Goal: Contribute content: Contribute content

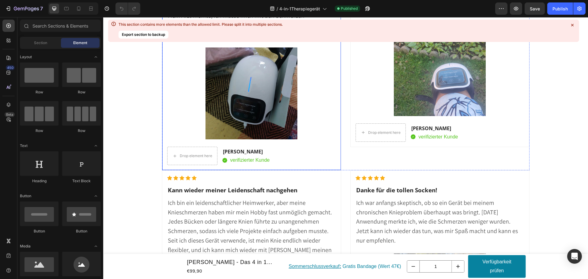
scroll to position [7478, 0]
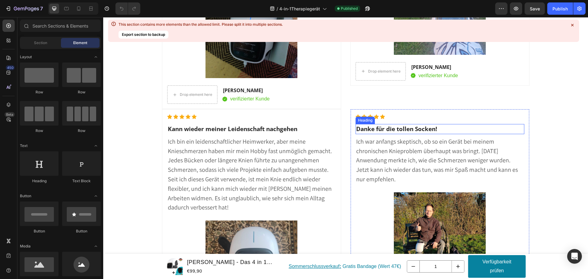
click at [417, 130] on h2 "Danke für die tollen Socken!" at bounding box center [440, 129] width 169 height 10
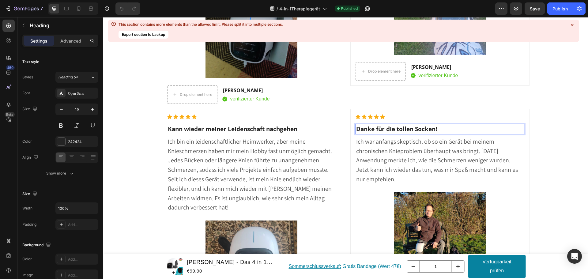
click at [426, 131] on h2 "Danke für die tollen Socken!" at bounding box center [440, 129] width 169 height 10
click at [426, 131] on p "Danke für die tollen Socken!" at bounding box center [440, 129] width 168 height 9
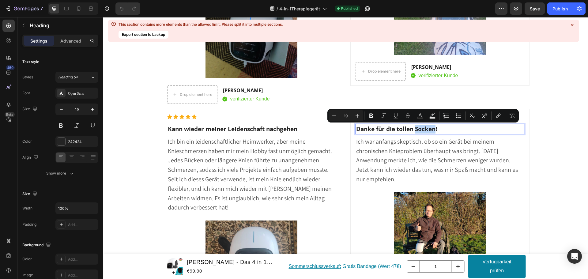
drag, startPoint x: 433, startPoint y: 129, endPoint x: 414, endPoint y: 129, distance: 19.0
click at [414, 129] on p "Danke für die tollen Socken!" at bounding box center [440, 129] width 168 height 9
click at [429, 133] on p "Danke für die tollen Socken!" at bounding box center [440, 129] width 168 height 9
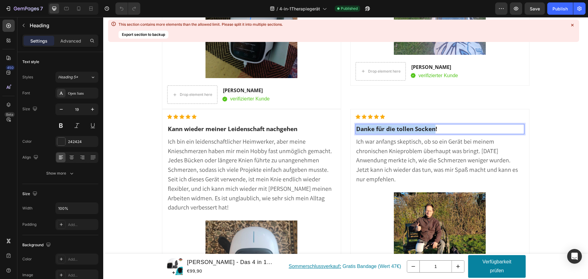
drag, startPoint x: 434, startPoint y: 129, endPoint x: 357, endPoint y: 123, distance: 77.2
click at [356, 129] on p "Danke für die tollen Socken!" at bounding box center [440, 129] width 168 height 9
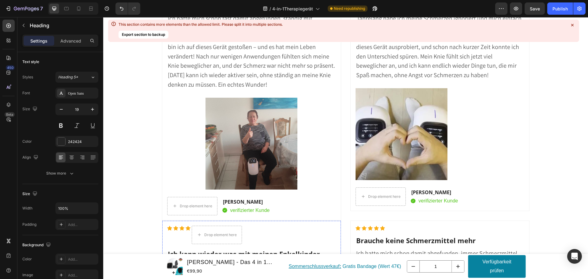
scroll to position [5149, 0]
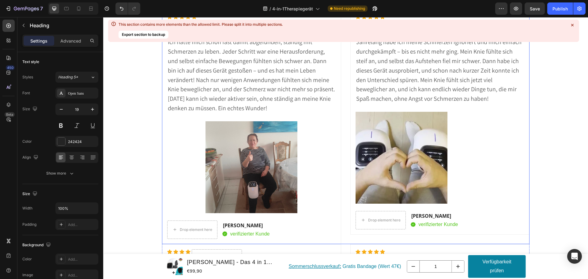
click at [574, 25] on icon at bounding box center [573, 25] width 6 height 6
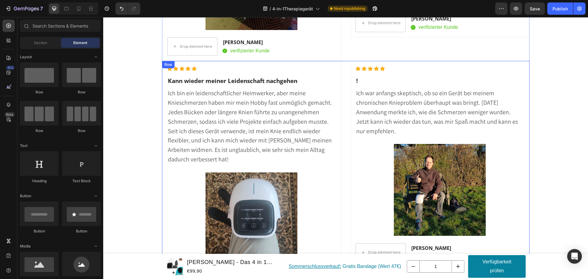
scroll to position [6374, 0]
click at [356, 80] on h2 "!" at bounding box center [440, 81] width 169 height 10
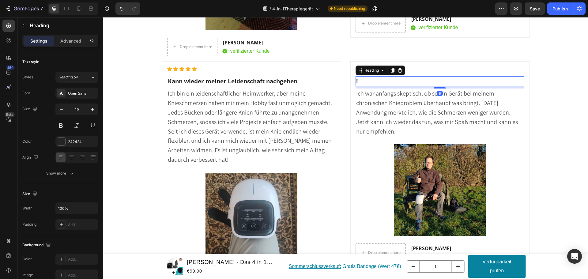
click at [356, 81] on h2 "!" at bounding box center [440, 81] width 169 height 10
click at [414, 109] on span "Ich war anfangs skeptisch, ob so ein Gerät bei meinem chronischen Knieproblem ü…" at bounding box center [437, 112] width 162 height 46
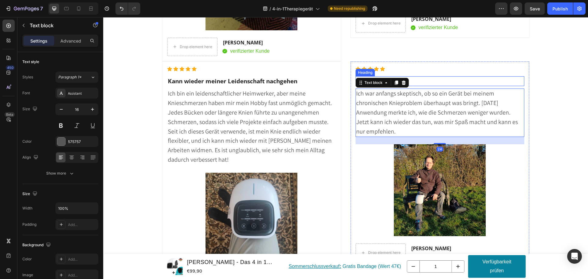
click at [418, 82] on p "!" at bounding box center [440, 81] width 168 height 9
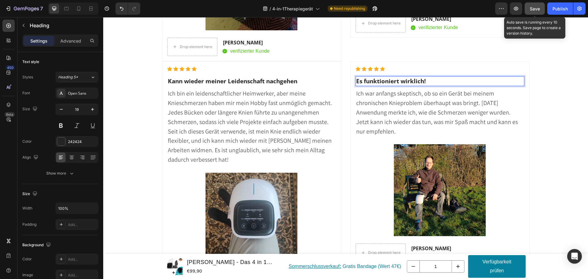
click at [535, 9] on span "Save" at bounding box center [535, 8] width 10 height 5
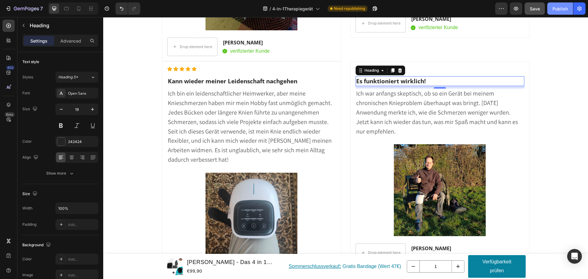
click at [555, 6] on div "Publish" at bounding box center [560, 9] width 15 height 6
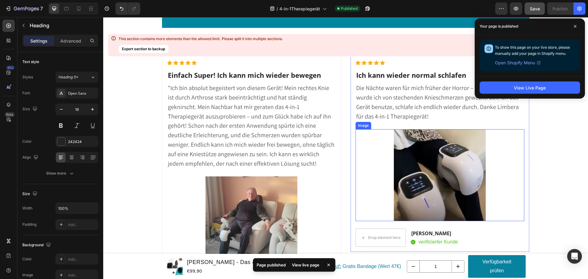
scroll to position [5302, 0]
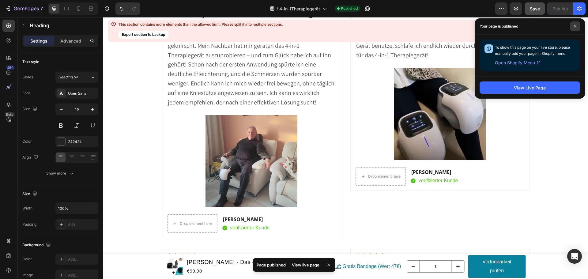
click at [575, 25] on icon at bounding box center [575, 26] width 3 height 3
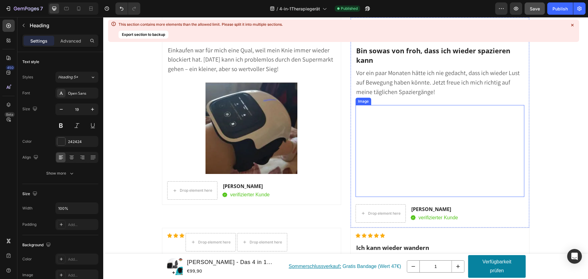
scroll to position [6037, 0]
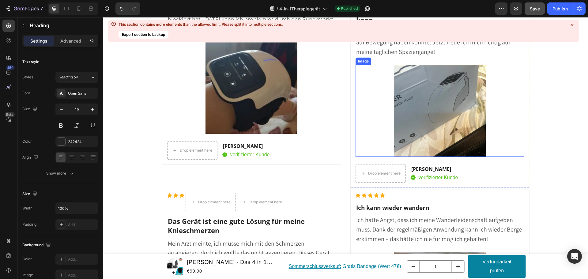
click at [441, 122] on img at bounding box center [440, 111] width 92 height 92
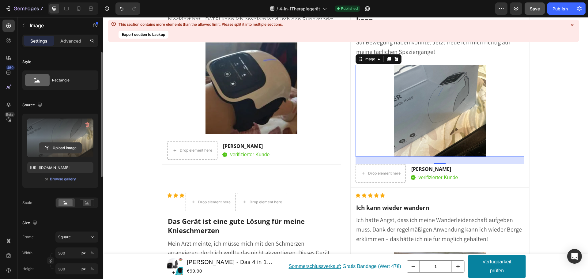
click at [59, 148] on input "file" at bounding box center [60, 148] width 42 height 10
click at [63, 141] on label at bounding box center [60, 138] width 66 height 39
click at [63, 143] on input "file" at bounding box center [60, 148] width 42 height 10
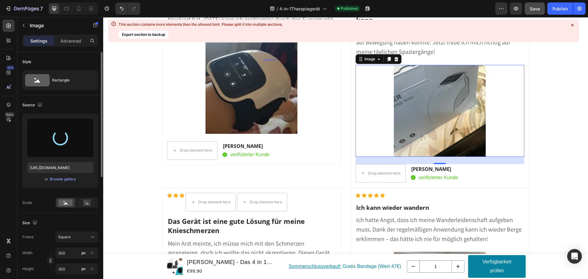
type input "https://cdn.shopify.com/s/files/1/0901/3424/9817/files/gempages_552683763054675…"
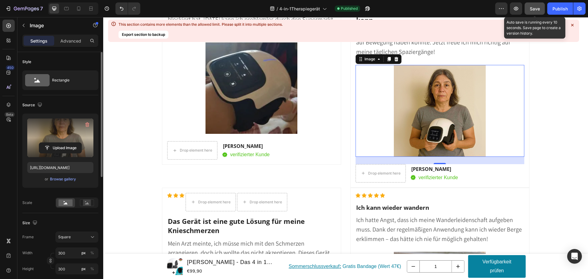
click at [534, 6] on span "Save" at bounding box center [535, 8] width 10 height 5
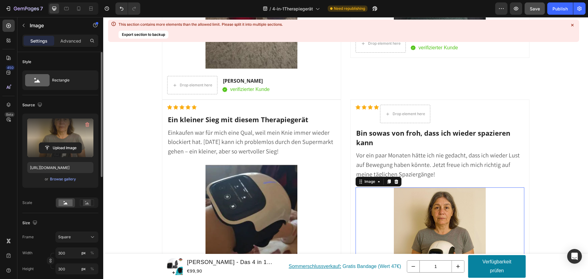
scroll to position [5976, 0]
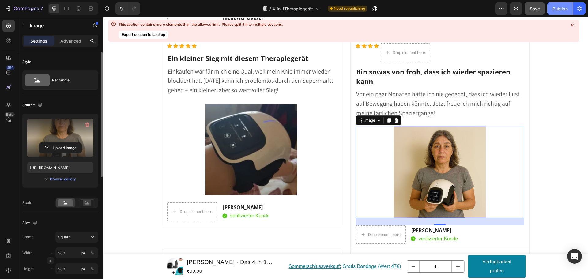
click at [558, 7] on div "Publish" at bounding box center [560, 9] width 15 height 6
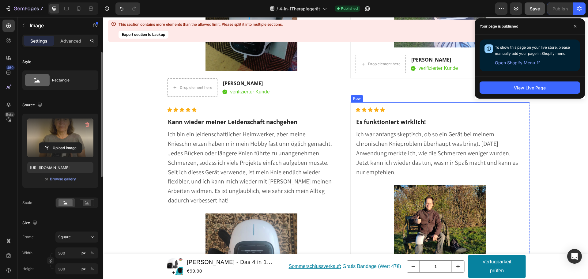
scroll to position [6313, 0]
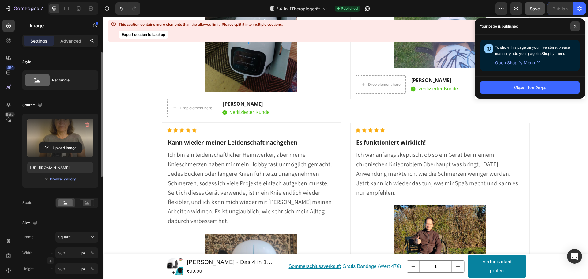
click at [578, 28] on span at bounding box center [576, 26] width 10 height 10
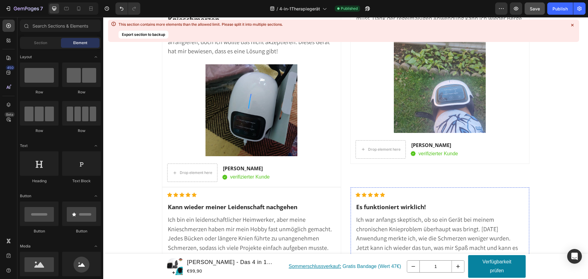
scroll to position [6548, 0]
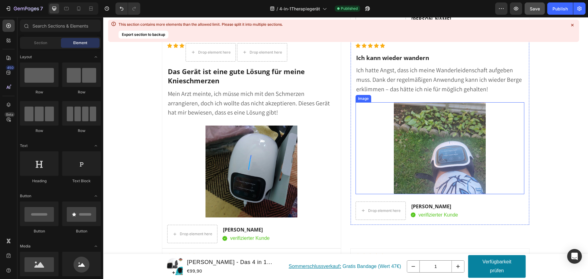
click at [415, 156] on img at bounding box center [440, 148] width 92 height 92
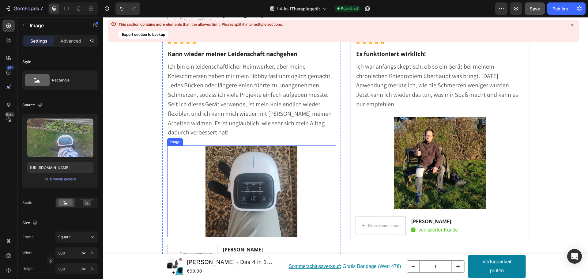
scroll to position [6854, 0]
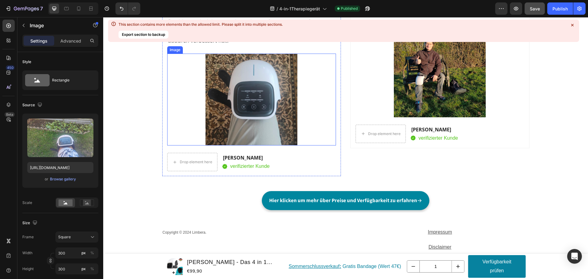
click at [249, 112] on img at bounding box center [252, 100] width 92 height 92
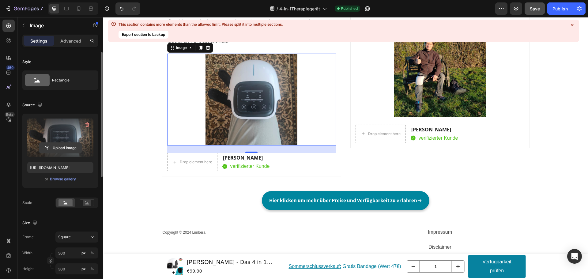
click at [60, 147] on input "file" at bounding box center [60, 148] width 42 height 10
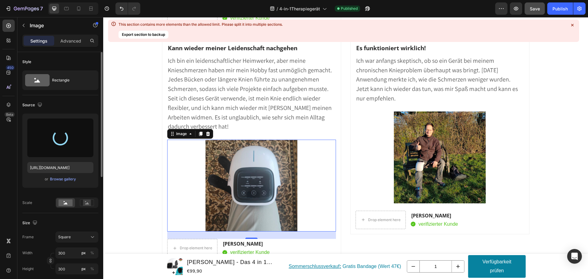
scroll to position [6762, 0]
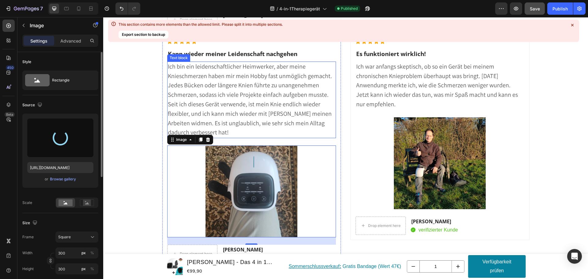
type input "https://cdn.shopify.com/s/files/1/0901/3424/9817/files/gempages_552683763054675…"
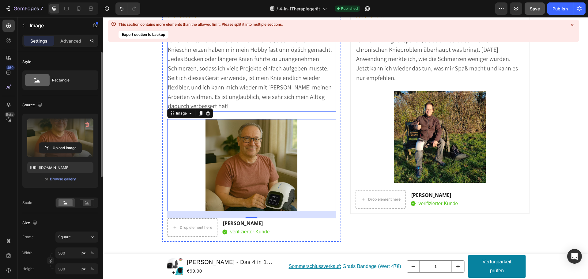
scroll to position [6793, 0]
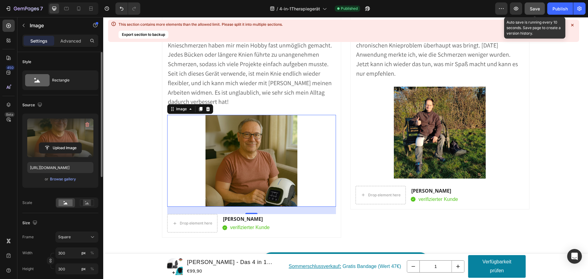
click at [534, 10] on span "Save" at bounding box center [535, 8] width 10 height 5
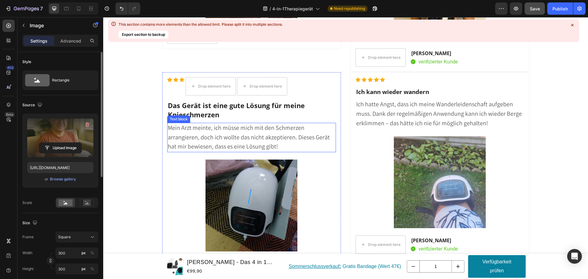
scroll to position [6548, 0]
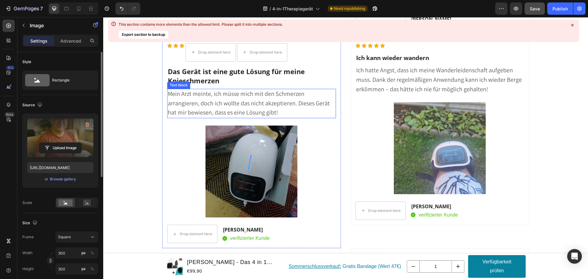
click at [258, 116] on p "Mein Arzt meinte, ich müsse mich mit den Schmerzen arrangieren, doch ich wollte…" at bounding box center [252, 103] width 168 height 28
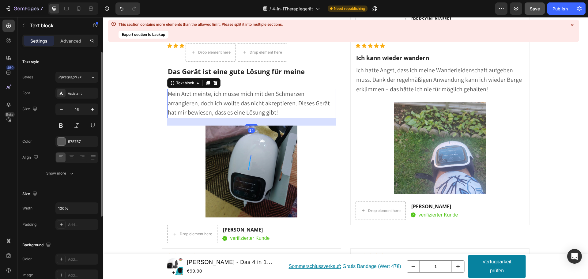
click at [258, 115] on p "Mein Arzt meinte, ich müsse mich mit den Schmerzen arrangieren, doch ich wollte…" at bounding box center [252, 103] width 168 height 28
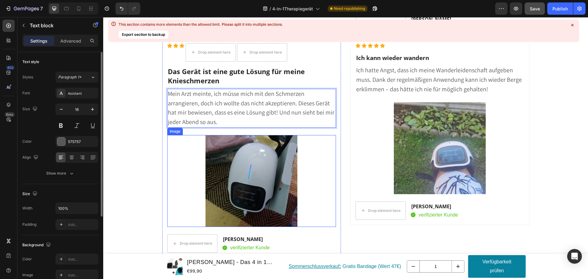
click at [232, 162] on img at bounding box center [252, 181] width 92 height 92
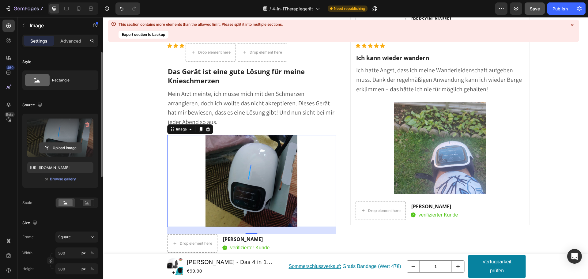
click at [60, 150] on input "file" at bounding box center [60, 148] width 42 height 10
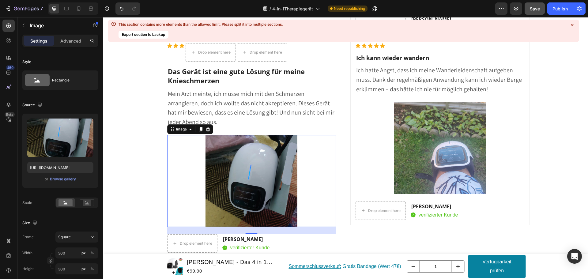
click at [244, 173] on img at bounding box center [252, 181] width 92 height 92
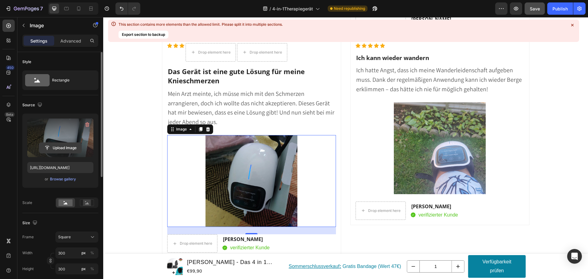
click at [62, 146] on input "file" at bounding box center [60, 148] width 42 height 10
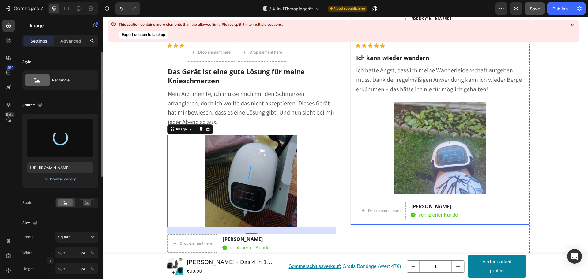
type input "https://cdn.shopify.com/s/files/1/0901/3424/9817/files/gempages_552683763054675…"
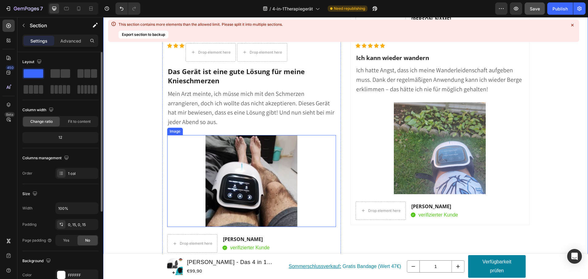
click at [280, 180] on img at bounding box center [252, 181] width 92 height 92
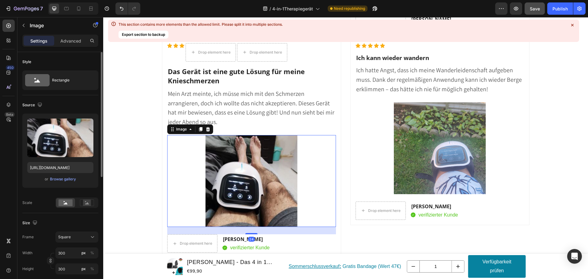
click at [280, 180] on img at bounding box center [252, 181] width 92 height 92
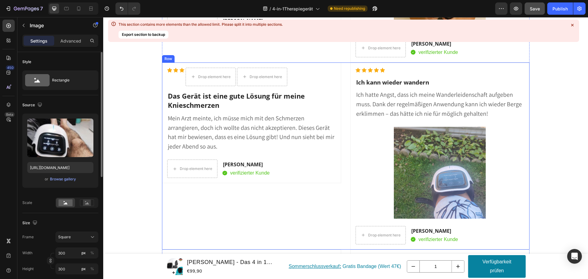
scroll to position [6487, 0]
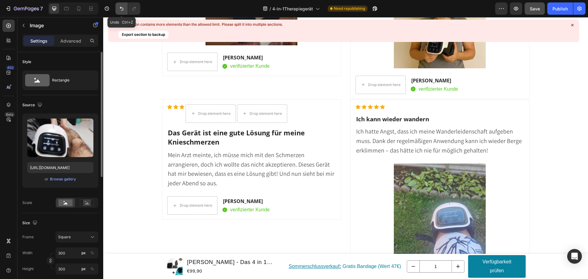
click at [119, 9] on icon "Undo/Redo" at bounding box center [122, 9] width 6 height 6
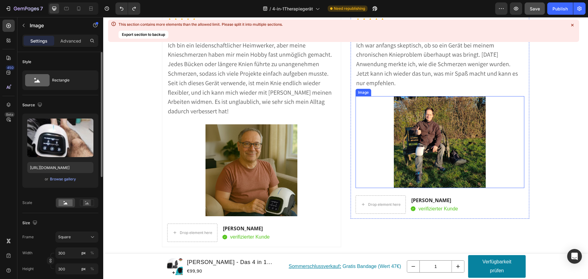
scroll to position [6701, 0]
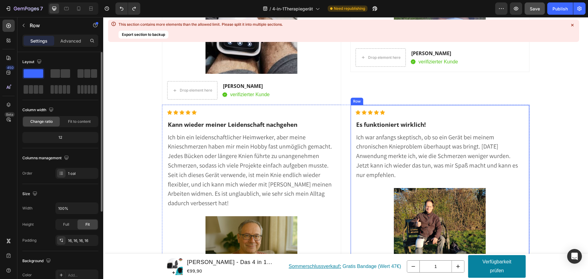
click at [351, 111] on div "Icon Icon Icon Icon Icon Icon List Hoz Es funktioniert wirklich! Heading Ich wa…" at bounding box center [440, 208] width 179 height 206
click at [331, 109] on div "Icon Icon Icon Icon Icon Icon List Hoz Kann wieder meiner Leidenschaft nachgehe…" at bounding box center [251, 222] width 179 height 234
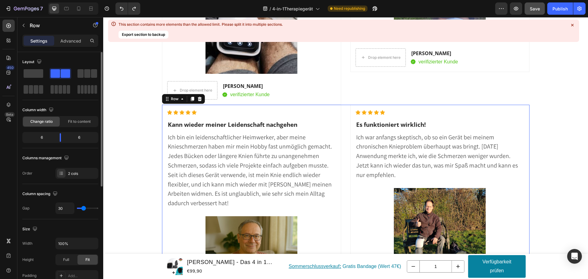
click at [344, 109] on div "Icon Icon Icon Icon Icon Icon List Hoz Kann wieder meiner Leidenschaft nachgehe…" at bounding box center [346, 222] width 368 height 234
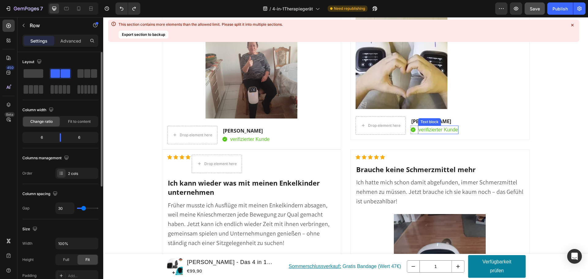
scroll to position [5904, 0]
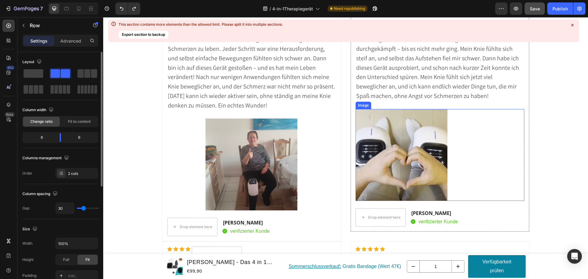
click at [394, 134] on img at bounding box center [402, 155] width 92 height 92
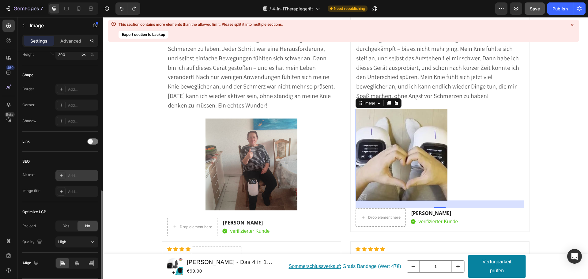
scroll to position [234, 0]
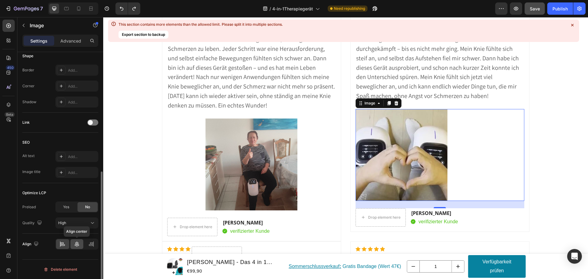
click at [75, 246] on icon at bounding box center [77, 244] width 6 height 6
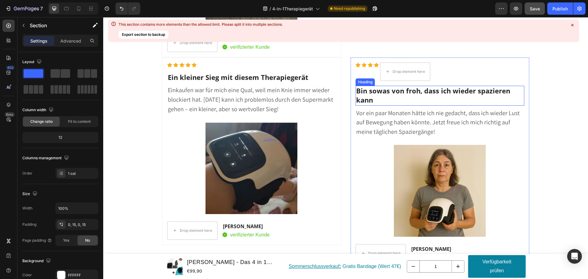
scroll to position [5567, 0]
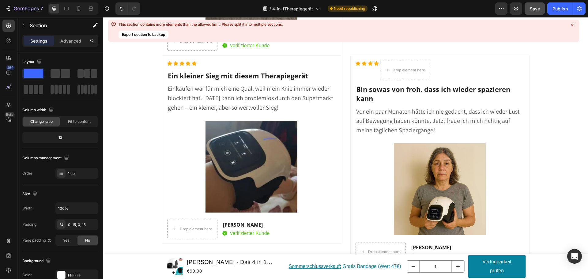
click at [560, 93] on div "Das sagen andere Kunden über das 4-in-1 Therapie gerät: Heading Icon Icon Icon …" at bounding box center [346, 35] width 476 height 1444
click at [374, 64] on icon at bounding box center [376, 63] width 5 height 5
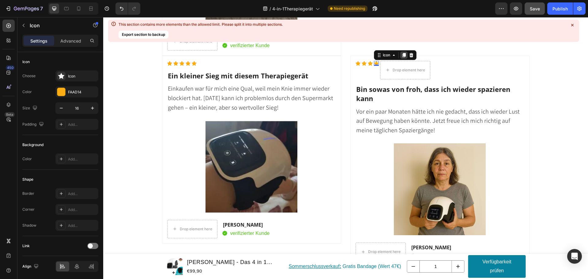
click at [402, 56] on icon at bounding box center [404, 55] width 5 height 5
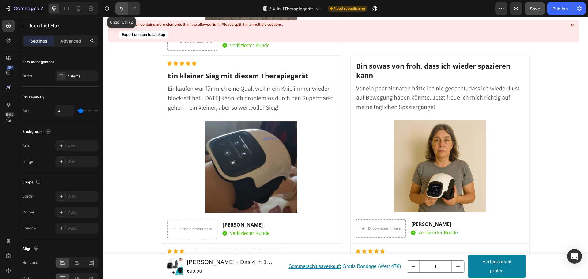
click at [124, 11] on icon "Undo/Redo" at bounding box center [122, 9] width 6 height 6
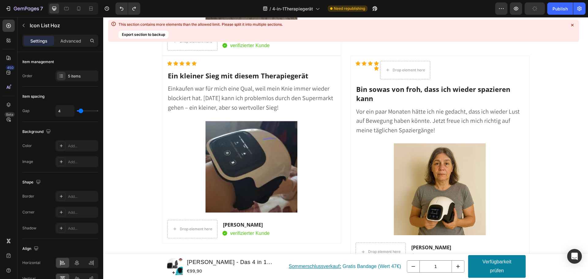
type input "10"
type input "16"
type input "25"
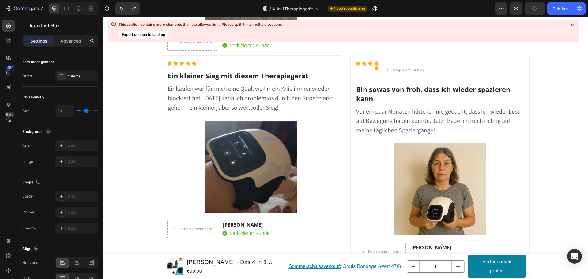
type input "25"
type input "26"
type input "27"
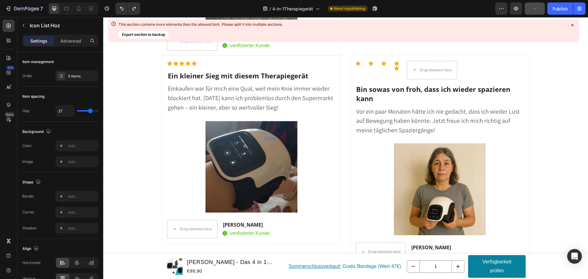
type input "28"
type input "30"
type input "36"
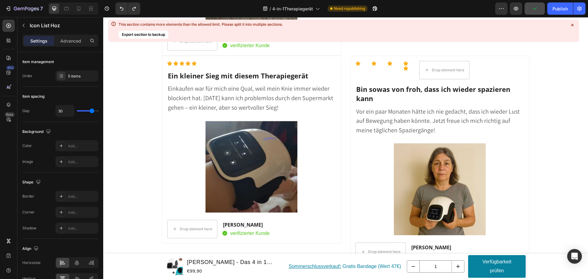
type input "36"
type input "31"
type input "28"
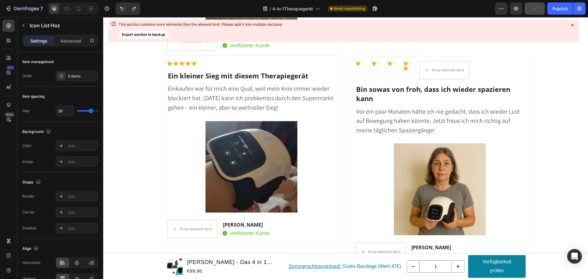
type input "27"
type input "19"
type input "18"
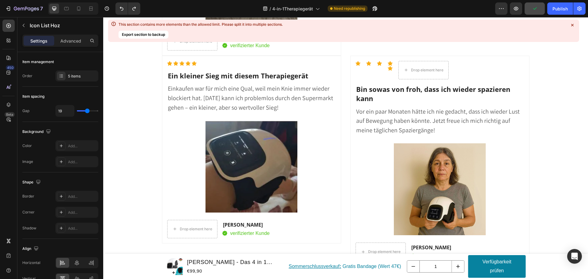
type input "18"
type input "12"
drag, startPoint x: 81, startPoint y: 110, endPoint x: 145, endPoint y: 73, distance: 73.9
type input "12"
click at [84, 110] on input "range" at bounding box center [87, 110] width 21 height 1
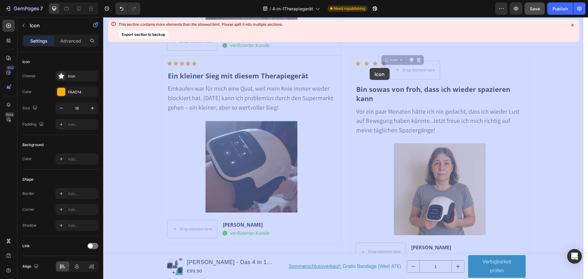
drag, startPoint x: 380, startPoint y: 69, endPoint x: 370, endPoint y: 68, distance: 10.2
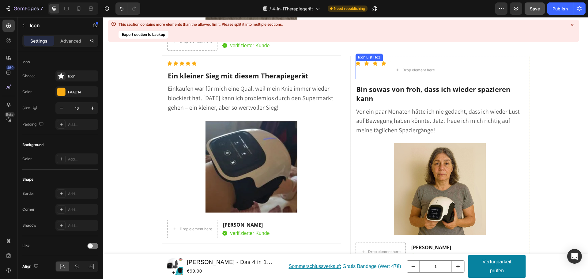
click at [449, 75] on div "Icon Icon Icon Icon Drop element here" at bounding box center [440, 70] width 169 height 18
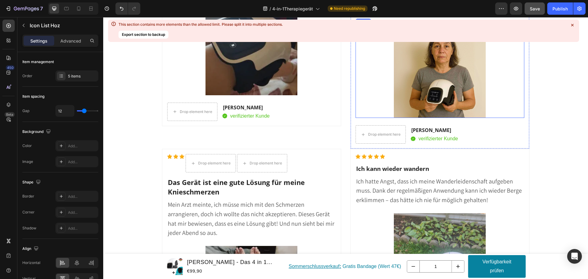
scroll to position [5720, 0]
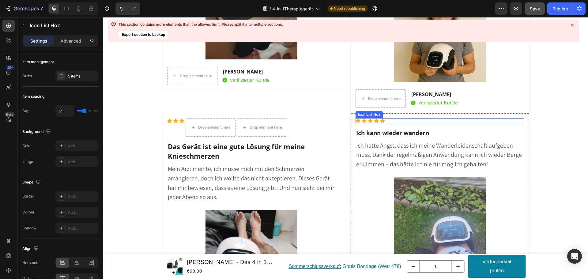
click at [434, 121] on div "Icon Icon Icon Icon Icon" at bounding box center [440, 120] width 169 height 5
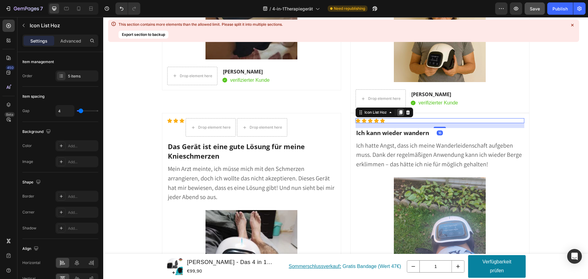
click at [398, 112] on icon at bounding box center [400, 112] width 5 height 5
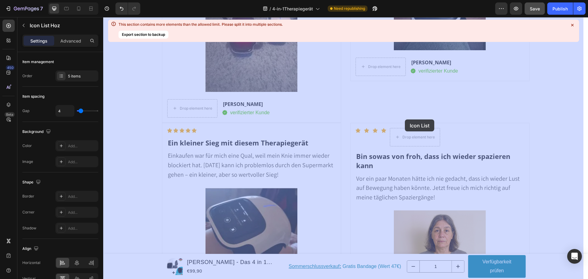
scroll to position [5483, 0]
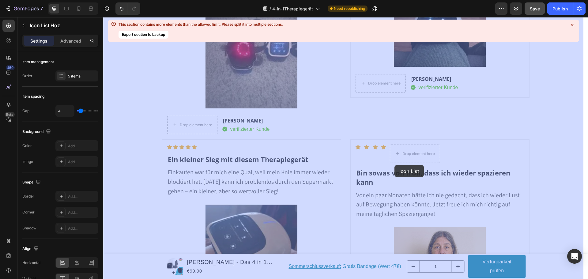
drag, startPoint x: 410, startPoint y: 131, endPoint x: 395, endPoint y: 165, distance: 37.5
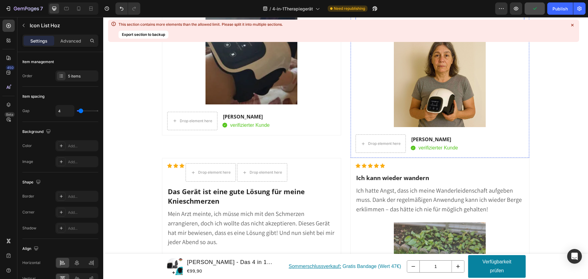
scroll to position [5698, 0]
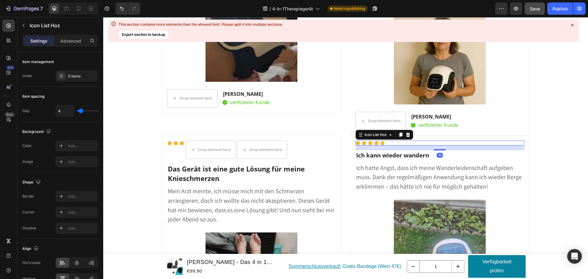
click at [394, 143] on div "Icon Icon Icon Icon Icon" at bounding box center [440, 143] width 169 height 5
click at [399, 134] on icon at bounding box center [400, 135] width 3 height 4
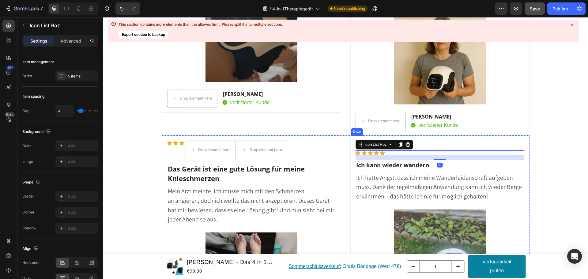
click at [459, 147] on div "Icon Icon Icon Icon Icon Icon List Hoz Icon Icon Icon Icon Icon Icon List Hoz 1…" at bounding box center [440, 234] width 169 height 187
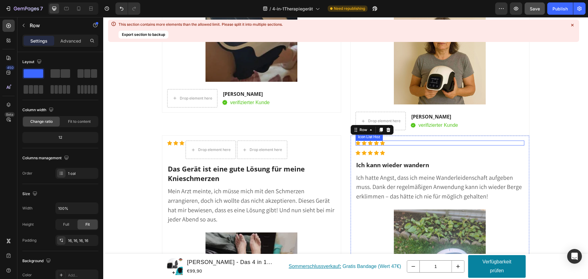
click at [386, 144] on div "Icon Icon Icon Icon Icon" at bounding box center [440, 143] width 169 height 5
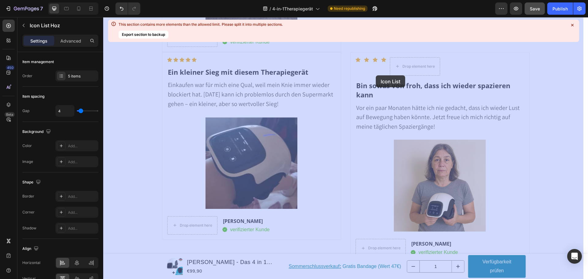
scroll to position [5552, 0]
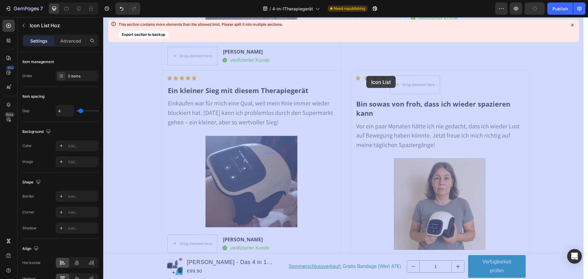
drag, startPoint x: 359, startPoint y: 137, endPoint x: 367, endPoint y: 76, distance: 61.1
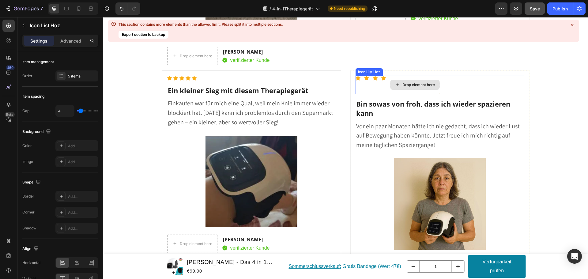
click at [429, 84] on div "Drop element here" at bounding box center [419, 84] width 32 height 5
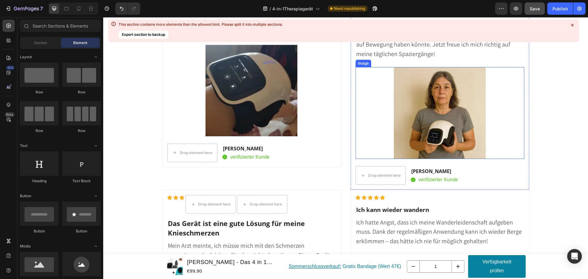
scroll to position [5644, 0]
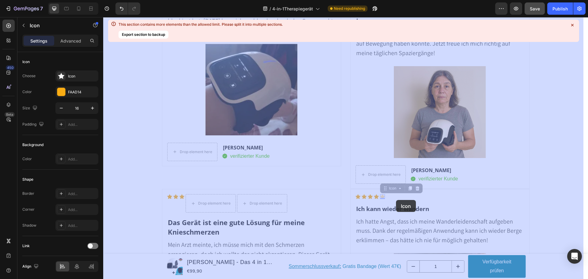
drag, startPoint x: 379, startPoint y: 196, endPoint x: 396, endPoint y: 200, distance: 17.3
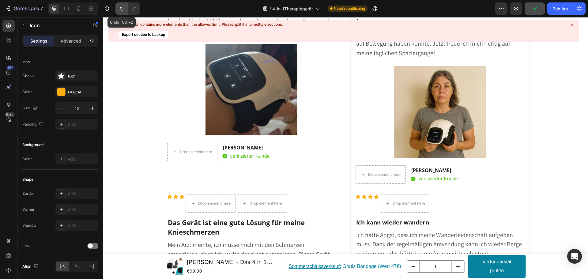
click at [125, 7] on icon "Undo/Redo" at bounding box center [122, 9] width 6 height 6
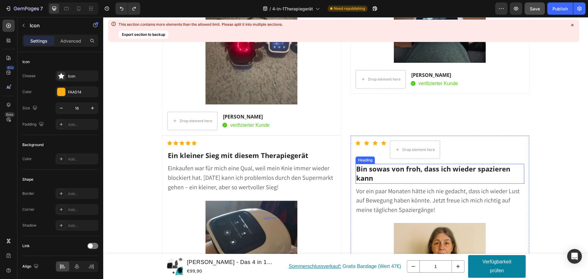
scroll to position [5491, 0]
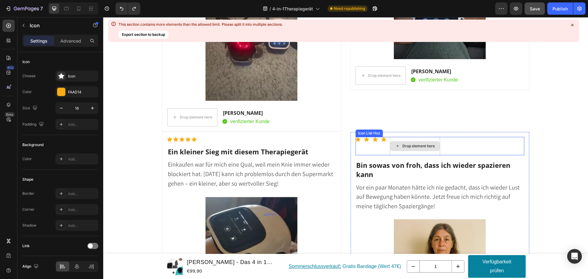
click at [390, 144] on div "Drop element here" at bounding box center [415, 146] width 50 height 10
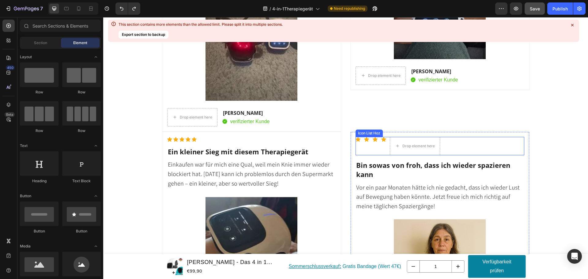
click at [481, 148] on div "Icon Icon Icon Icon Drop element here" at bounding box center [440, 146] width 169 height 18
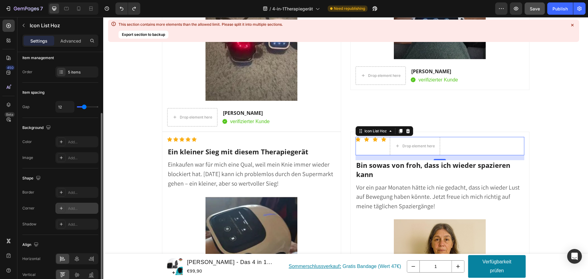
scroll to position [0, 0]
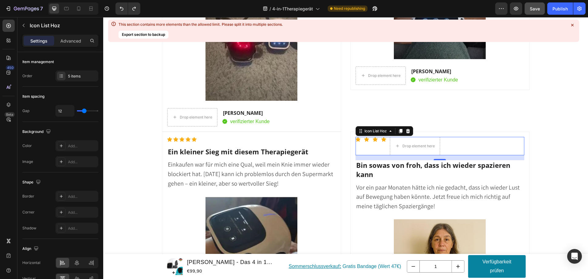
click at [378, 143] on div "Icon Icon Icon Icon Drop element here" at bounding box center [440, 146] width 169 height 18
click at [386, 140] on div "Icon Icon Icon Icon Drop element here" at bounding box center [440, 146] width 169 height 18
type input "4"
type input "0"
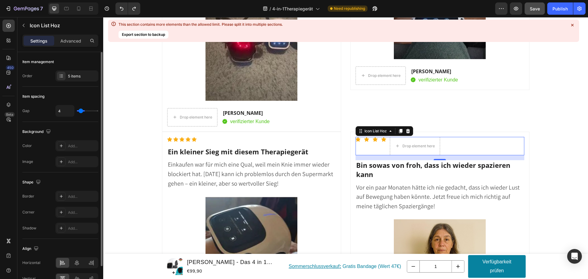
type input "0"
type input "1"
type input "7"
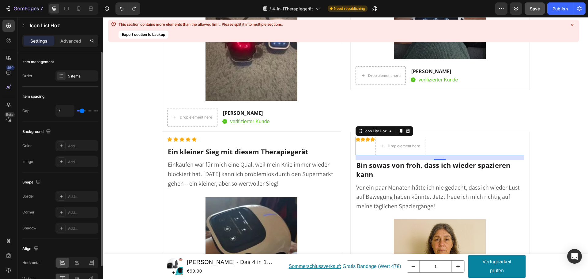
type input "10"
type input "11"
click at [84, 111] on input "range" at bounding box center [87, 110] width 21 height 1
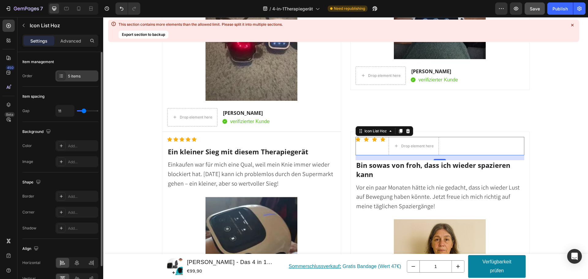
click at [67, 74] on div "5 items" at bounding box center [76, 75] width 43 height 11
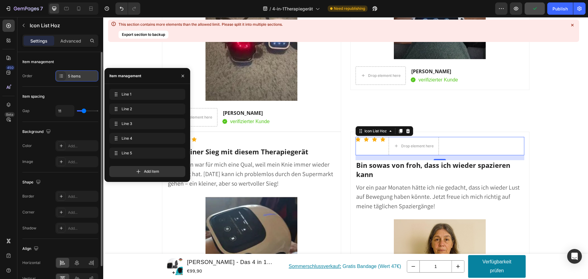
click at [67, 74] on div "5 items" at bounding box center [76, 75] width 43 height 11
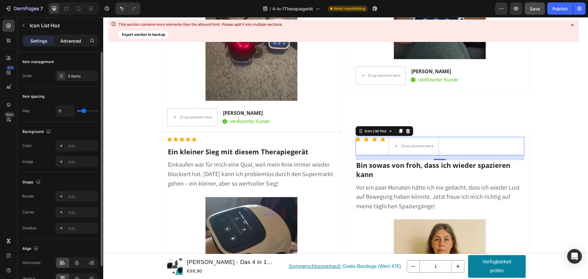
click at [67, 41] on p "Advanced" at bounding box center [70, 41] width 21 height 6
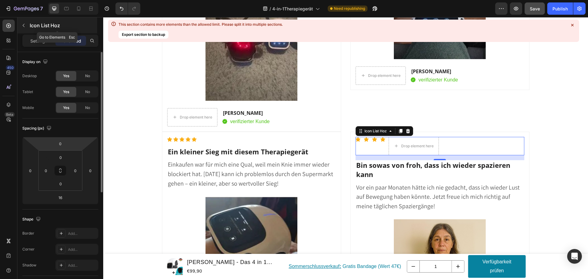
click at [23, 28] on button "button" at bounding box center [24, 26] width 10 height 10
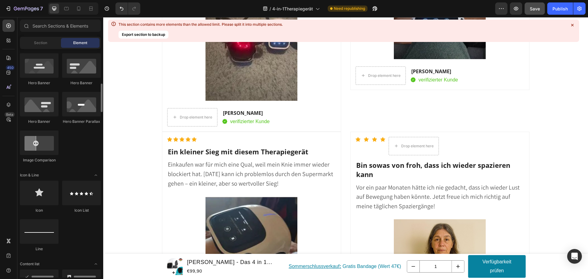
scroll to position [368, 0]
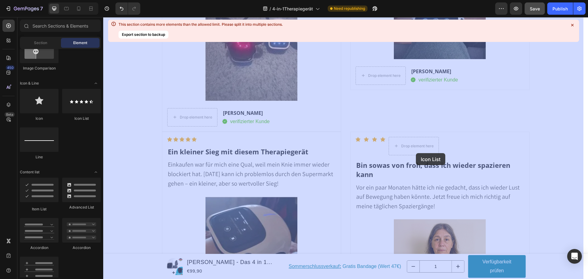
drag, startPoint x: 185, startPoint y: 123, endPoint x: 416, endPoint y: 153, distance: 233.1
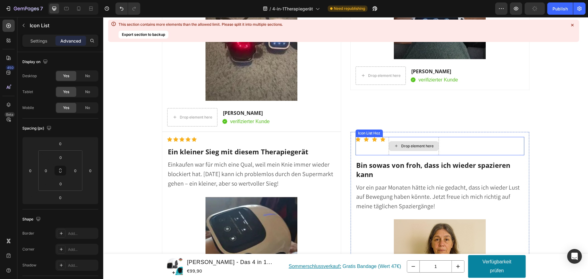
click at [405, 146] on div "Drop element here" at bounding box center [418, 146] width 32 height 5
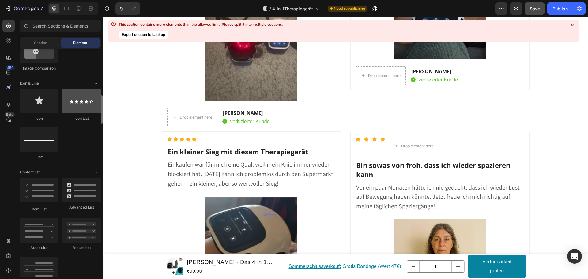
click at [85, 100] on div at bounding box center [81, 101] width 39 height 25
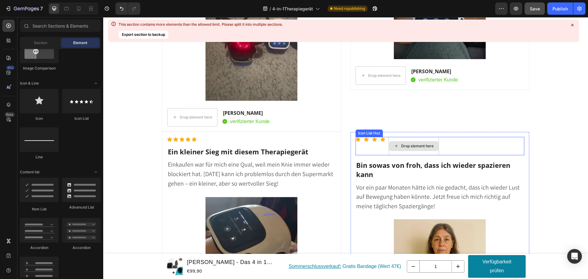
click at [406, 144] on div "Drop element here" at bounding box center [418, 146] width 32 height 5
click at [408, 145] on div "Drop element here" at bounding box center [418, 146] width 32 height 5
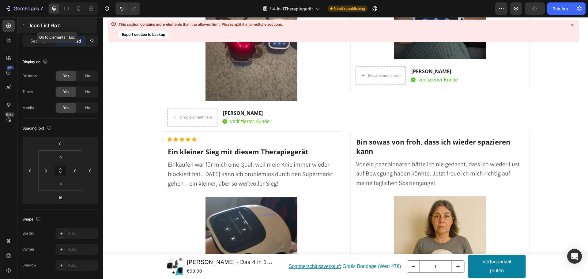
click at [23, 25] on icon "button" at bounding box center [23, 25] width 5 height 5
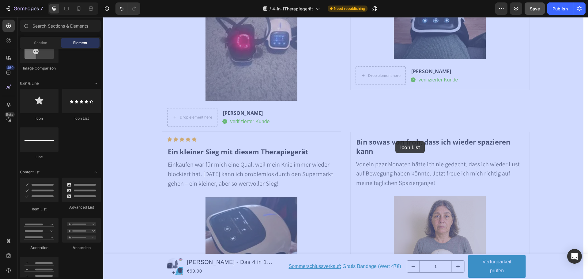
drag, startPoint x: 175, startPoint y: 116, endPoint x: 396, endPoint y: 141, distance: 221.8
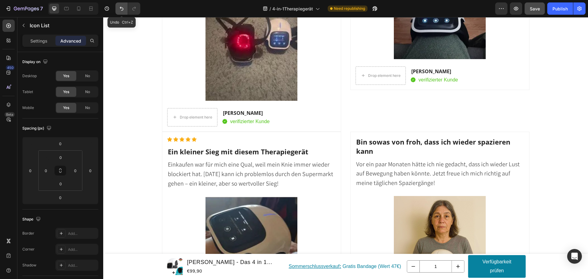
click at [119, 10] on icon "Undo/Redo" at bounding box center [122, 9] width 6 height 6
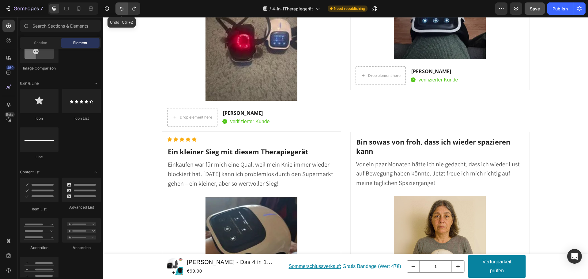
click at [119, 10] on icon "Undo/Redo" at bounding box center [122, 9] width 6 height 6
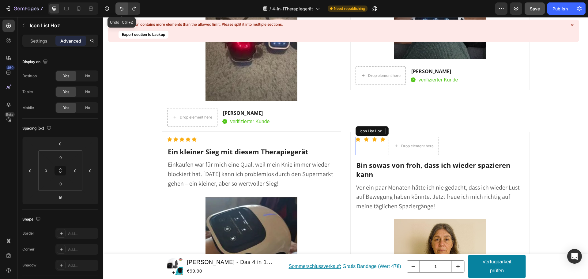
click at [119, 10] on icon "Undo/Redo" at bounding box center [122, 9] width 6 height 6
click at [553, 126] on div "Das sagen andere Kunden über das 4-in-1 Therapie gerät: Heading Icon Icon Icon …" at bounding box center [346, 111] width 476 height 1444
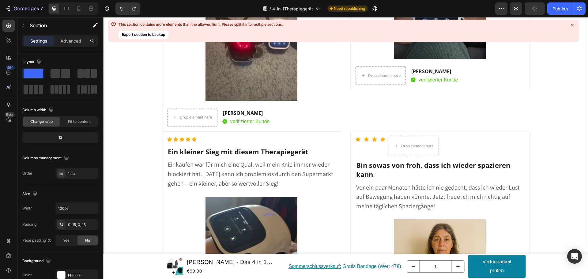
click at [554, 167] on div "Das sagen andere Kunden über das 4-in-1 Therapie gerät: Heading Icon Icon Icon …" at bounding box center [346, 111] width 476 height 1444
click at [449, 140] on div "Icon Icon Icon Icon Drop element here" at bounding box center [440, 146] width 169 height 18
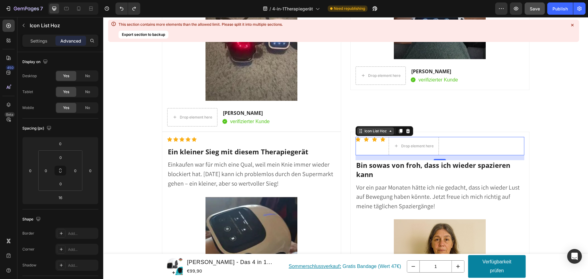
click at [388, 131] on icon at bounding box center [390, 131] width 5 height 5
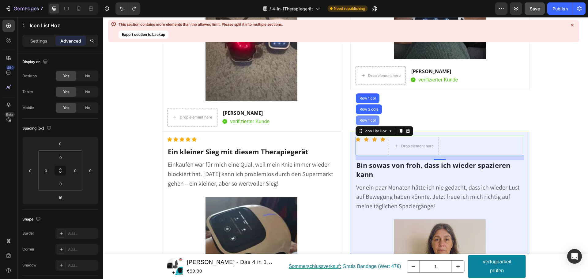
click at [368, 123] on div "Row 1 col" at bounding box center [368, 121] width 24 height 10
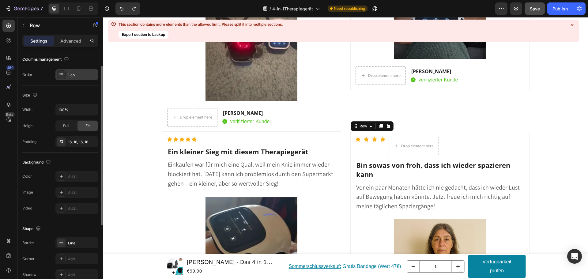
scroll to position [68, 0]
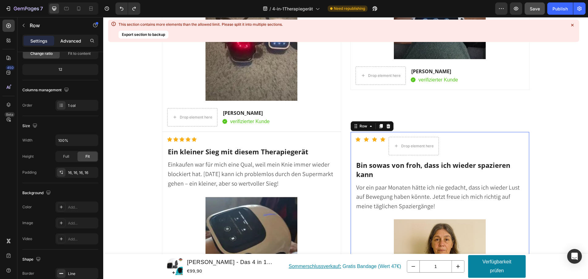
click at [66, 40] on p "Advanced" at bounding box center [70, 41] width 21 height 6
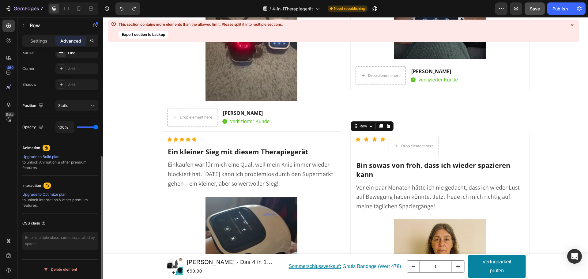
scroll to position [28, 0]
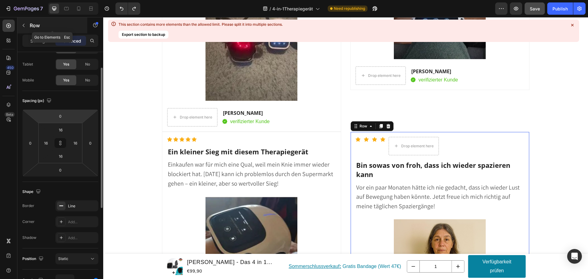
click at [18, 24] on div "Row" at bounding box center [52, 25] width 70 height 16
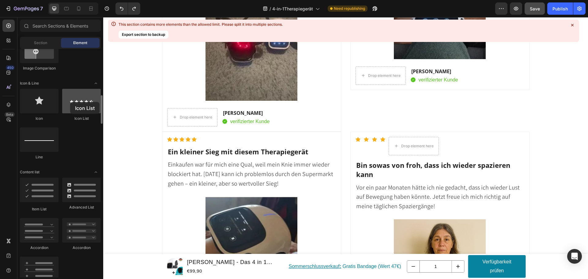
click at [70, 102] on div at bounding box center [81, 101] width 39 height 25
click at [71, 102] on div at bounding box center [81, 101] width 39 height 25
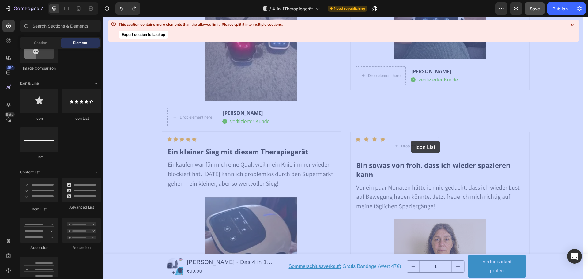
drag, startPoint x: 174, startPoint y: 119, endPoint x: 411, endPoint y: 141, distance: 237.9
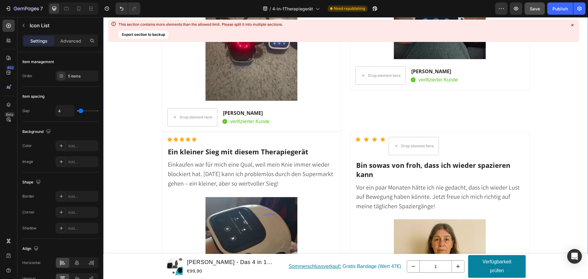
click at [572, 25] on icon at bounding box center [573, 25] width 6 height 6
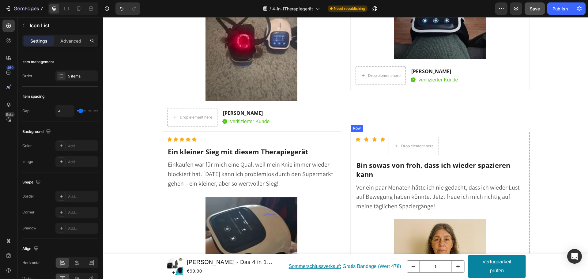
click at [476, 135] on div "Icon Icon Icon Icon Drop element here Icon List Hoz Bin sowas von froh, dass ic…" at bounding box center [440, 237] width 179 height 211
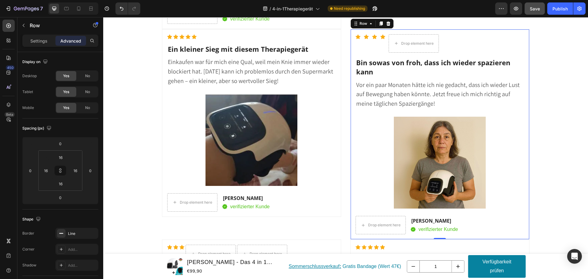
scroll to position [5583, 0]
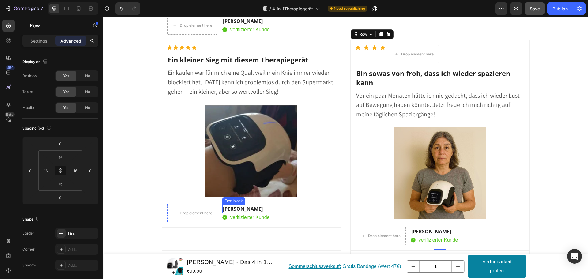
click at [244, 208] on p "[PERSON_NAME]" at bounding box center [246, 208] width 47 height 7
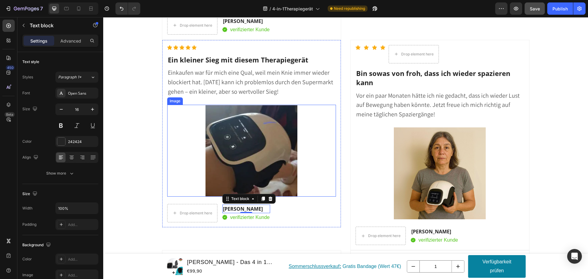
click at [263, 161] on img at bounding box center [252, 151] width 92 height 92
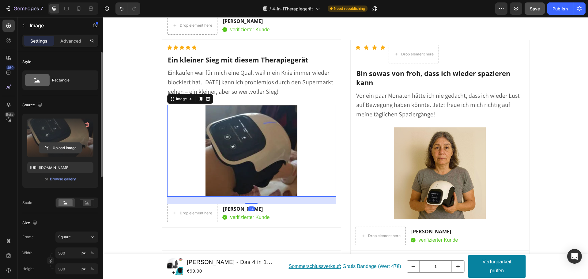
click at [60, 150] on input "file" at bounding box center [60, 148] width 42 height 10
click at [60, 151] on input "file" at bounding box center [60, 148] width 42 height 10
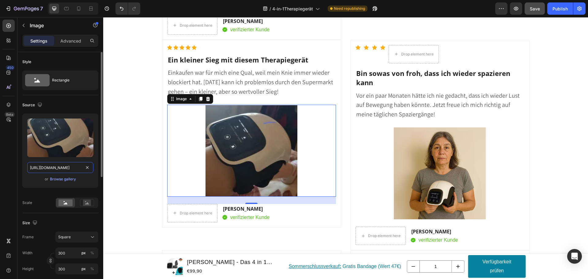
click at [55, 168] on input "[URL][DOMAIN_NAME]" at bounding box center [60, 167] width 66 height 11
click at [68, 178] on div "Browse gallery" at bounding box center [63, 180] width 26 height 6
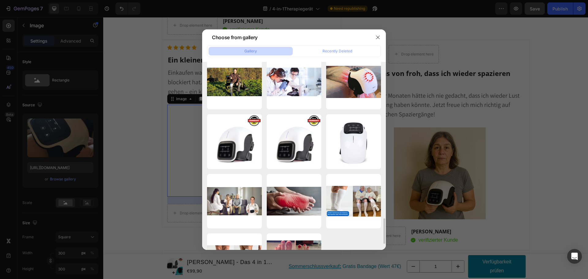
scroll to position [1189, 0]
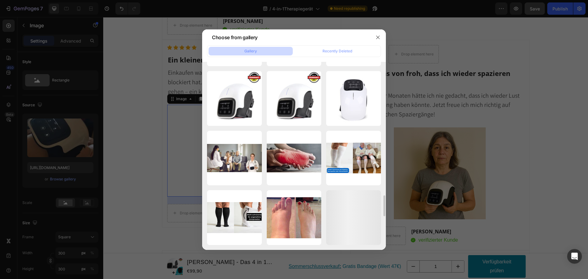
click at [441, 144] on div at bounding box center [294, 139] width 588 height 279
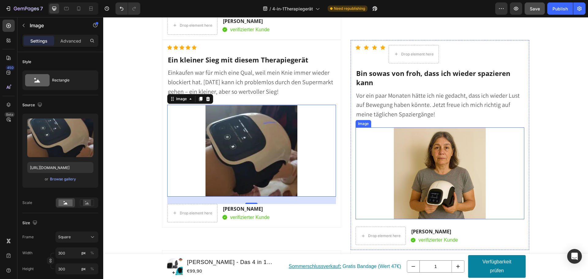
click at [441, 182] on img at bounding box center [440, 174] width 92 height 92
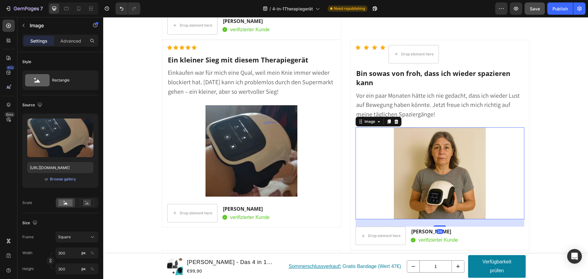
scroll to position [28, 0]
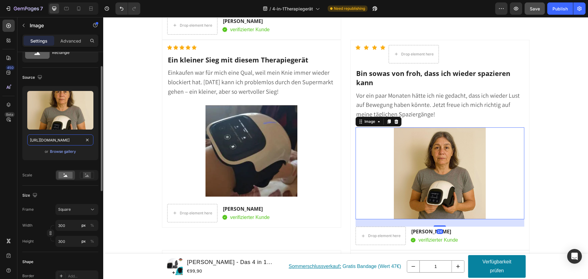
click at [60, 142] on input "https://cdn.shopify.com/s/files/1/0901/3424/9817/files/gempages_552683763054675…" at bounding box center [60, 140] width 66 height 11
paste input "22701e60-52a4-47cc-b44b-f3fd4fae85f8.webp"
type input "[URL][DOMAIN_NAME]"
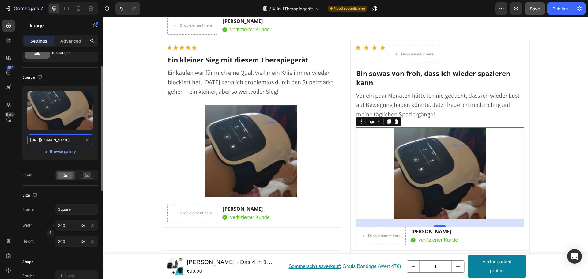
scroll to position [0, 190]
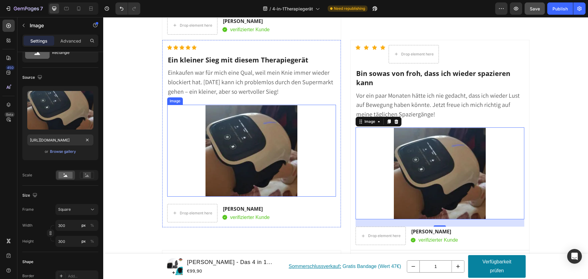
click at [244, 148] on img at bounding box center [252, 151] width 92 height 92
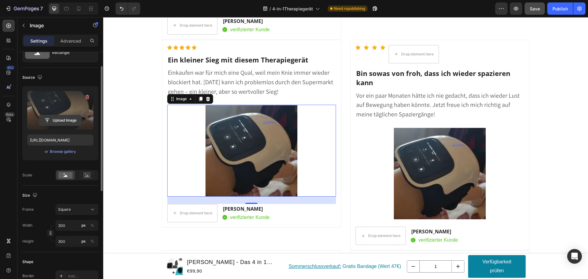
click at [62, 120] on input "file" at bounding box center [60, 120] width 42 height 10
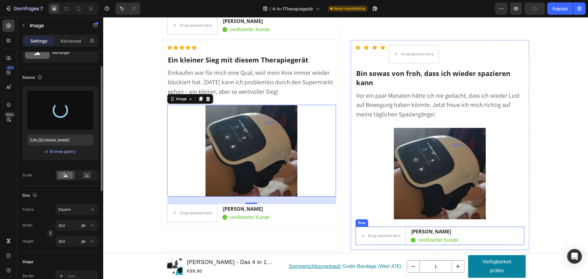
type input "https://cdn.shopify.com/s/files/1/0901/3424/9817/files/gempages_552683763054675…"
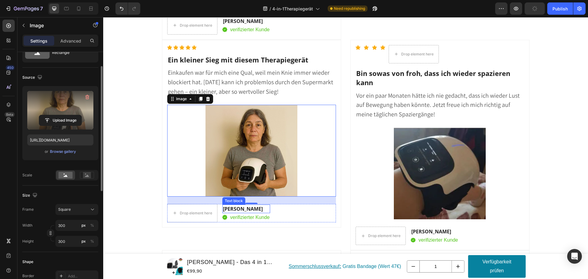
click at [243, 210] on p "[PERSON_NAME]" at bounding box center [246, 208] width 47 height 7
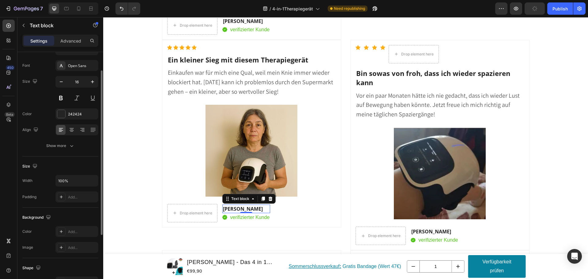
click at [243, 210] on p "[PERSON_NAME]" at bounding box center [246, 208] width 47 height 7
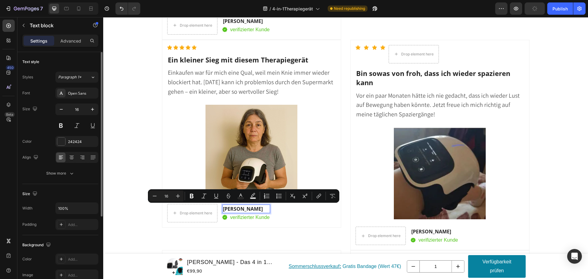
click at [254, 211] on p "[PERSON_NAME]" at bounding box center [246, 208] width 47 height 7
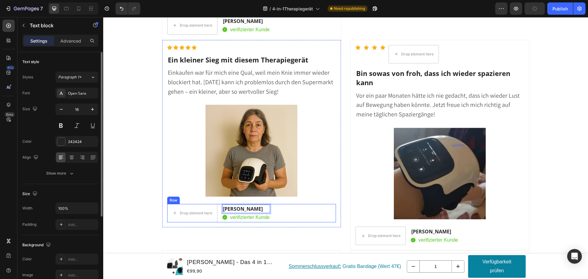
click at [269, 207] on div "Drop element here Vanessa U. Text block 0 Image verifizierter Kunde Text block …" at bounding box center [251, 213] width 169 height 18
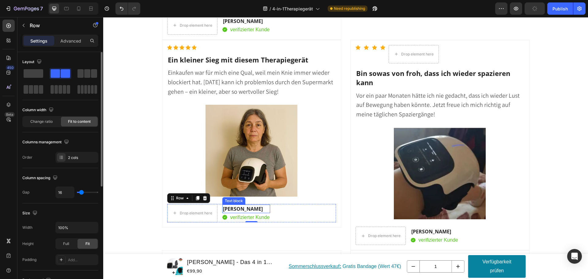
click at [245, 208] on p "[PERSON_NAME]" at bounding box center [246, 208] width 47 height 7
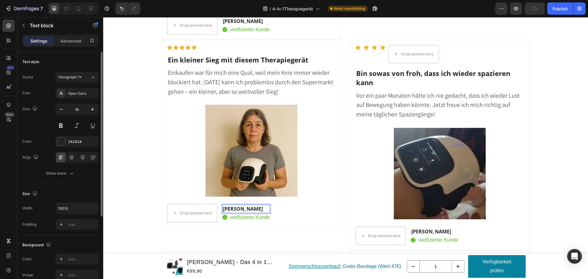
click at [245, 210] on p "[PERSON_NAME]" at bounding box center [246, 208] width 47 height 7
click at [426, 230] on p "[PERSON_NAME]" at bounding box center [435, 231] width 47 height 7
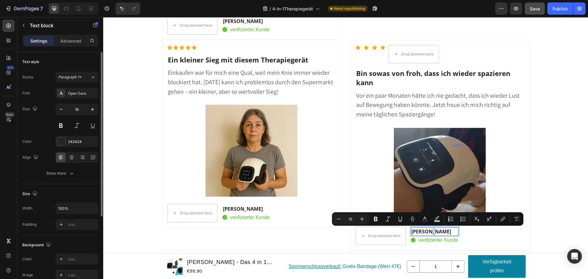
click at [426, 230] on p "[PERSON_NAME]" at bounding box center [435, 231] width 47 height 7
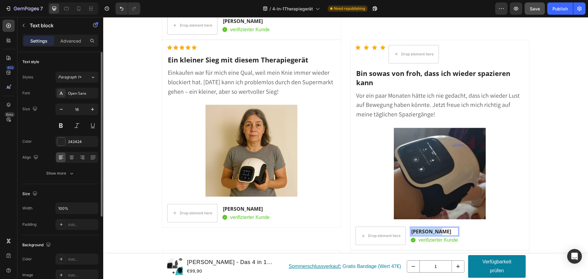
click at [426, 230] on p "[PERSON_NAME]" at bounding box center [435, 231] width 47 height 7
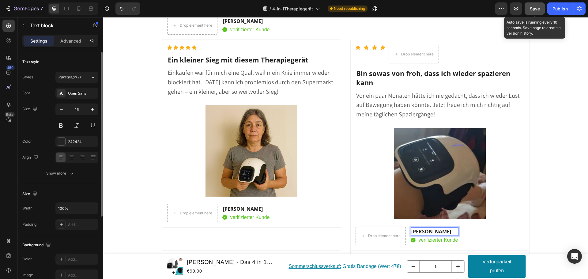
click at [537, 6] on span "Save" at bounding box center [535, 8] width 10 height 5
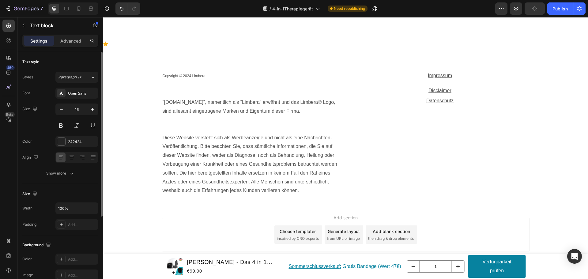
scroll to position [6278, 0]
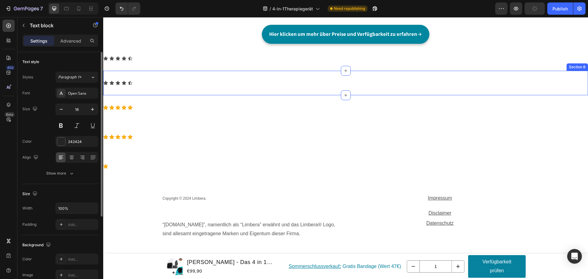
click at [126, 73] on div "Icon Icon Icon Icon Icon Icon List Section 8" at bounding box center [345, 83] width 485 height 25
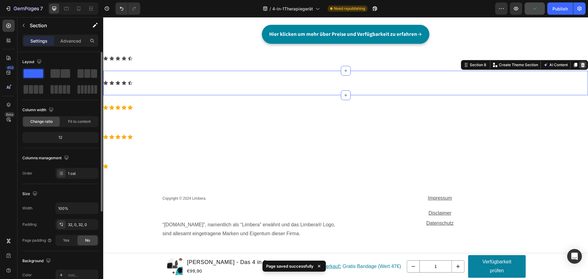
click at [581, 66] on icon at bounding box center [583, 65] width 4 height 4
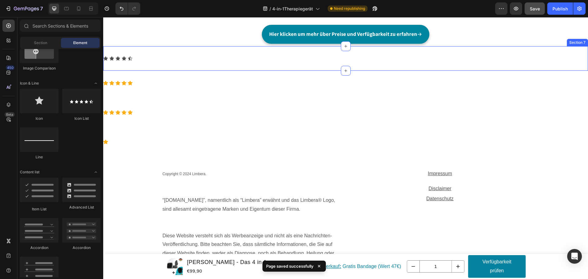
click at [239, 65] on div "Icon Icon Icon Icon Icon Icon List Section 7" at bounding box center [345, 58] width 485 height 25
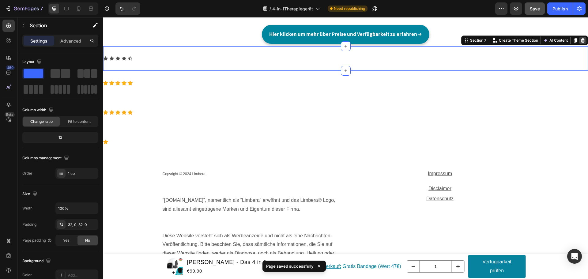
click at [581, 40] on icon at bounding box center [583, 40] width 4 height 4
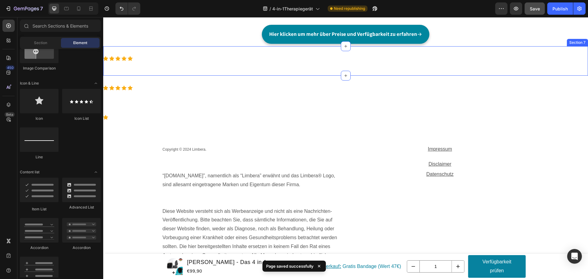
click at [386, 61] on div "Icon Icon Icon Icon Icon Icon List Hoz" at bounding box center [345, 61] width 485 height 10
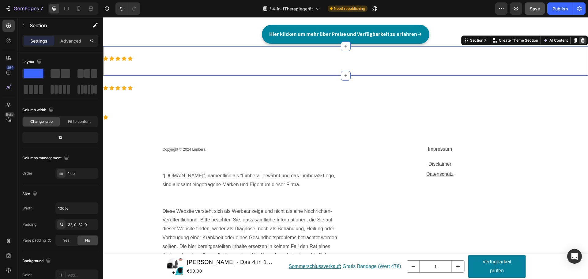
click at [581, 42] on icon at bounding box center [583, 40] width 4 height 4
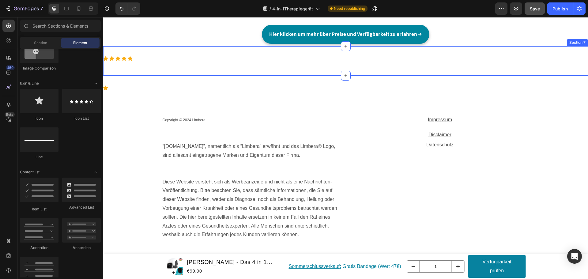
click at [463, 70] on div "Icon Icon Icon Icon Icon Icon List Hoz Section 7" at bounding box center [345, 60] width 485 height 29
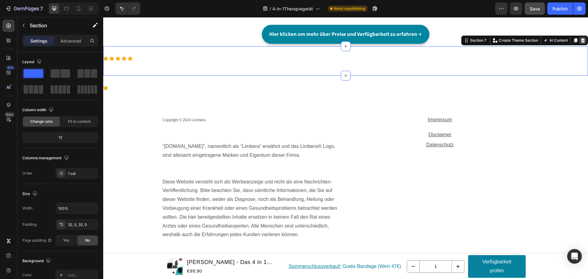
click at [581, 38] on icon at bounding box center [583, 40] width 5 height 5
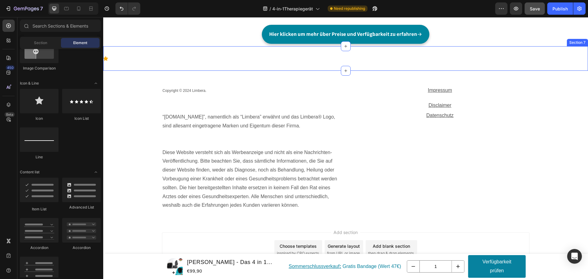
click at [490, 62] on div "Icon Section 7" at bounding box center [345, 58] width 485 height 25
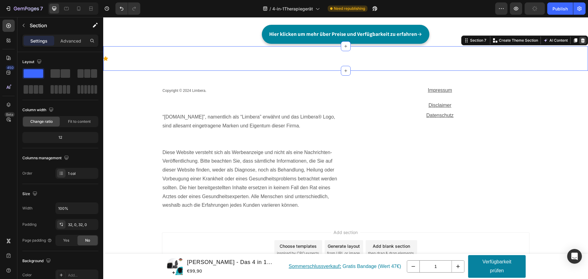
click at [581, 40] on icon at bounding box center [583, 40] width 5 height 5
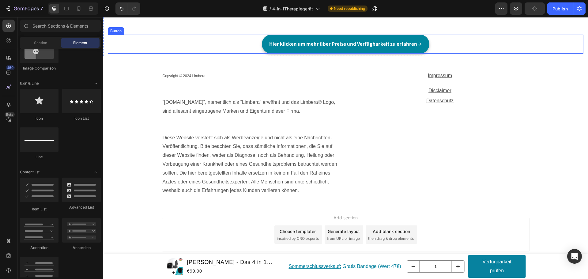
scroll to position [6268, 0]
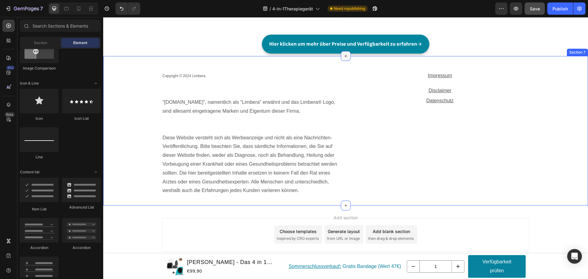
click at [344, 55] on icon at bounding box center [346, 56] width 5 height 5
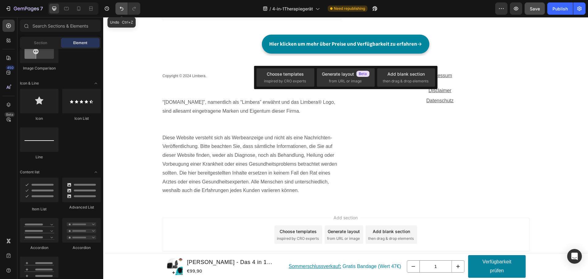
click at [120, 6] on icon "Undo/Redo" at bounding box center [122, 9] width 6 height 6
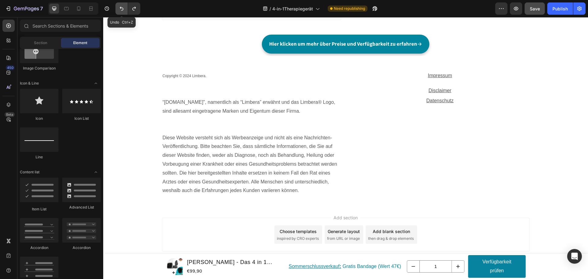
scroll to position [6278, 0]
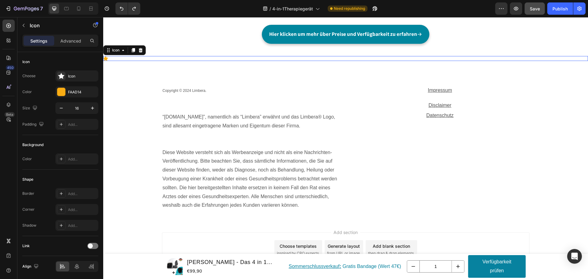
click at [109, 59] on div "Icon 0" at bounding box center [345, 58] width 485 height 5
click at [140, 50] on icon at bounding box center [141, 50] width 4 height 4
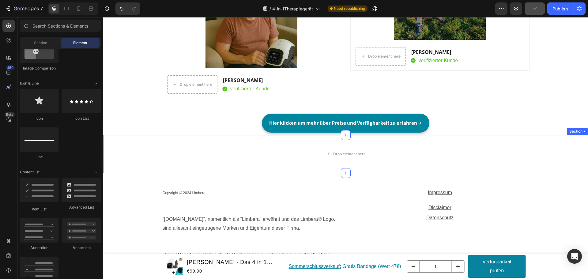
scroll to position [6155, 0]
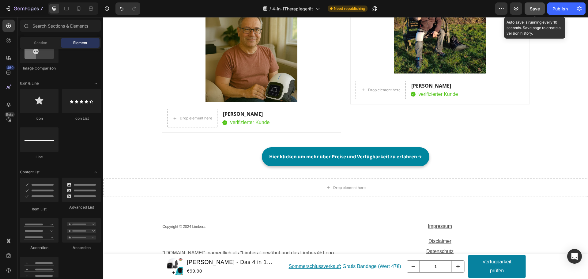
click at [538, 9] on span "Save" at bounding box center [535, 8] width 10 height 5
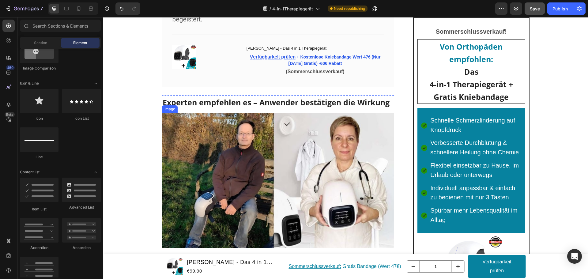
scroll to position [3730, 0]
click at [310, 168] on img at bounding box center [278, 181] width 233 height 136
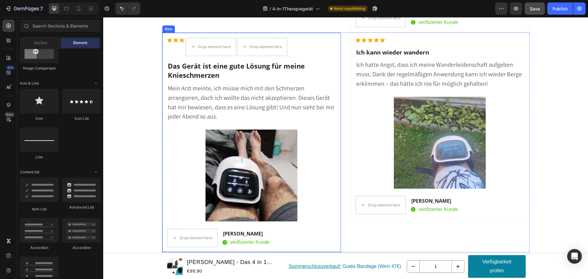
scroll to position [7346, 0]
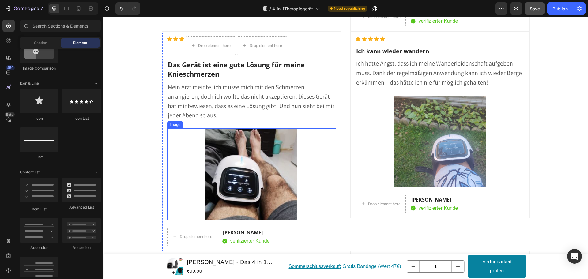
click at [231, 156] on img at bounding box center [252, 174] width 92 height 92
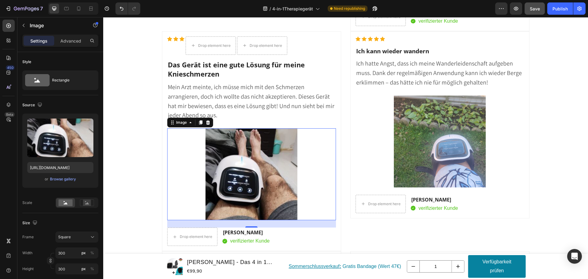
click at [271, 178] on img at bounding box center [252, 174] width 92 height 92
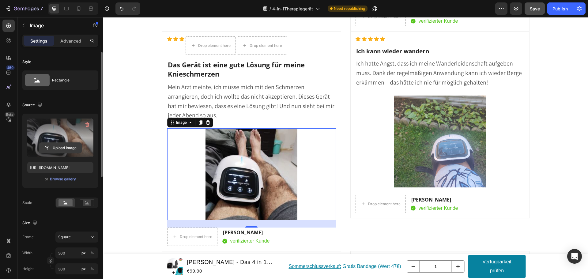
click at [68, 146] on input "file" at bounding box center [60, 148] width 42 height 10
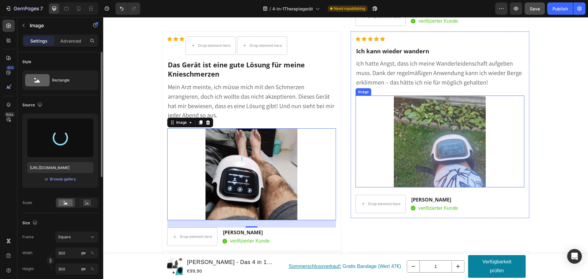
type input "https://cdn.shopify.com/s/files/1/0901/3424/9817/files/gempages_552683763054675…"
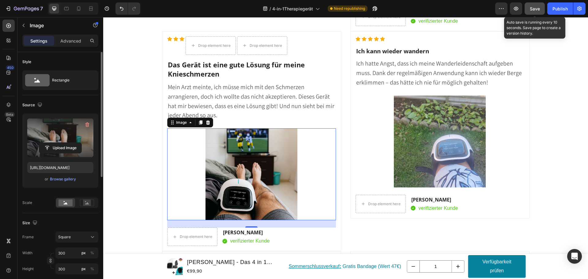
click at [536, 11] on span "Save" at bounding box center [535, 8] width 10 height 5
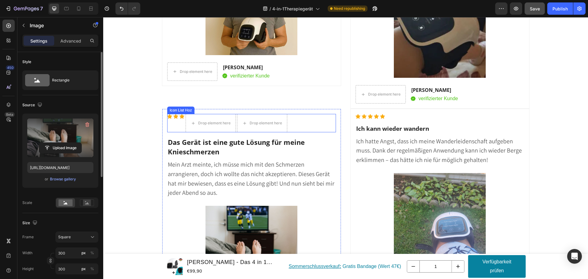
scroll to position [5783, 0]
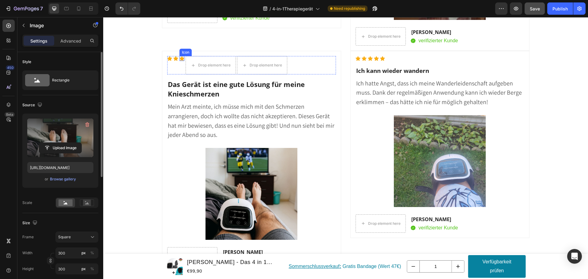
click at [180, 61] on icon at bounding box center [182, 58] width 5 height 5
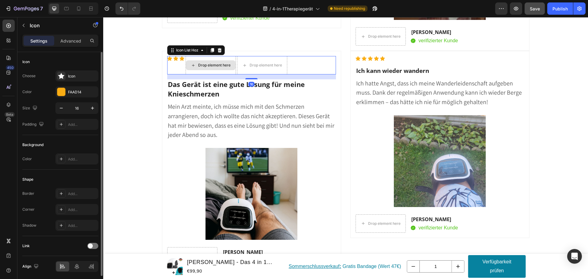
click at [216, 56] on div "Drop element here" at bounding box center [211, 65] width 50 height 18
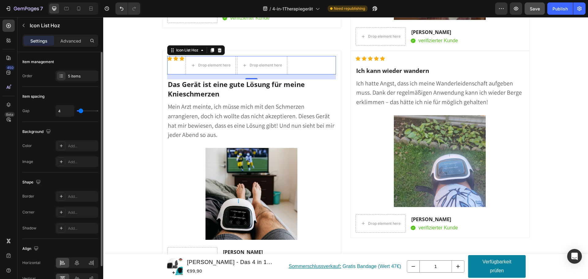
type input "7"
type input "11"
type input "12"
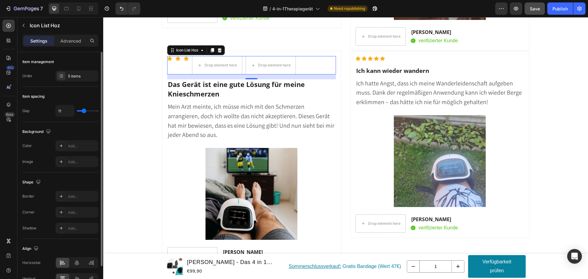
type input "12"
type input "14"
type input "16"
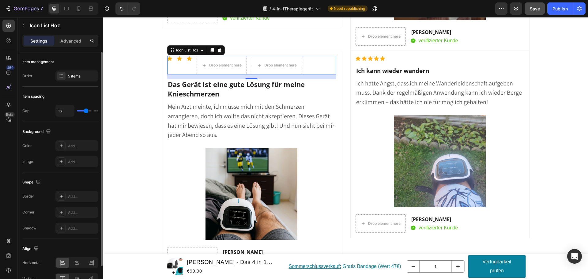
type input "19"
type input "20"
type input "19"
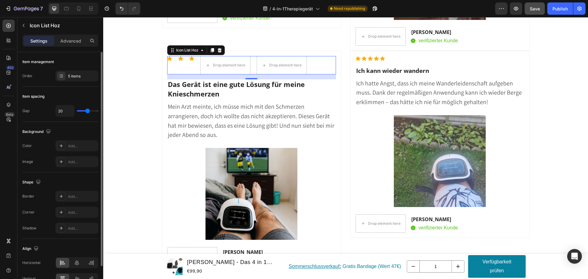
type input "19"
type input "17"
drag, startPoint x: 80, startPoint y: 113, endPoint x: 6, endPoint y: 81, distance: 81.0
type input "17"
click at [86, 112] on input "range" at bounding box center [87, 110] width 21 height 1
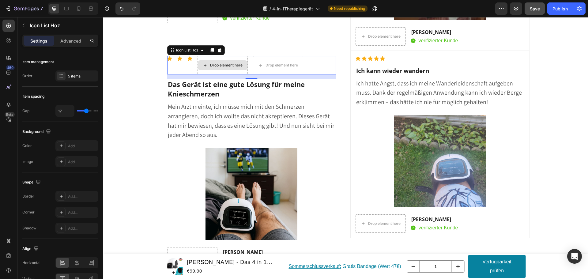
click at [208, 61] on div "Drop element here" at bounding box center [223, 65] width 50 height 10
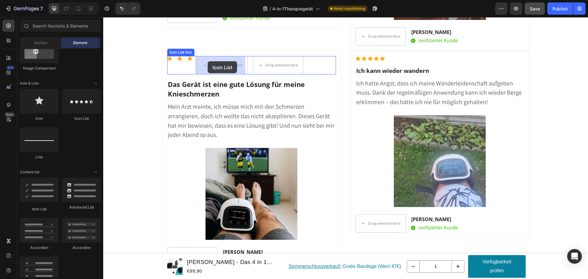
drag, startPoint x: 184, startPoint y: 122, endPoint x: 208, endPoint y: 61, distance: 65.1
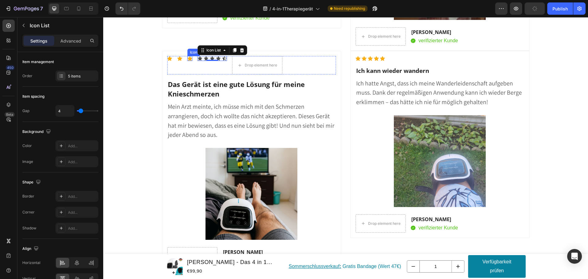
click at [188, 59] on icon at bounding box center [190, 58] width 5 height 5
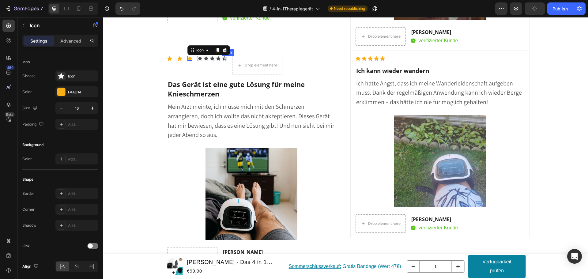
click at [223, 60] on icon at bounding box center [225, 58] width 4 height 4
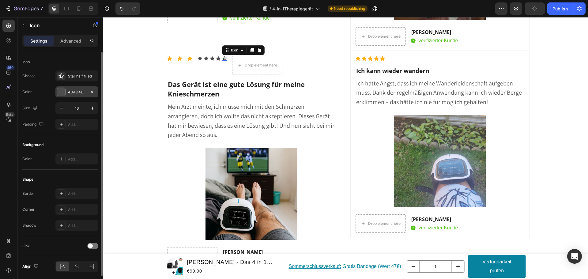
click at [64, 92] on div at bounding box center [61, 92] width 8 height 8
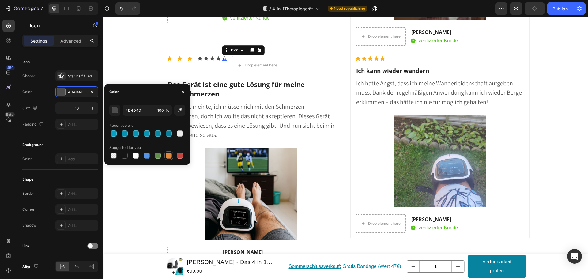
click at [169, 156] on div at bounding box center [169, 156] width 6 height 6
type input "E4893A"
click at [65, 76] on div at bounding box center [61, 76] width 9 height 9
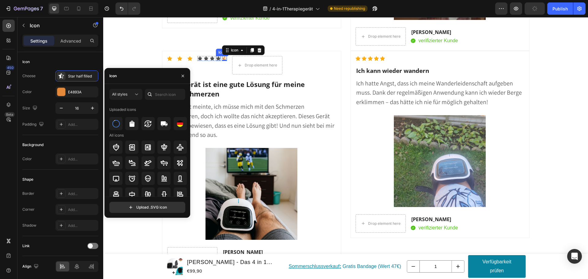
click at [217, 58] on icon at bounding box center [218, 58] width 4 height 4
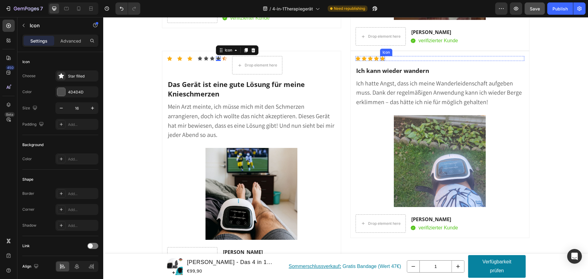
click at [380, 60] on icon at bounding box center [382, 58] width 5 height 5
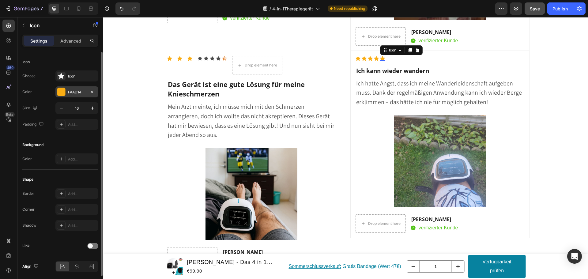
click at [65, 92] on div at bounding box center [61, 92] width 8 height 8
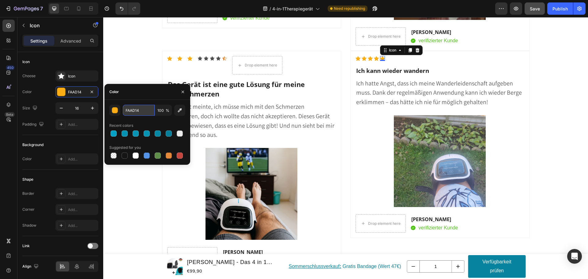
click at [134, 112] on input "FAAD14" at bounding box center [139, 110] width 32 height 11
click at [223, 59] on icon at bounding box center [224, 58] width 5 height 5
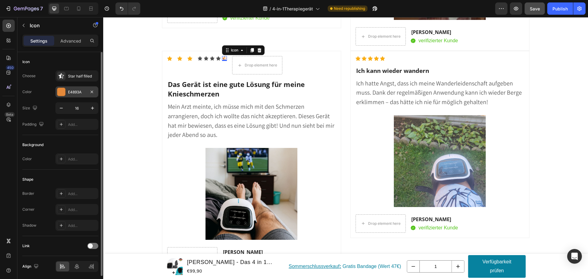
click at [73, 93] on div "E4893A" at bounding box center [77, 92] width 18 height 6
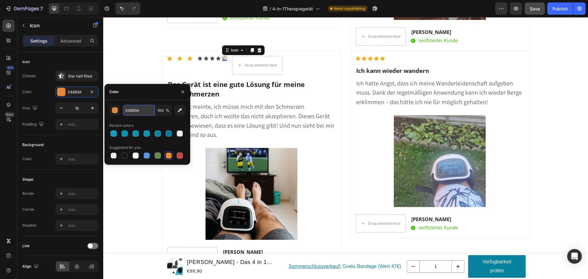
click at [135, 112] on input "E4893A" at bounding box center [139, 110] width 32 height 11
paste input "FAAD14"
type input "FAAD14"
click at [216, 59] on icon at bounding box center [218, 58] width 4 height 4
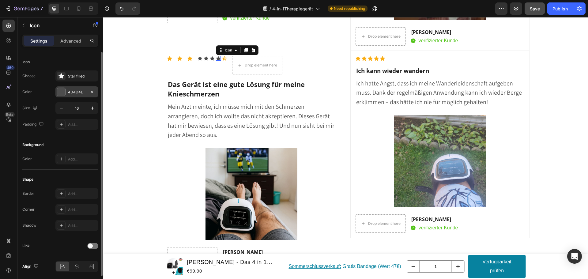
click at [71, 90] on div "4D4D4D" at bounding box center [77, 92] width 18 height 6
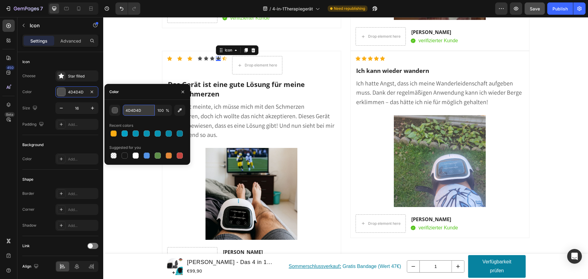
click at [139, 109] on input "4D4D4D" at bounding box center [139, 110] width 32 height 11
paste input "FAAD14"
type input "FAAD14"
click at [210, 57] on icon at bounding box center [212, 58] width 5 height 5
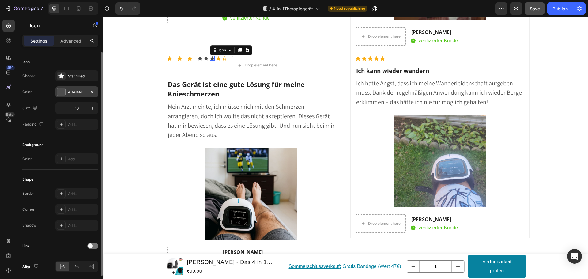
click at [80, 89] on div "4D4D4D" at bounding box center [77, 92] width 18 height 6
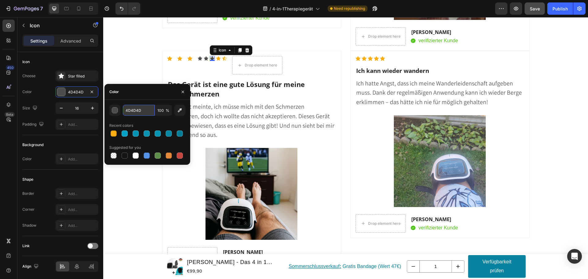
click at [130, 112] on input "4D4D4D" at bounding box center [139, 110] width 32 height 11
paste input "FAAD14"
type input "FAAD14"
click at [204, 58] on icon at bounding box center [206, 58] width 4 height 4
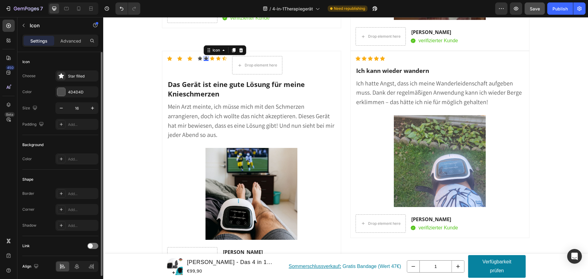
click at [83, 97] on div "Choose Star filled Color 4D4D4D Size 16 Padding Add..." at bounding box center [60, 99] width 76 height 59
click at [83, 92] on div "4D4D4D" at bounding box center [77, 92] width 18 height 6
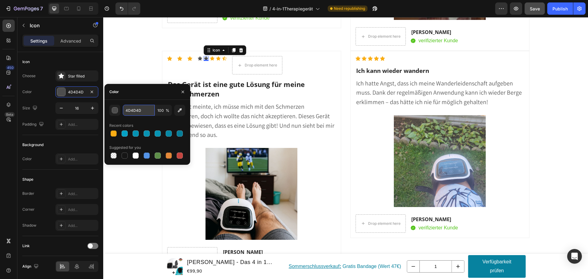
click at [139, 113] on input "4D4D4D" at bounding box center [139, 110] width 32 height 11
paste input "FAAD14"
type input "FAAD14"
click at [199, 59] on icon at bounding box center [200, 58] width 4 height 4
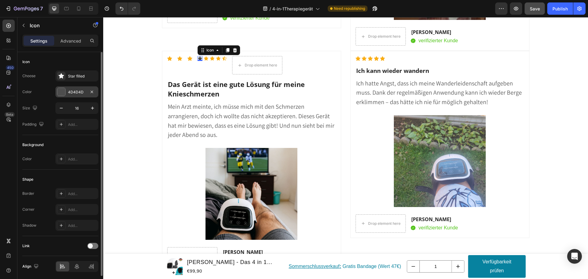
click at [74, 93] on div "4D4D4D" at bounding box center [77, 92] width 18 height 6
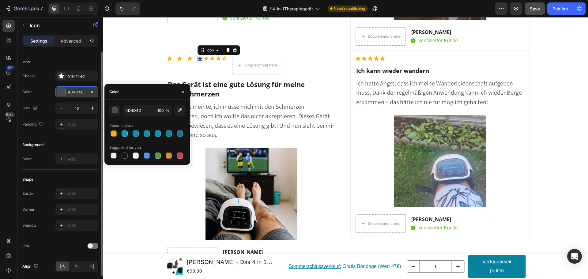
click at [74, 93] on div "4D4D4D" at bounding box center [77, 92] width 18 height 6
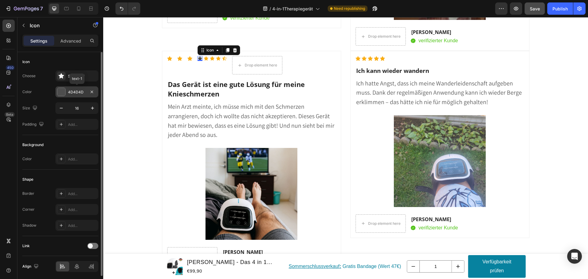
click at [78, 92] on div "4D4D4D" at bounding box center [77, 92] width 18 height 6
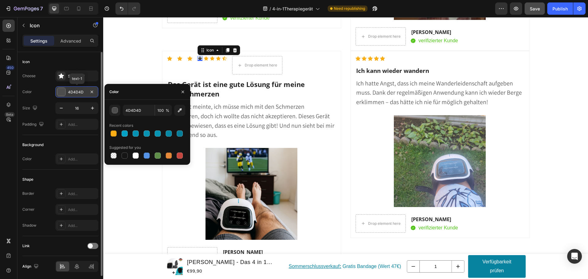
click at [78, 92] on div "4D4D4D" at bounding box center [77, 92] width 18 height 6
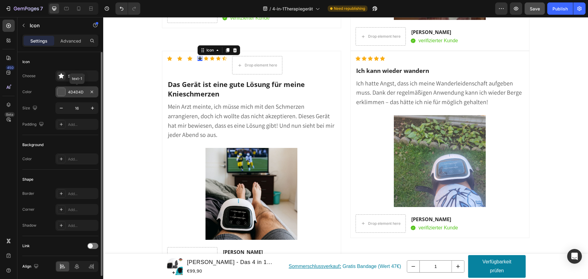
click at [78, 92] on div "4D4D4D" at bounding box center [77, 92] width 18 height 6
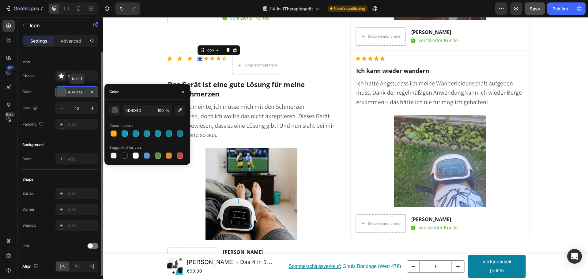
click at [83, 91] on div "4D4D4D" at bounding box center [77, 92] width 18 height 6
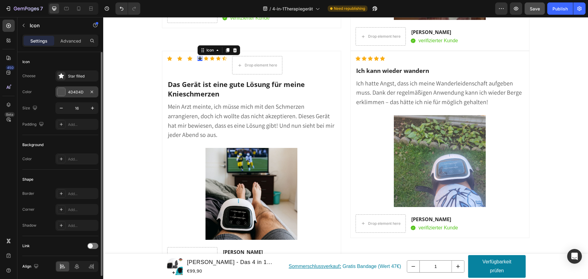
click at [81, 93] on div "4D4D4D" at bounding box center [77, 92] width 18 height 6
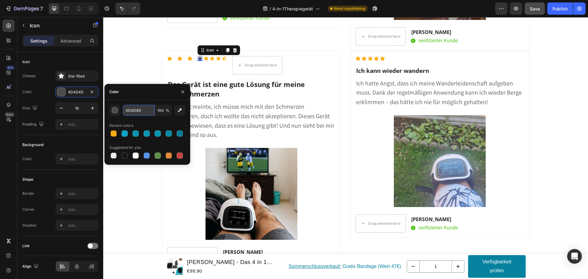
click at [137, 110] on input "4D4D4D" at bounding box center [139, 110] width 32 height 11
paste input "FAAD14"
type input "FAAD14"
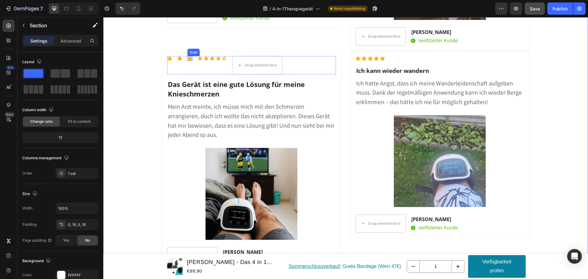
click at [188, 60] on icon at bounding box center [190, 58] width 5 height 5
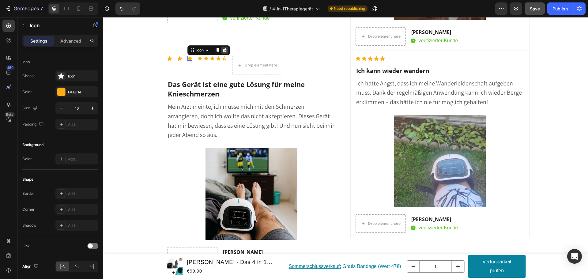
drag, startPoint x: 222, startPoint y: 51, endPoint x: 189, endPoint y: 55, distance: 32.8
click at [223, 51] on icon at bounding box center [225, 50] width 4 height 4
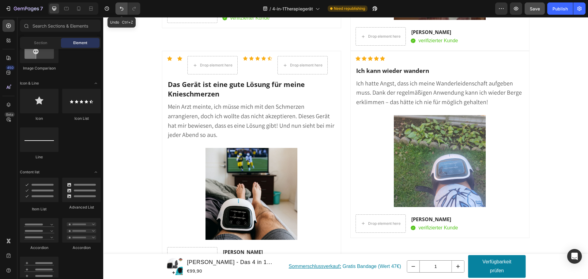
drag, startPoint x: 120, startPoint y: 8, endPoint x: 22, endPoint y: 5, distance: 98.1
click at [120, 8] on icon "Undo/Redo" at bounding box center [122, 9] width 4 height 4
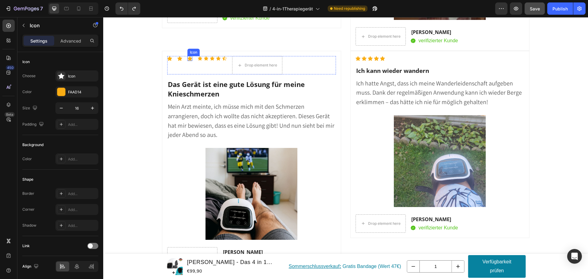
click at [188, 59] on div "Icon" at bounding box center [190, 58] width 5 height 5
click at [223, 50] on icon at bounding box center [225, 50] width 5 height 5
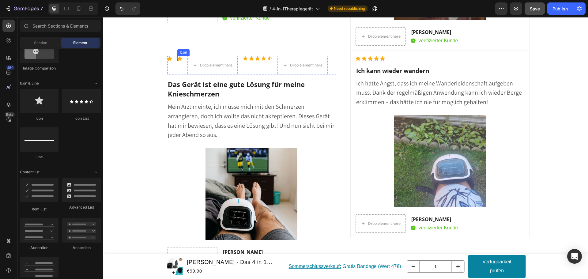
click at [178, 59] on icon at bounding box center [179, 58] width 5 height 5
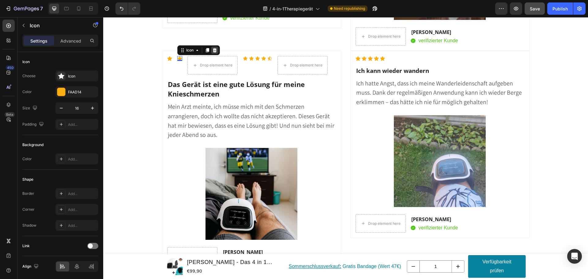
click at [213, 51] on icon at bounding box center [215, 50] width 4 height 4
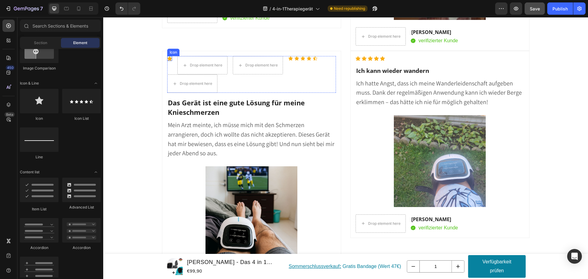
click at [168, 59] on icon at bounding box center [169, 58] width 5 height 5
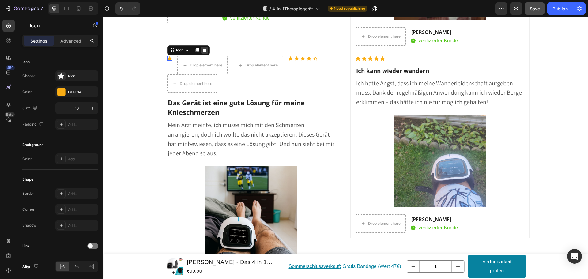
click at [202, 53] on icon at bounding box center [204, 50] width 5 height 5
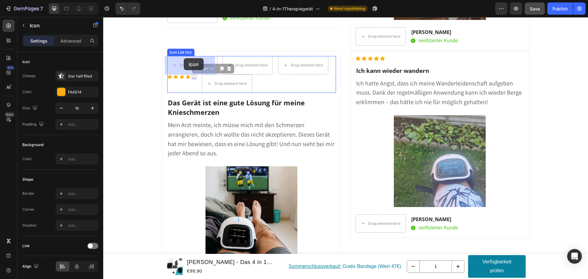
drag, startPoint x: 193, startPoint y: 79, endPoint x: 184, endPoint y: 58, distance: 22.6
drag, startPoint x: 186, startPoint y: 77, endPoint x: 165, endPoint y: 59, distance: 28.2
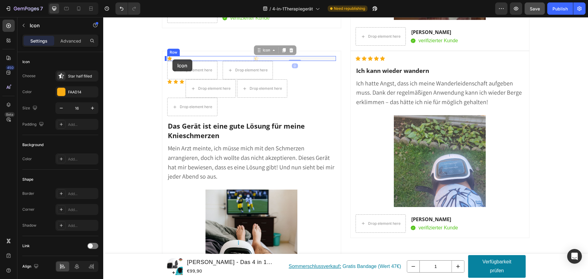
drag, startPoint x: 254, startPoint y: 57, endPoint x: 173, endPoint y: 59, distance: 81.9
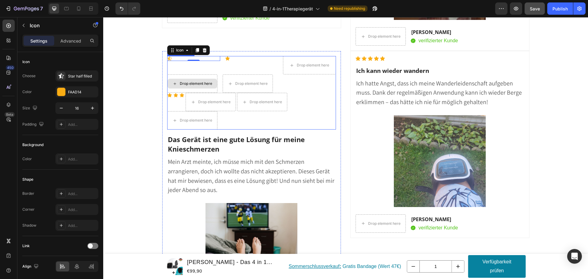
click at [209, 76] on div "Drop element here" at bounding box center [192, 83] width 50 height 18
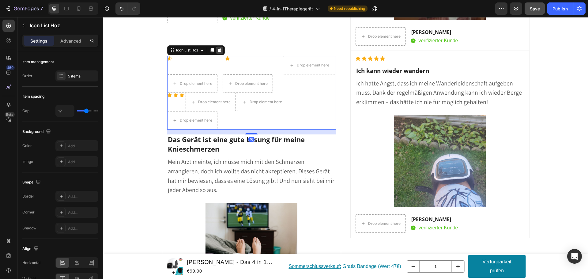
click at [218, 50] on icon at bounding box center [220, 50] width 4 height 4
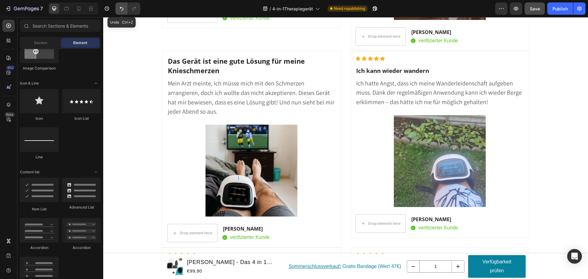
click at [120, 8] on icon "Undo/Redo" at bounding box center [122, 9] width 4 height 4
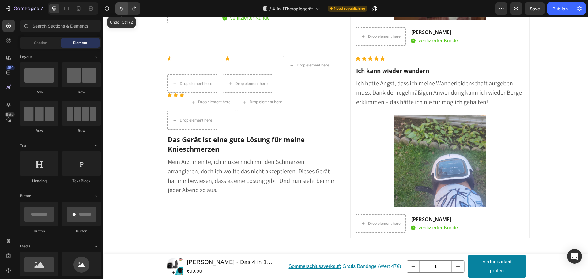
scroll to position [368, 0]
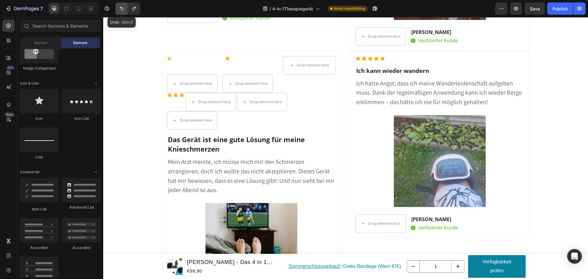
click at [120, 8] on icon "Undo/Redo" at bounding box center [122, 9] width 4 height 4
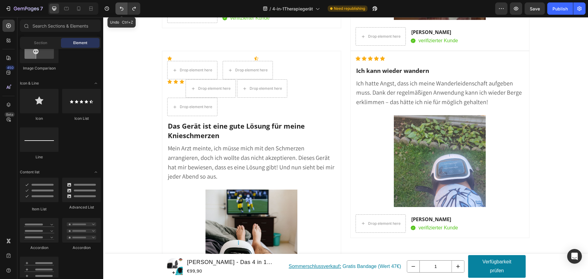
click at [120, 8] on icon "Undo/Redo" at bounding box center [122, 9] width 4 height 4
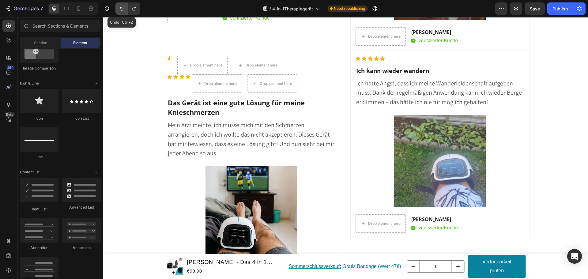
click at [120, 8] on icon "Undo/Redo" at bounding box center [122, 9] width 4 height 4
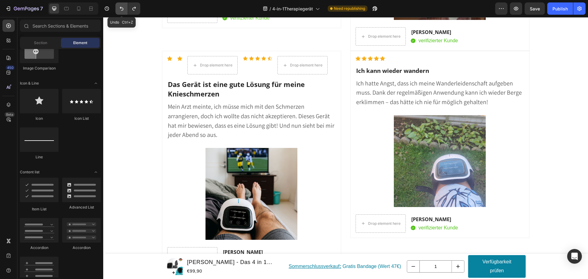
click at [120, 8] on icon "Undo/Redo" at bounding box center [122, 9] width 4 height 4
click at [134, 8] on icon "Undo/Redo" at bounding box center [134, 9] width 6 height 6
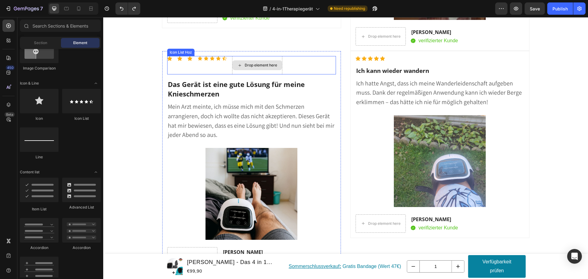
click at [253, 65] on div "Drop element here" at bounding box center [258, 65] width 50 height 10
click at [183, 60] on div "Icon Icon Icon Icon Icon Icon Icon Icon Icon List Drop element here" at bounding box center [251, 65] width 169 height 18
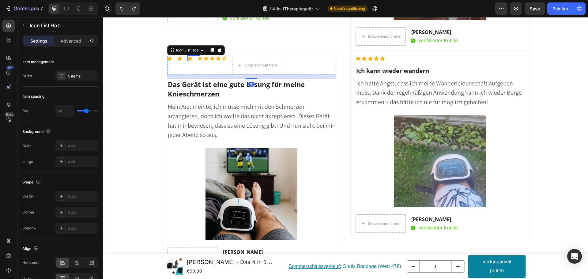
click at [188, 60] on icon at bounding box center [190, 58] width 5 height 5
click at [192, 60] on div "Icon Icon Icon Icon Icon Icon Icon Icon Icon List Drop element here" at bounding box center [251, 65] width 169 height 18
click at [192, 59] on div "Icon Icon Icon Icon Icon Icon Icon Icon Icon List Drop element here" at bounding box center [251, 65] width 169 height 18
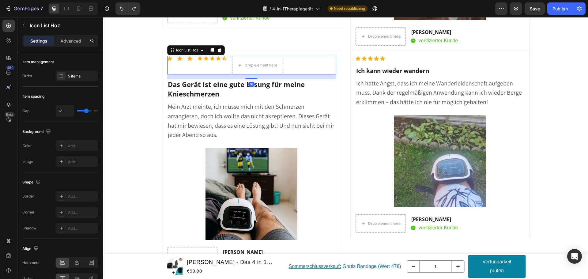
click at [192, 59] on div "Icon Icon Icon Icon Icon Icon Icon Icon Icon List Drop element here" at bounding box center [251, 65] width 169 height 18
click at [218, 63] on div "Icon Icon Icon Icon Icon Icon List" at bounding box center [212, 65] width 29 height 18
click at [227, 58] on div "Icon Icon Icon Icon Icon Icon Icon Icon Icon List Drop element here" at bounding box center [251, 65] width 169 height 18
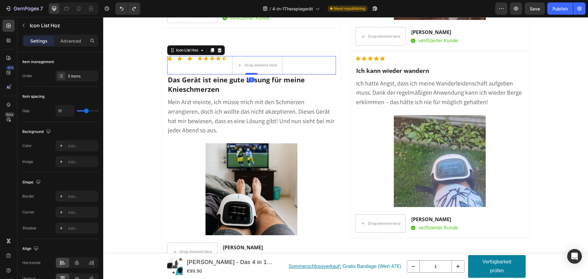
drag, startPoint x: 249, startPoint y: 79, endPoint x: 250, endPoint y: 74, distance: 4.6
click at [250, 74] on div at bounding box center [252, 74] width 12 height 2
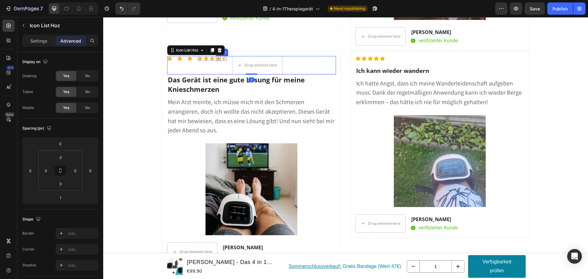
click at [216, 60] on icon at bounding box center [218, 58] width 5 height 5
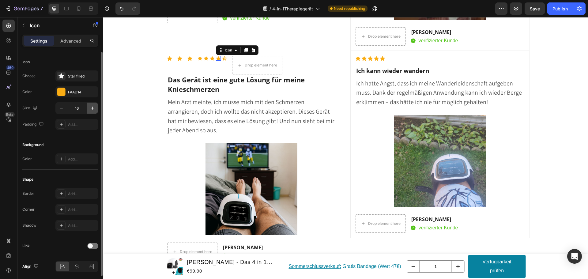
click at [89, 106] on icon "button" at bounding box center [92, 108] width 6 height 6
type input "17"
click at [380, 58] on icon at bounding box center [382, 58] width 5 height 5
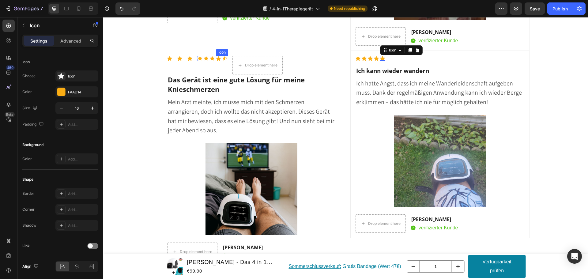
click at [216, 59] on icon at bounding box center [218, 58] width 5 height 4
click at [224, 59] on icon at bounding box center [225, 58] width 4 height 4
click at [216, 59] on div "Icon" at bounding box center [218, 58] width 5 height 5
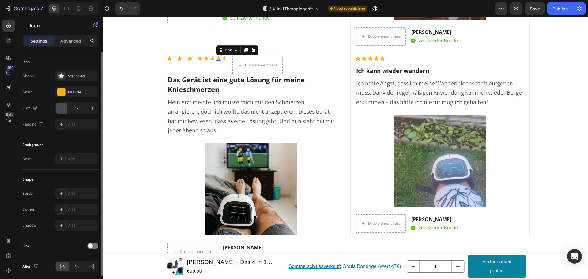
click at [62, 109] on icon "button" at bounding box center [61, 108] width 6 height 6
type input "16"
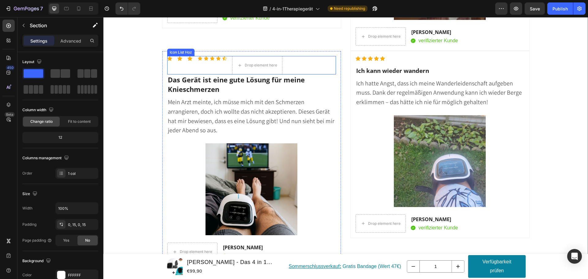
click at [185, 58] on div "Icon Icon Icon Icon Icon Icon Icon Icon Icon List Drop element here" at bounding box center [251, 65] width 169 height 18
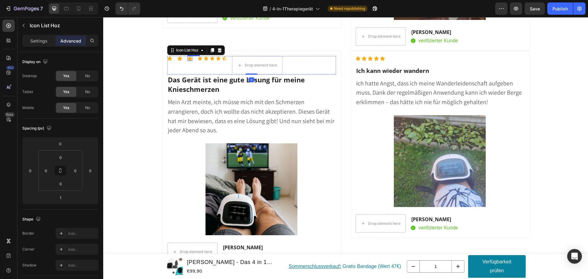
click at [189, 60] on icon at bounding box center [190, 58] width 5 height 5
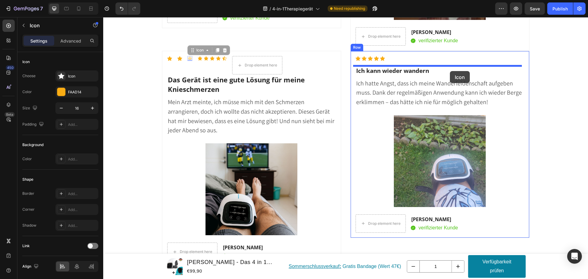
drag, startPoint x: 188, startPoint y: 57, endPoint x: 450, endPoint y: 71, distance: 262.4
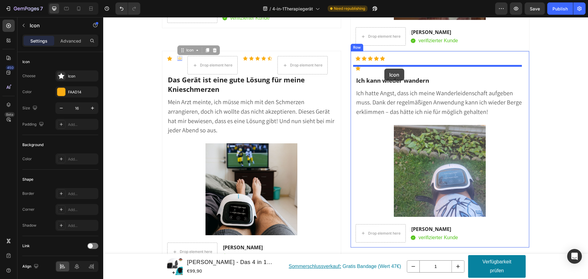
drag, startPoint x: 176, startPoint y: 59, endPoint x: 385, endPoint y: 69, distance: 208.6
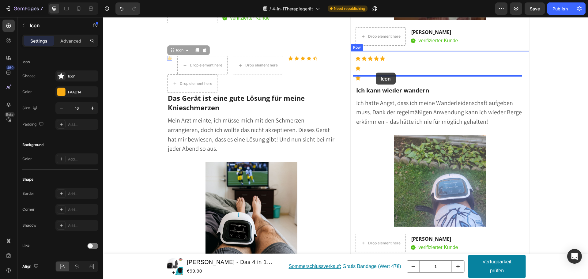
drag, startPoint x: 168, startPoint y: 57, endPoint x: 376, endPoint y: 73, distance: 209.0
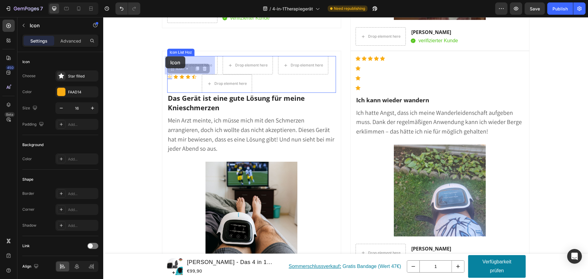
drag, startPoint x: 166, startPoint y: 77, endPoint x: 166, endPoint y: 56, distance: 20.5
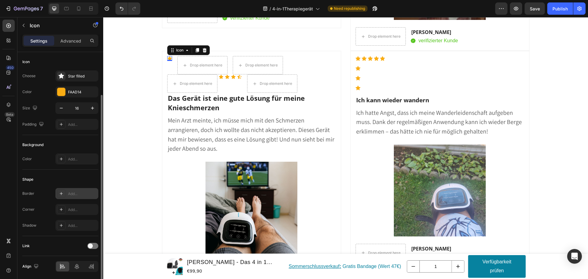
scroll to position [22, 0]
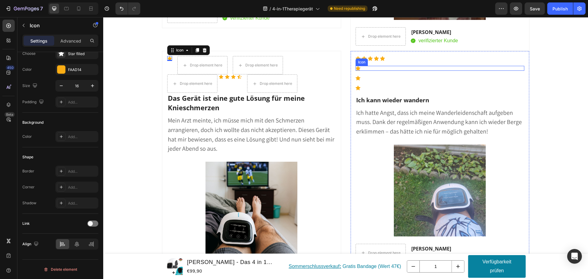
click at [358, 66] on icon at bounding box center [358, 68] width 5 height 5
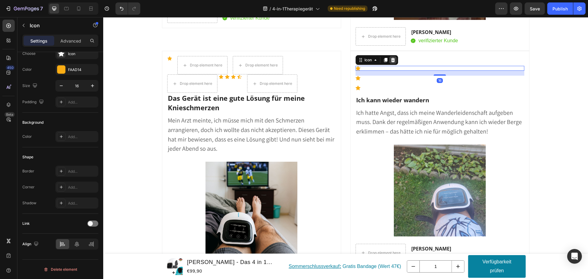
click at [391, 62] on icon at bounding box center [393, 60] width 5 height 5
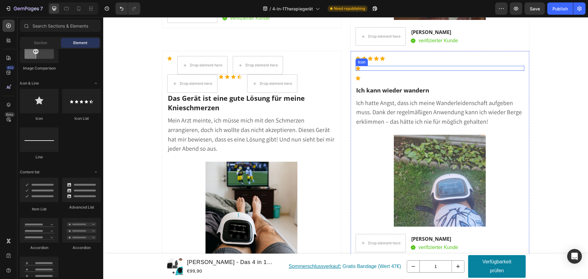
click at [364, 69] on div "Icon" at bounding box center [440, 68] width 169 height 5
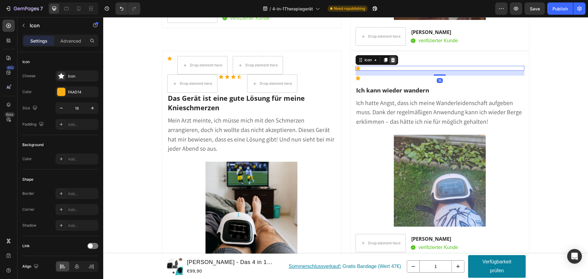
click at [390, 62] on div at bounding box center [393, 59] width 7 height 7
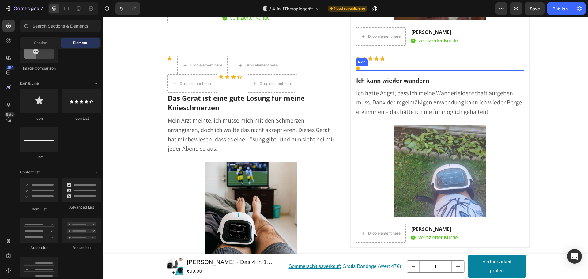
click at [378, 69] on div "Icon" at bounding box center [440, 68] width 169 height 5
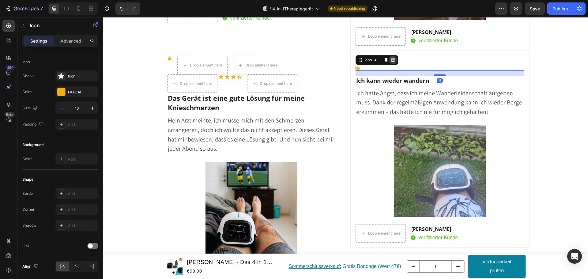
click at [391, 62] on icon at bounding box center [393, 60] width 4 height 4
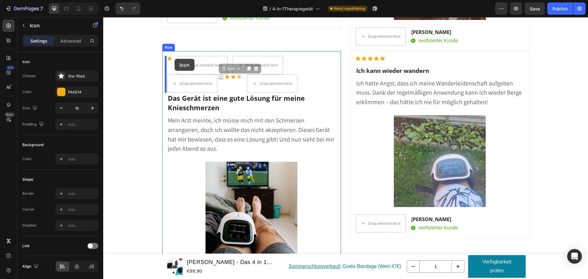
drag, startPoint x: 219, startPoint y: 76, endPoint x: 175, endPoint y: 59, distance: 48.0
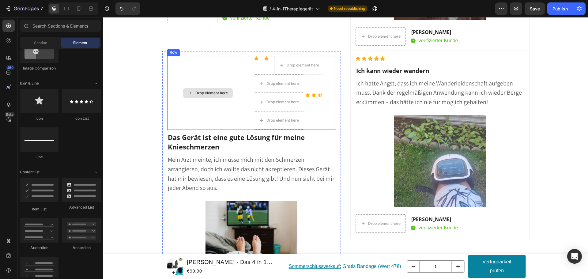
click at [218, 91] on div "Drop element here" at bounding box center [212, 93] width 32 height 5
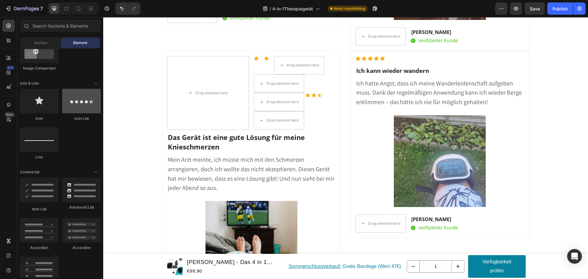
click at [74, 105] on div at bounding box center [81, 101] width 39 height 25
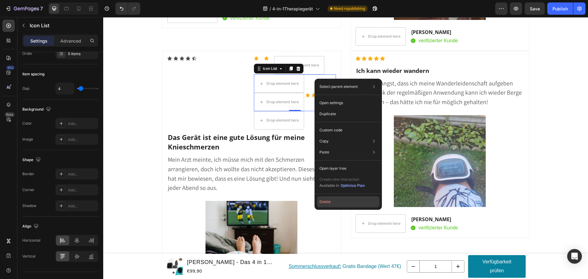
click at [324, 205] on button "Delete" at bounding box center [348, 201] width 63 height 11
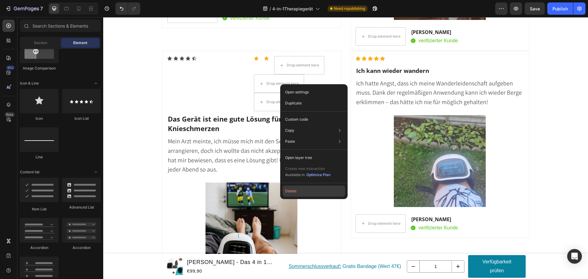
drag, startPoint x: 297, startPoint y: 190, endPoint x: 194, endPoint y: 158, distance: 108.2
click at [297, 190] on button "Delete" at bounding box center [314, 191] width 63 height 11
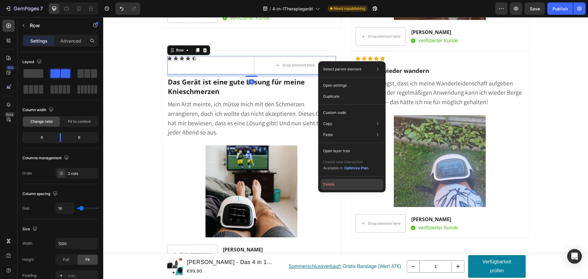
click at [337, 185] on button "Delete" at bounding box center [352, 184] width 63 height 11
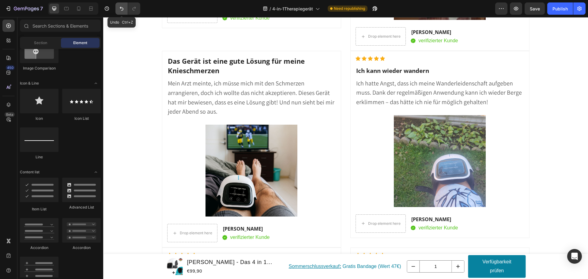
click at [122, 8] on icon "Undo/Redo" at bounding box center [122, 9] width 6 height 6
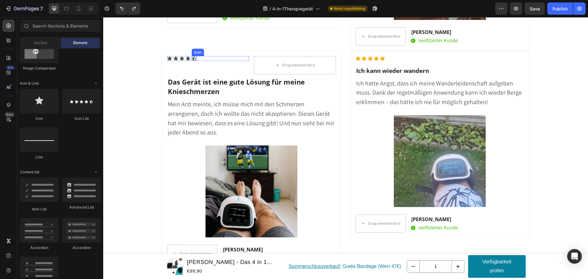
click at [192, 60] on div "Icon" at bounding box center [194, 58] width 5 height 5
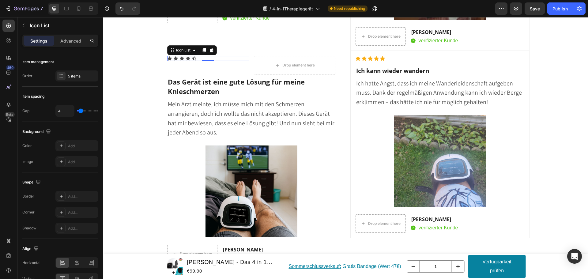
click at [222, 59] on div "Icon Icon Icon Icon Icon" at bounding box center [208, 58] width 82 height 5
click at [192, 59] on icon at bounding box center [194, 58] width 4 height 4
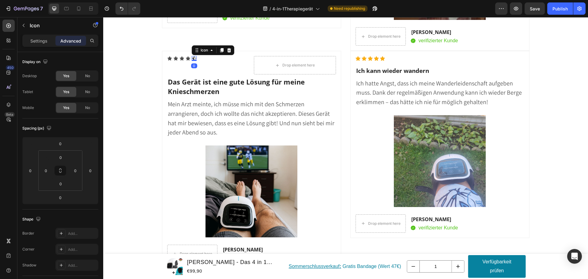
click at [47, 40] on p "Settings" at bounding box center [38, 41] width 17 height 6
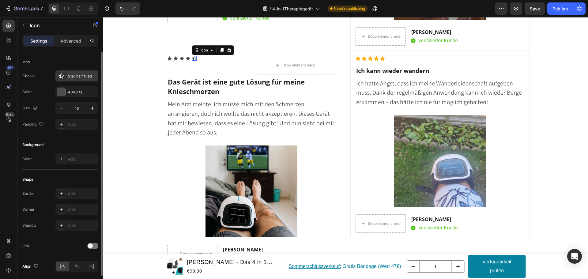
click at [77, 77] on div "Star half filled" at bounding box center [82, 77] width 29 height 6
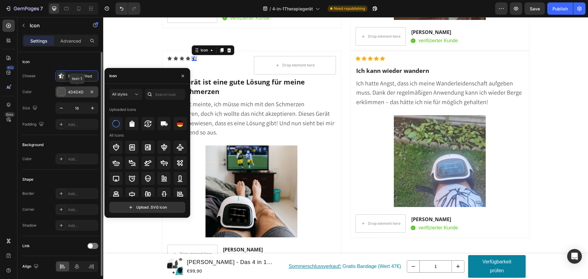
click at [75, 90] on div "4D4D4D" at bounding box center [77, 92] width 18 height 6
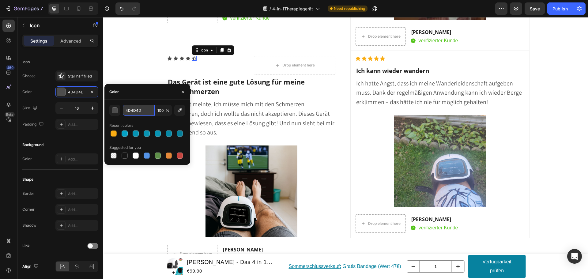
click at [129, 112] on input "4D4D4D" at bounding box center [139, 110] width 32 height 11
paste input "FAAD14"
type input "FAAD14"
click at [186, 59] on icon at bounding box center [188, 58] width 5 height 5
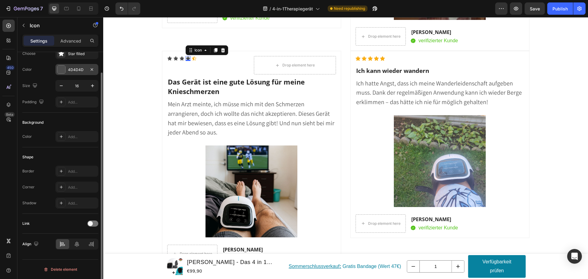
click at [75, 71] on div "4D4D4D" at bounding box center [77, 70] width 18 height 6
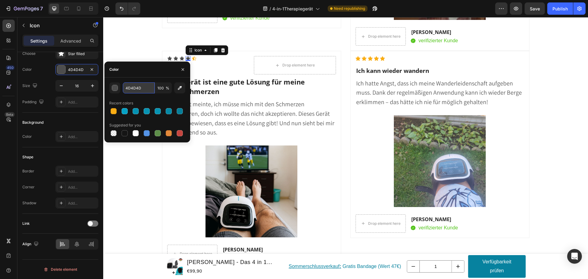
click at [124, 88] on input "4D4D4D" at bounding box center [139, 87] width 32 height 11
paste input "FAAD14"
type input "FAAD14"
click at [180, 58] on icon at bounding box center [182, 58] width 4 height 4
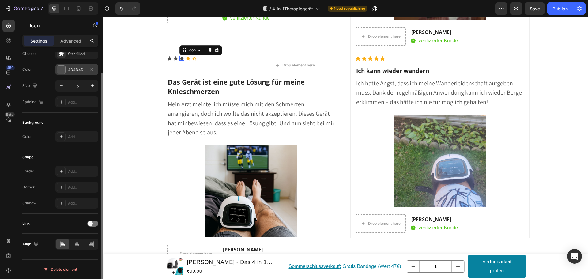
click at [73, 67] on div "4D4D4D" at bounding box center [76, 69] width 43 height 11
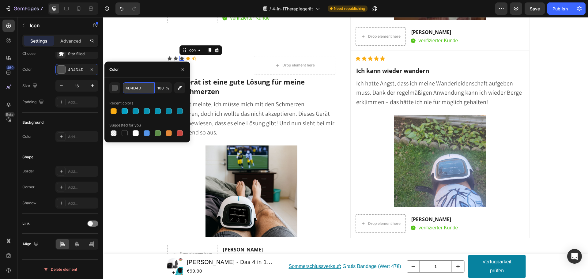
click at [142, 88] on input "4D4D4D" at bounding box center [139, 87] width 32 height 11
paste input "FAAD14"
type input "FAAD14"
click at [173, 59] on icon at bounding box center [175, 58] width 5 height 5
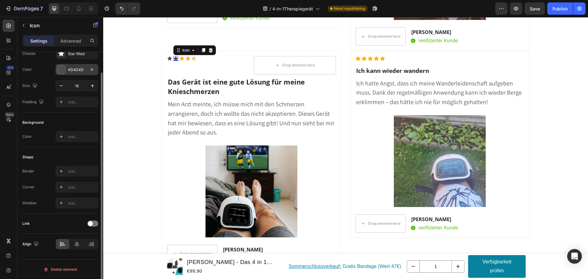
click at [77, 70] on div "4D4D4D" at bounding box center [77, 70] width 18 height 6
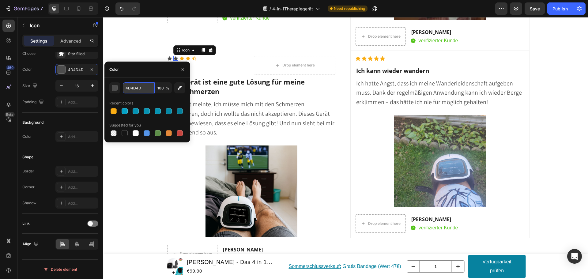
click at [141, 89] on input "4D4D4D" at bounding box center [139, 87] width 32 height 11
paste input "FAAD14"
type input "FAAD14"
click at [169, 57] on icon at bounding box center [169, 58] width 5 height 5
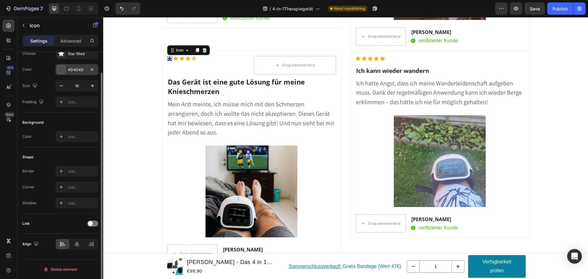
click at [74, 72] on div "4D4D4D" at bounding box center [77, 70] width 18 height 6
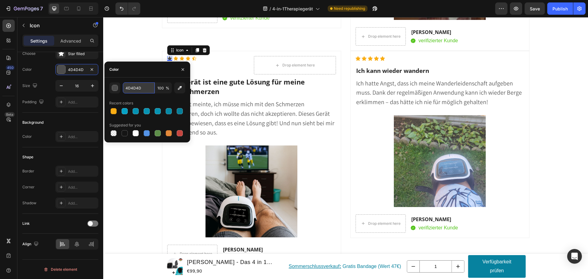
click at [139, 87] on input "4D4D4D" at bounding box center [139, 87] width 32 height 11
paste input "FAAD14"
type input "FAAD14"
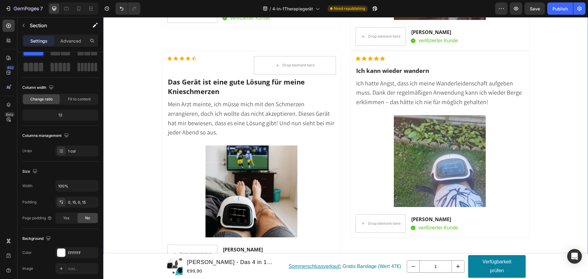
scroll to position [0, 0]
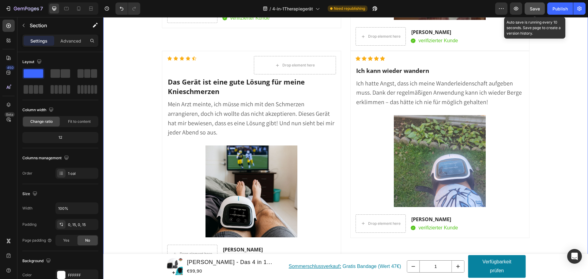
click at [537, 8] on span "Save" at bounding box center [535, 8] width 10 height 5
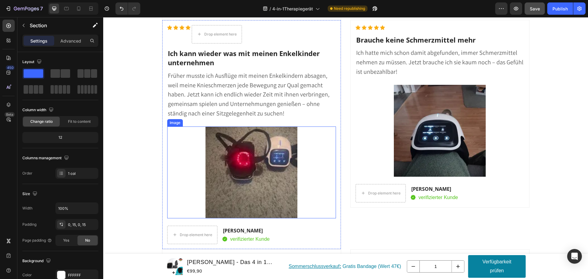
scroll to position [5384, 0]
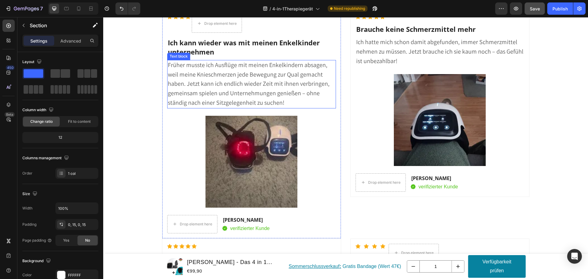
click at [201, 76] on span "Früher musste ich Ausflüge mit meinen Enkelkindern absagen, weil meine Knieschm…" at bounding box center [249, 84] width 162 height 46
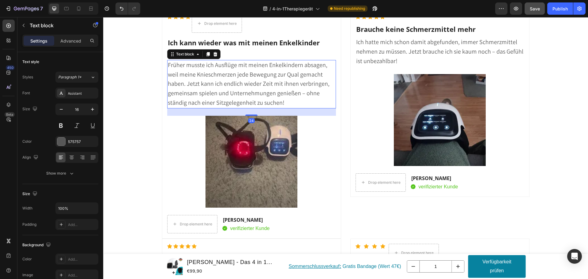
click at [252, 99] on span "Früher musste ich Ausflüge mit meinen Enkelkindern absagen, weil meine Knieschm…" at bounding box center [249, 84] width 162 height 46
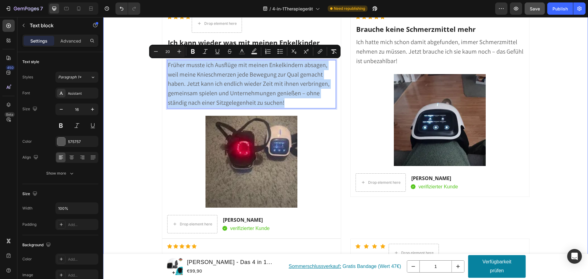
drag, startPoint x: 284, startPoint y: 104, endPoint x: 157, endPoint y: 68, distance: 132.2
click at [157, 68] on div "Das sagen andere Kunden über das 4-in-1 Therapie gerät: Heading Icon Icon Icon …" at bounding box center [346, 216] width 476 height 1441
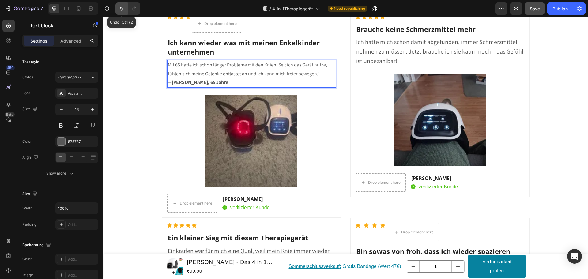
click at [119, 8] on icon "Undo/Redo" at bounding box center [122, 9] width 6 height 6
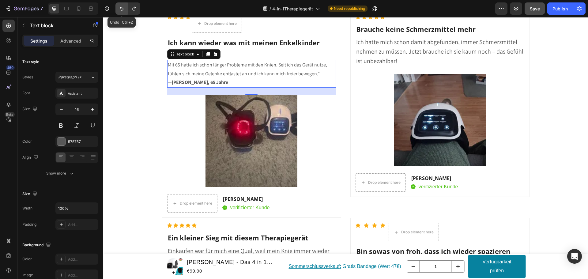
click at [119, 8] on icon "Undo/Redo" at bounding box center [122, 9] width 6 height 6
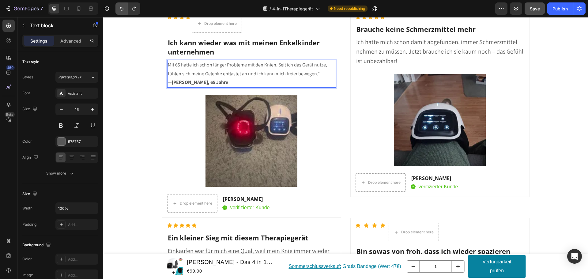
click at [123, 10] on icon "Undo/Redo" at bounding box center [122, 9] width 6 height 6
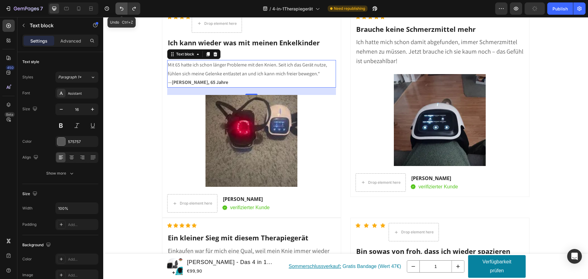
click at [123, 10] on icon "Undo/Redo" at bounding box center [122, 9] width 6 height 6
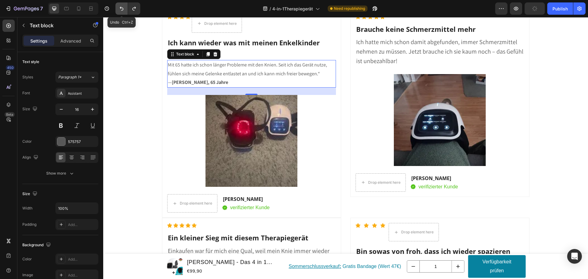
click at [123, 10] on icon "Undo/Redo" at bounding box center [122, 9] width 6 height 6
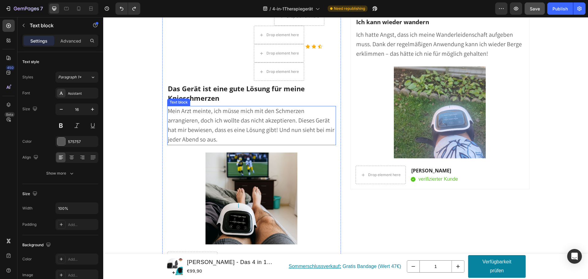
scroll to position [5783, 0]
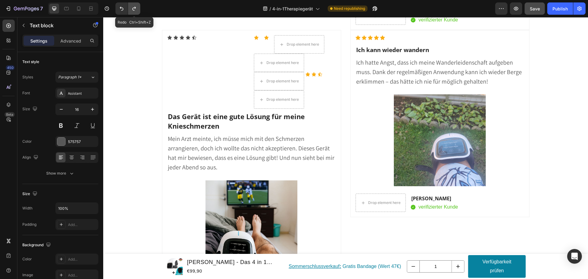
click at [134, 9] on icon "Undo/Redo" at bounding box center [134, 9] width 6 height 6
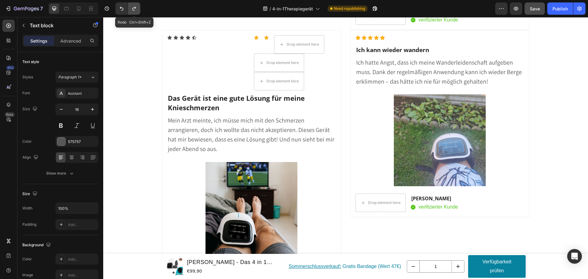
click at [134, 9] on icon "Undo/Redo" at bounding box center [134, 9] width 6 height 6
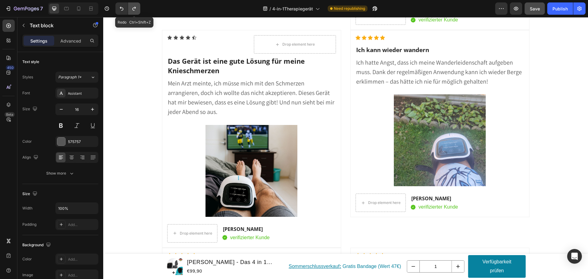
click at [134, 9] on icon "Undo/Redo" at bounding box center [134, 9] width 6 height 6
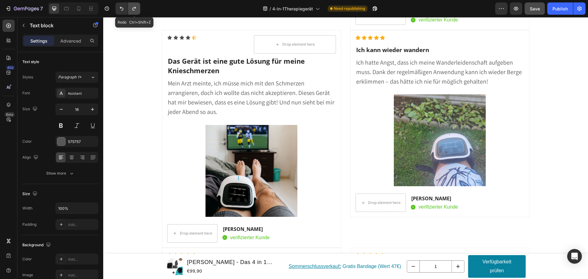
click at [134, 9] on icon "Undo/Redo" at bounding box center [134, 9] width 6 height 6
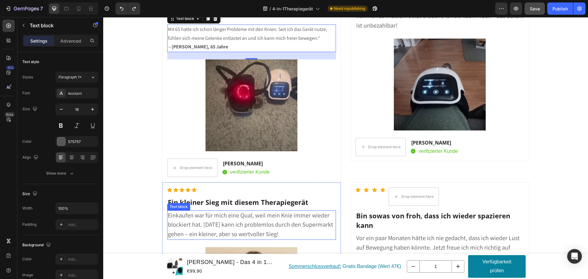
scroll to position [5384, 0]
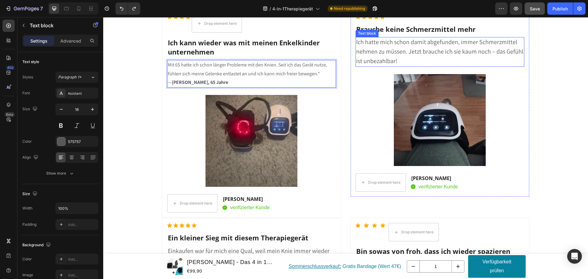
click at [379, 56] on p "Ich hatte mich schon damit abgefunden, immer Schmerzmittel nehmen zu müssen. Je…" at bounding box center [440, 52] width 168 height 28
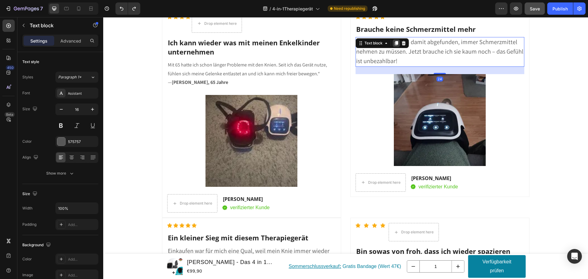
click at [395, 41] on icon at bounding box center [396, 43] width 3 height 4
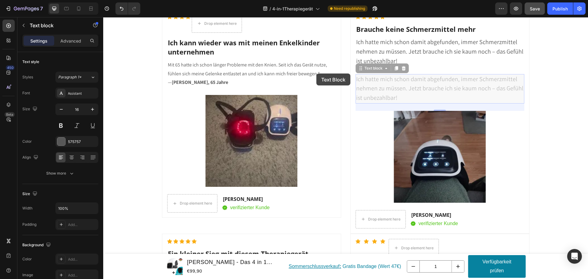
drag, startPoint x: 375, startPoint y: 82, endPoint x: 318, endPoint y: 73, distance: 57.4
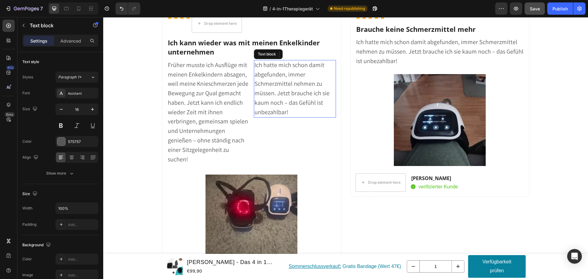
click at [280, 70] on p "Ich hatte mich schon damit abgefunden, immer Schmerzmittel nehmen zu müssen. Je…" at bounding box center [295, 89] width 81 height 57
click at [216, 86] on span "Früher musste ich Ausflüge mit meinen Enkelkindern absagen, weil meine Knieschm…" at bounding box center [208, 112] width 81 height 102
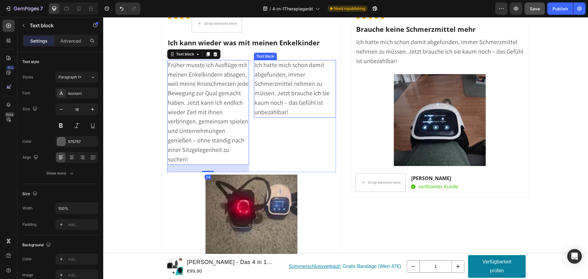
click at [277, 86] on span "Ich hatte mich schon damit abgefunden, immer Schmerzmittel nehmen zu müssen. Je…" at bounding box center [292, 88] width 75 height 55
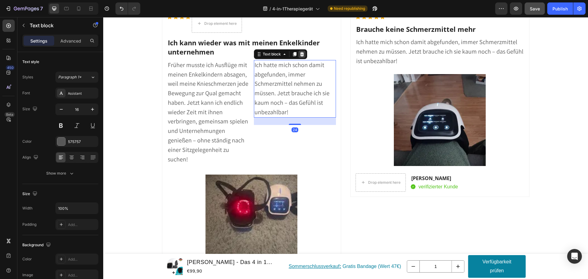
click at [302, 58] on div at bounding box center [302, 54] width 7 height 7
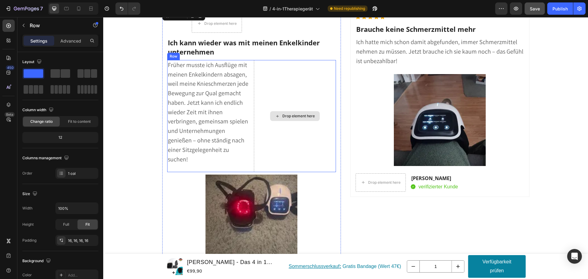
drag, startPoint x: 302, startPoint y: 58, endPoint x: 246, endPoint y: 85, distance: 62.6
click at [261, 79] on div "Icon Icon Icon Icon Drop element here Icon List Hoz Ich kann wieder was mit mei…" at bounding box center [251, 153] width 169 height 278
click at [216, 99] on span "Früher musste ich Ausflüge mit meinen Enkelkindern absagen, weil meine Knieschm…" at bounding box center [208, 112] width 81 height 102
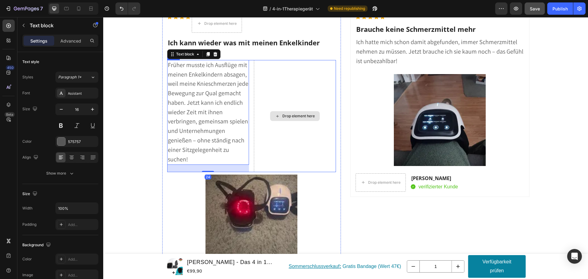
click at [287, 79] on div "Drop element here" at bounding box center [295, 116] width 82 height 112
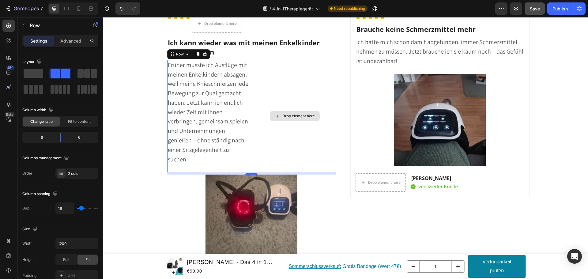
click at [268, 130] on div "Drop element here" at bounding box center [295, 116] width 82 height 112
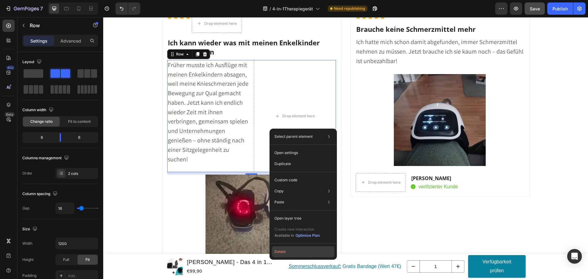
click at [281, 253] on button "Delete" at bounding box center [303, 251] width 63 height 11
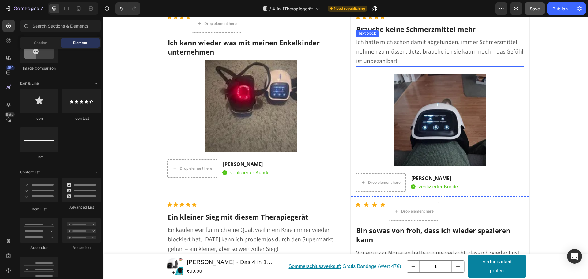
click at [391, 56] on p "Ich hatte mich schon damit abgefunden, immer Schmerzmittel nehmen zu müssen. Je…" at bounding box center [440, 52] width 168 height 28
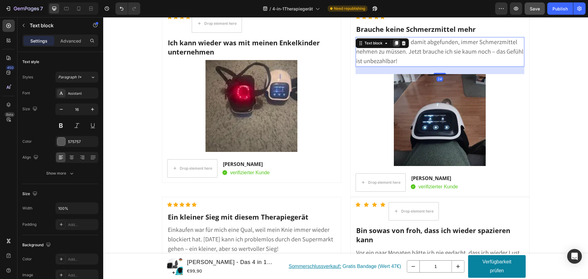
click at [394, 46] on div at bounding box center [396, 43] width 7 height 7
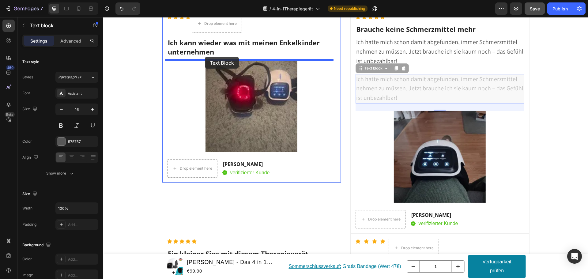
drag, startPoint x: 364, startPoint y: 69, endPoint x: 205, endPoint y: 57, distance: 159.8
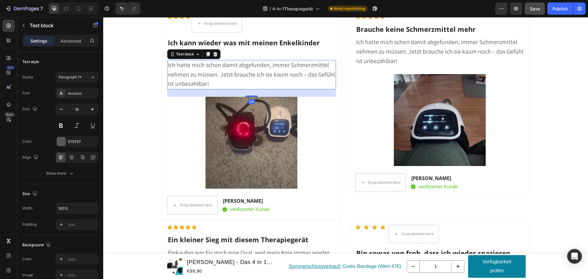
click at [226, 79] on p "Ich hatte mich schon damit abgefunden, immer Schmerzmittel nehmen zu müssen. Je…" at bounding box center [252, 75] width 168 height 28
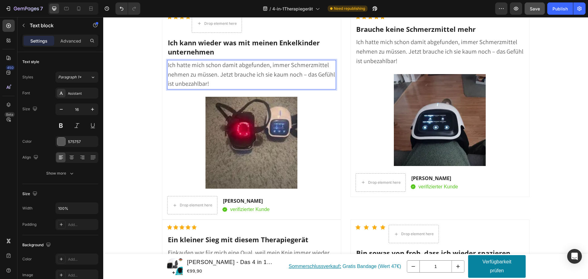
click at [225, 86] on p "Ich hatte mich schon damit abgefunden, immer Schmerzmittel nehmen zu müssen. Je…" at bounding box center [252, 75] width 168 height 28
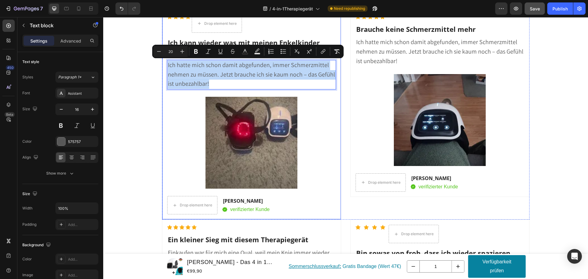
drag, startPoint x: 225, startPoint y: 86, endPoint x: 160, endPoint y: 63, distance: 68.9
click at [162, 63] on div "Icon Icon Icon Icon Drop element here Icon List Hoz Ich kann wieder was mit mei…" at bounding box center [251, 114] width 179 height 211
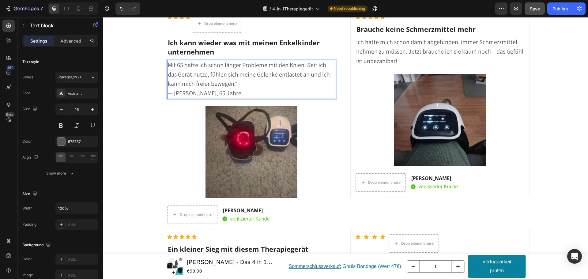
click at [180, 65] on span "Mit 65 hatte ich schon länger Probleme mit den Knien. Seit ich das Gerät nutze,…" at bounding box center [249, 74] width 162 height 27
click at [206, 73] on span "Mit 65 hatte ich schon länger Probleme mit den Knien. Seit ich das Gerät nutze,…" at bounding box center [249, 74] width 162 height 27
click at [181, 66] on span "Mit 65 hatte ich schon länger Probleme mit den Knien. Seit ich das Gerät nutze,…" at bounding box center [249, 74] width 162 height 27
click at [208, 94] on span "— [PERSON_NAME], 65 Jahre" at bounding box center [205, 93] width 74 height 8
click at [185, 94] on span "— [PERSON_NAME]" at bounding box center [192, 93] width 49 height 8
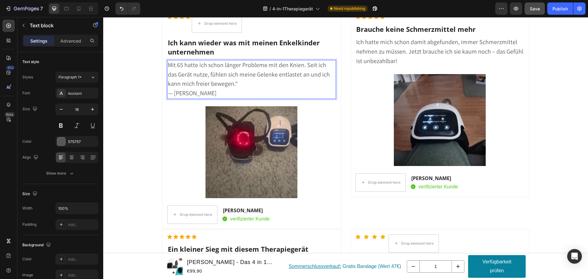
click at [189, 96] on span "— [PERSON_NAME]" at bounding box center [192, 93] width 49 height 8
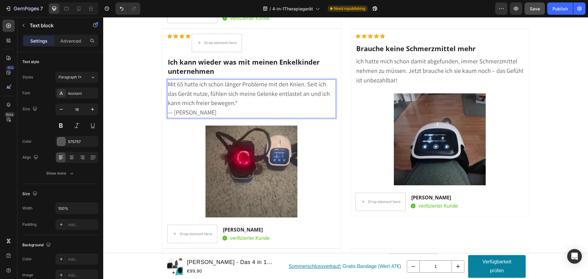
scroll to position [5323, 0]
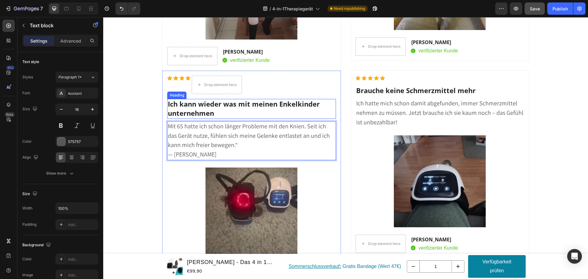
click at [202, 110] on span "Ich kann wieder was mit meinen Enkelkinder unternehmen" at bounding box center [244, 108] width 152 height 19
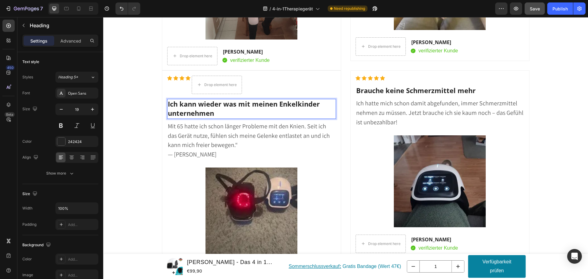
click at [202, 110] on span "Ich kann wieder was mit meinen Enkelkinder unternehmen" at bounding box center [244, 108] width 152 height 19
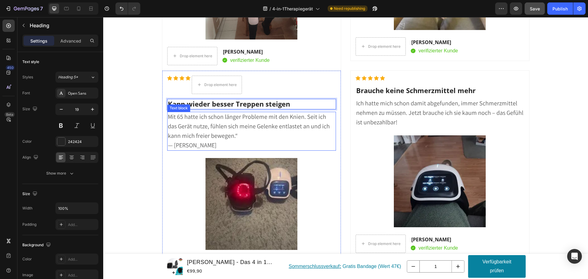
click at [194, 142] on p "Mit 65 hatte ich schon länger Probleme mit den Knien. Seit ich das Gerät nutze,…" at bounding box center [252, 131] width 168 height 38
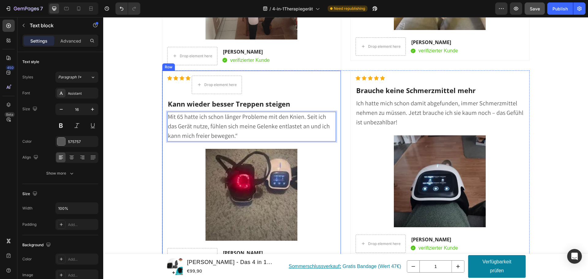
scroll to position [5384, 0]
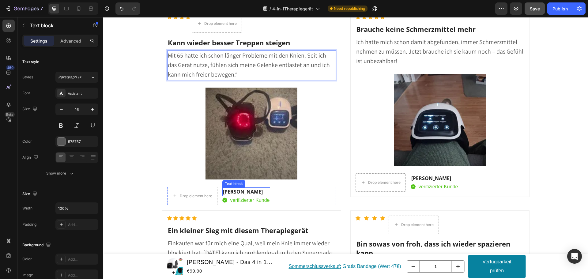
click at [235, 191] on p "[PERSON_NAME]" at bounding box center [246, 191] width 47 height 7
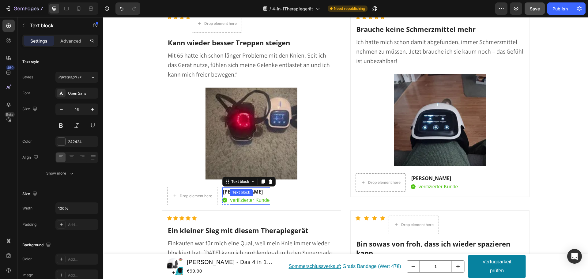
click at [238, 204] on p "verifizierter Kunde" at bounding box center [250, 200] width 40 height 7
click at [226, 194] on p "[PERSON_NAME]" at bounding box center [246, 191] width 47 height 7
click at [232, 194] on p "[PERSON_NAME]" at bounding box center [246, 191] width 47 height 7
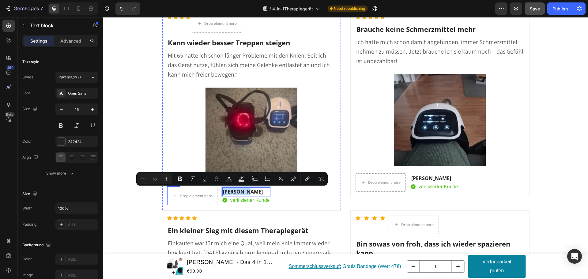
drag, startPoint x: 245, startPoint y: 193, endPoint x: 219, endPoint y: 193, distance: 25.7
click at [219, 193] on div "Drop element here [PERSON_NAME] P Text block 0 Image verifizierter Kunde Text b…" at bounding box center [251, 196] width 169 height 18
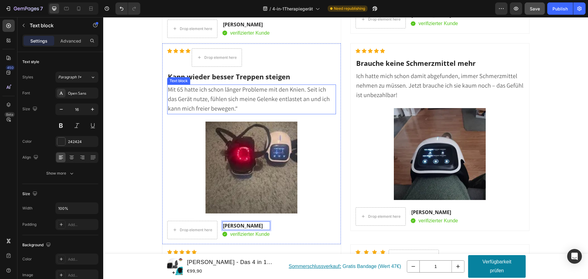
scroll to position [5354, 0]
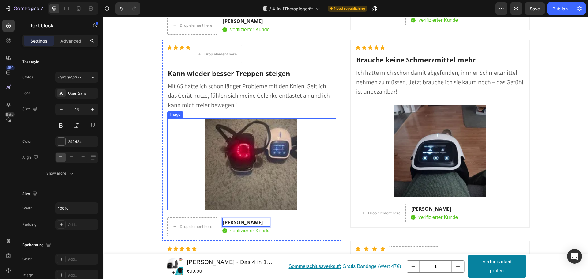
click at [265, 149] on img at bounding box center [252, 164] width 92 height 92
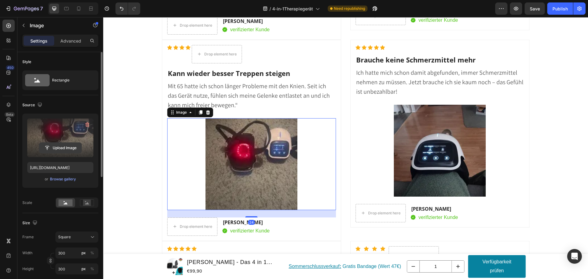
click at [61, 147] on input "file" at bounding box center [60, 148] width 42 height 10
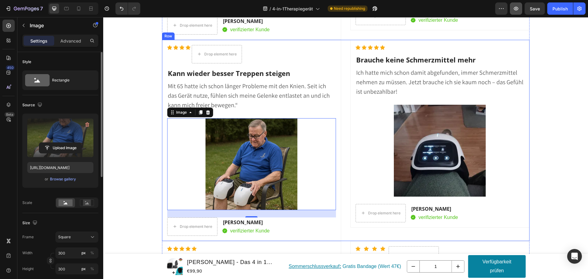
type input "[URL][DOMAIN_NAME]"
click at [533, 7] on span "Save" at bounding box center [535, 8] width 10 height 5
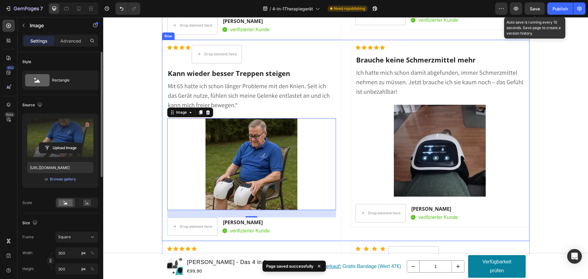
click at [345, 123] on div "Icon Icon Icon Icon Drop element here Icon List Hoz ⁠⁠⁠⁠⁠⁠⁠ Kann wieder besser …" at bounding box center [346, 140] width 368 height 201
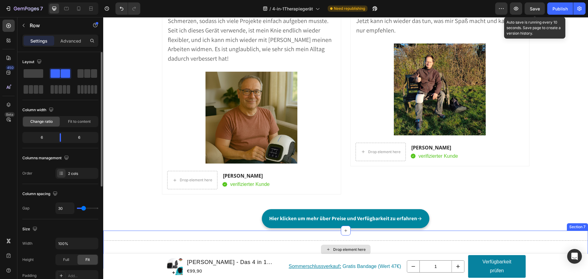
scroll to position [6058, 0]
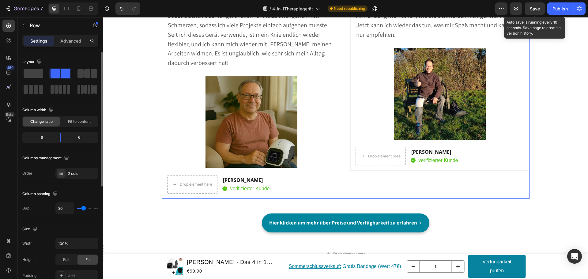
click at [344, 178] on div "Icon Icon Icon Icon Icon Icon List Hoz Kann wieder meiner Leidenschaft nachgehe…" at bounding box center [346, 81] width 368 height 234
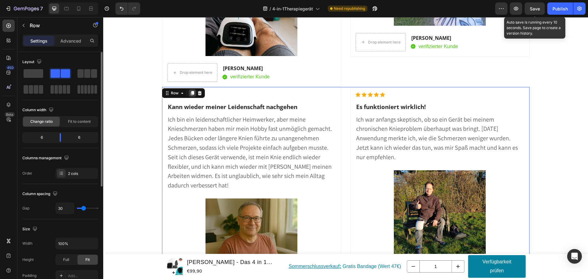
click at [190, 95] on icon at bounding box center [192, 93] width 5 height 5
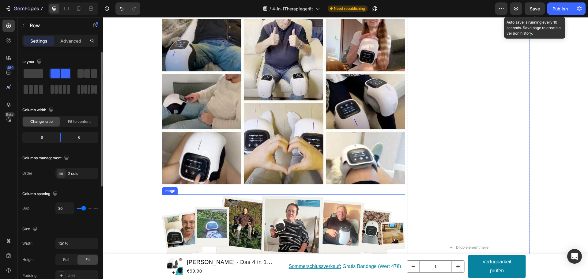
scroll to position [4104, 0]
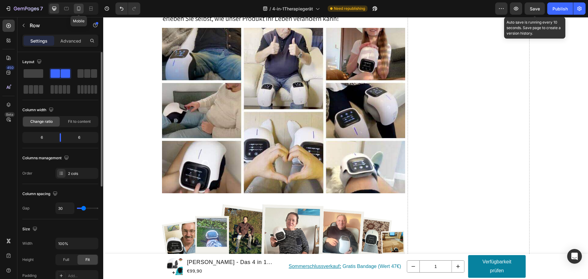
click at [78, 8] on icon at bounding box center [79, 9] width 6 height 6
type input "0"
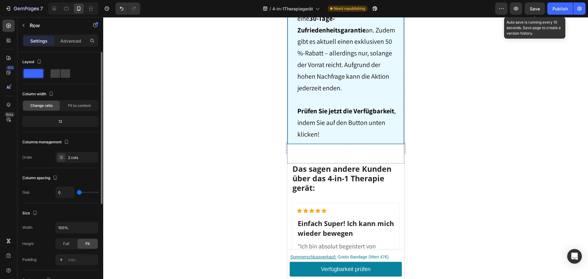
scroll to position [4809, 0]
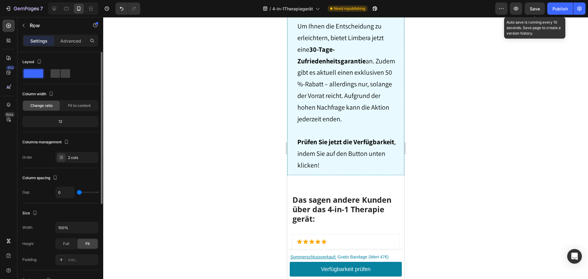
click at [535, 6] on span "Save" at bounding box center [535, 8] width 10 height 5
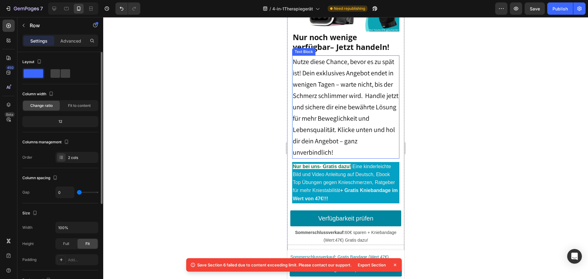
scroll to position [4441, 0]
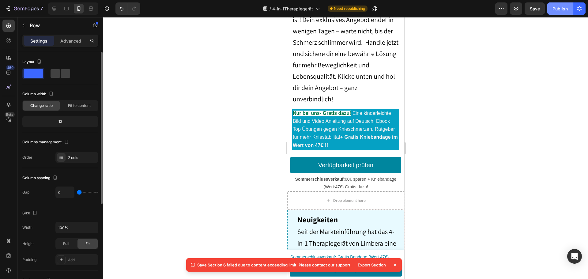
click at [558, 9] on div "Publish" at bounding box center [560, 9] width 15 height 6
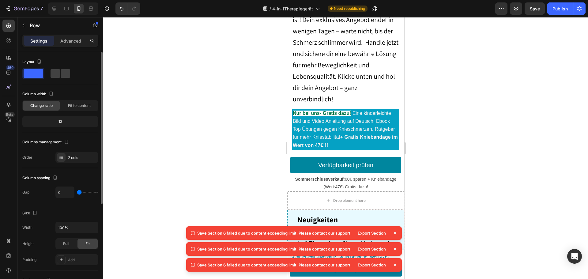
click at [395, 246] on icon at bounding box center [395, 249] width 6 height 6
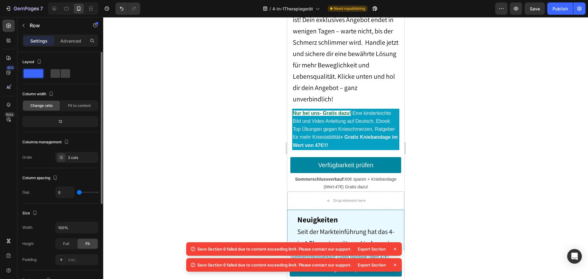
click at [394, 249] on icon at bounding box center [395, 249] width 6 height 6
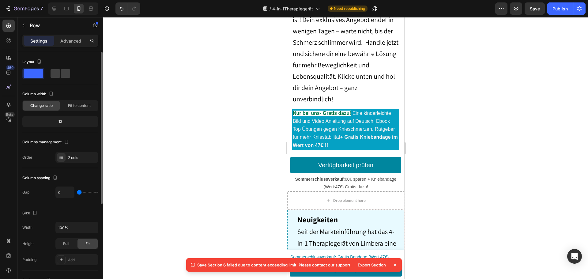
click at [395, 266] on icon at bounding box center [395, 265] width 6 height 6
click at [347, 8] on span "Need republishing" at bounding box center [349, 9] width 31 height 6
click at [560, 9] on div "Publish" at bounding box center [560, 9] width 15 height 6
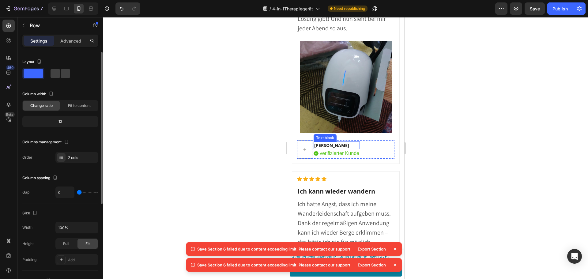
scroll to position [7169, 0]
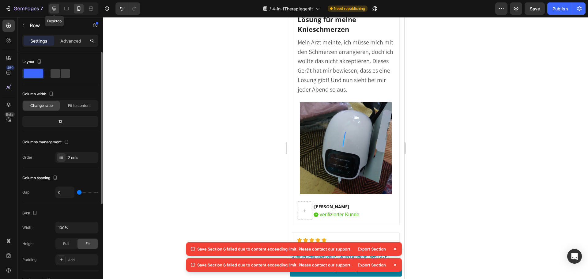
click at [53, 9] on icon at bounding box center [54, 9] width 4 height 4
type input "30"
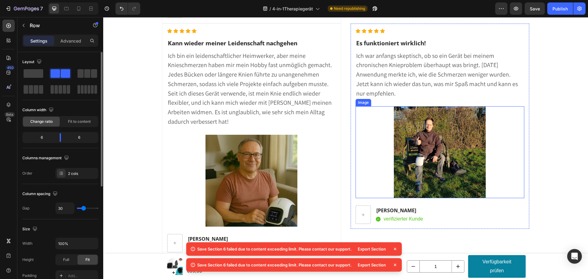
scroll to position [6444, 0]
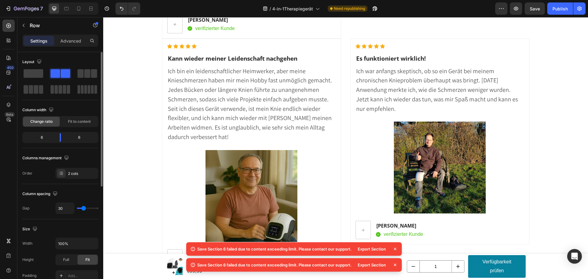
click at [393, 248] on icon at bounding box center [395, 249] width 6 height 6
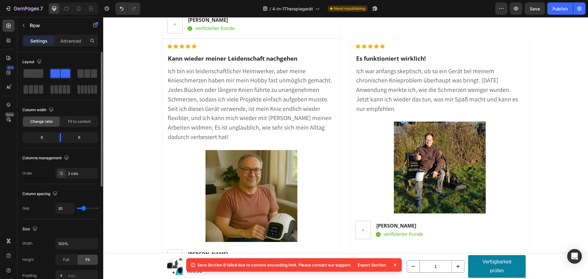
click at [394, 267] on icon at bounding box center [395, 265] width 6 height 6
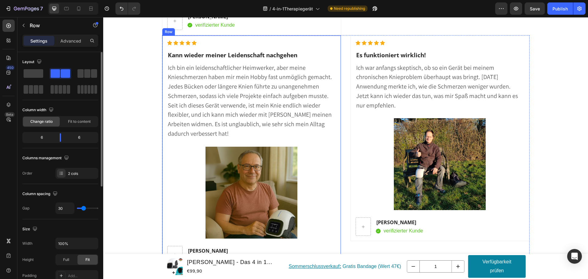
scroll to position [6382, 0]
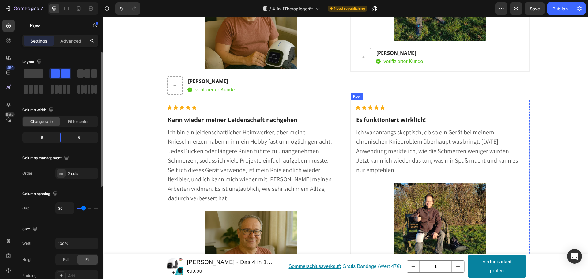
click at [351, 104] on div "Icon Icon Icon Icon Icon Icon List Hoz Es funktioniert wirklich! Heading Ich wa…" at bounding box center [440, 203] width 179 height 206
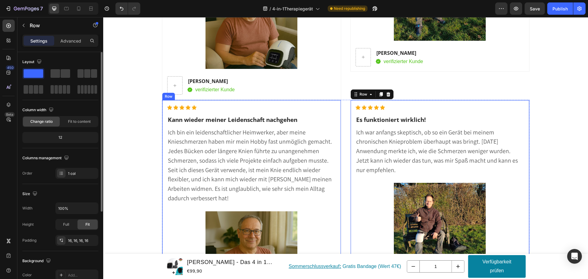
click at [338, 104] on div "Icon Icon Icon Icon Icon Icon List Hoz Kann wieder meiner Leidenschaft nachgehe…" at bounding box center [251, 217] width 179 height 234
click at [346, 105] on div "Icon Icon Icon Icon Icon Icon List Hoz Kann wieder meiner Leidenschaft nachgehe…" at bounding box center [346, 217] width 368 height 234
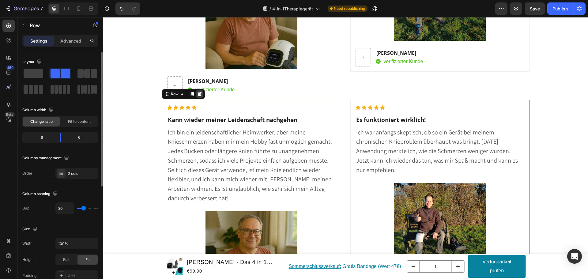
click at [198, 94] on icon at bounding box center [199, 94] width 5 height 5
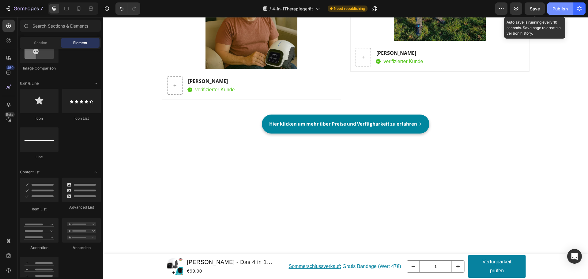
drag, startPoint x: 537, startPoint y: 9, endPoint x: 566, endPoint y: 11, distance: 29.8
click at [537, 9] on span "Save" at bounding box center [535, 8] width 10 height 5
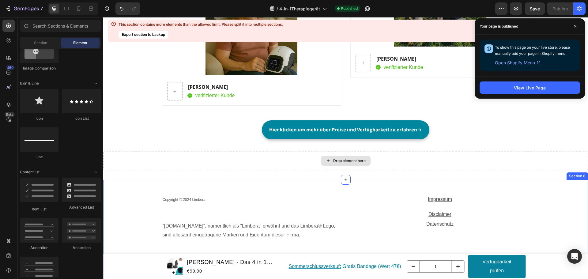
scroll to position [6347, 0]
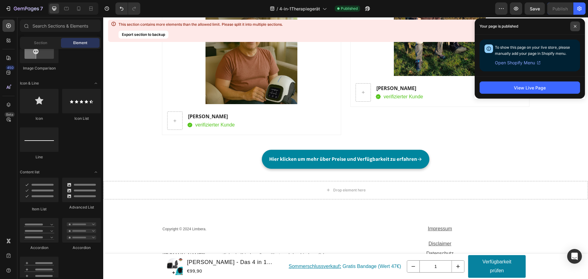
click at [577, 26] on span at bounding box center [576, 26] width 10 height 10
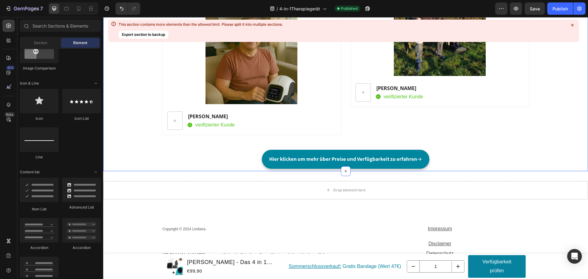
click at [574, 24] on icon at bounding box center [573, 25] width 2 height 2
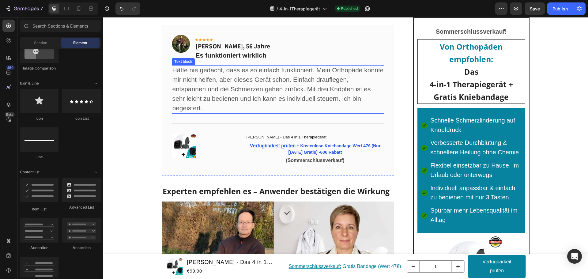
scroll to position [3707, 0]
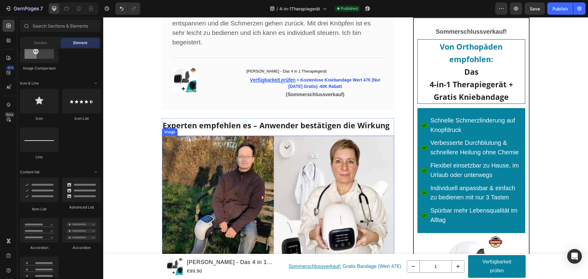
click at [287, 177] on img at bounding box center [278, 204] width 233 height 136
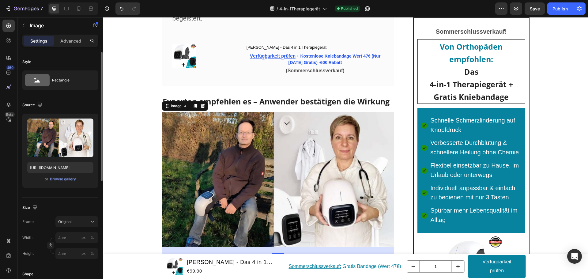
scroll to position [3738, 0]
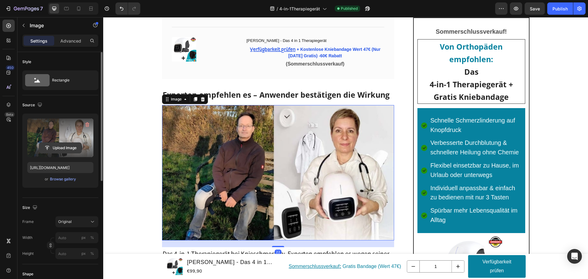
click at [59, 148] on input "file" at bounding box center [60, 148] width 42 height 10
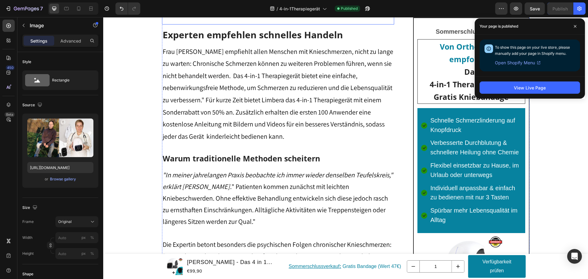
scroll to position [1212, 0]
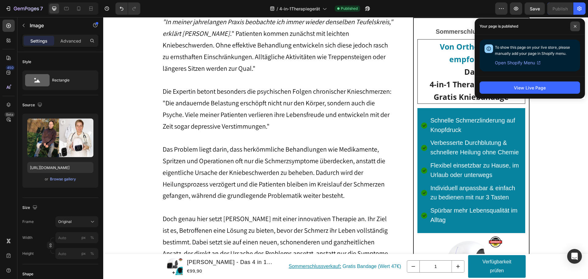
click at [577, 25] on icon at bounding box center [575, 26] width 2 height 2
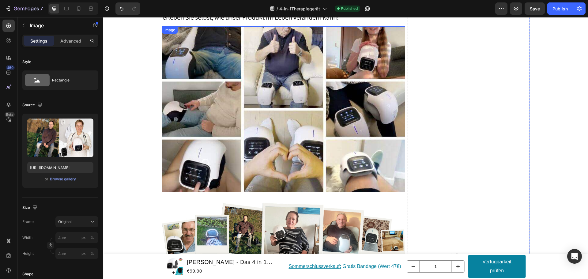
scroll to position [5533, 0]
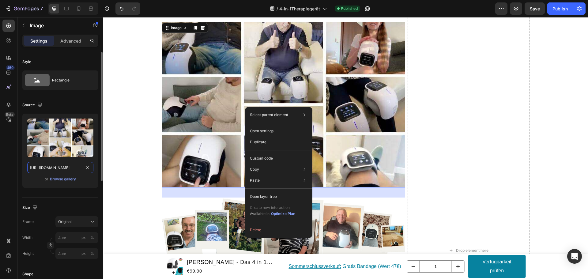
click at [69, 170] on input "[URL][DOMAIN_NAME]" at bounding box center [60, 167] width 66 height 11
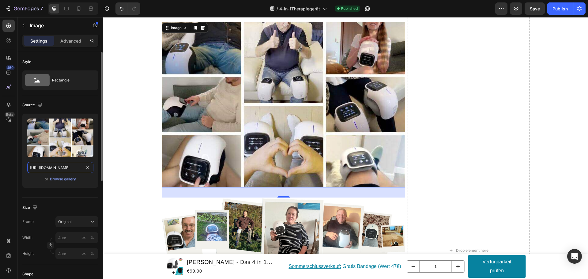
click at [69, 170] on input "[URL][DOMAIN_NAME]" at bounding box center [60, 167] width 66 height 11
click at [286, 137] on img at bounding box center [284, 105] width 244 height 166
click at [67, 169] on input "[URL][DOMAIN_NAME]" at bounding box center [60, 167] width 66 height 11
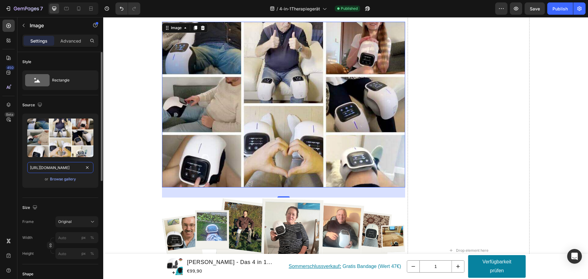
click at [67, 169] on input "[URL][DOMAIN_NAME]" at bounding box center [60, 167] width 66 height 11
click at [91, 190] on div "Upload Image [URL][DOMAIN_NAME] or Browse gallery" at bounding box center [60, 153] width 76 height 79
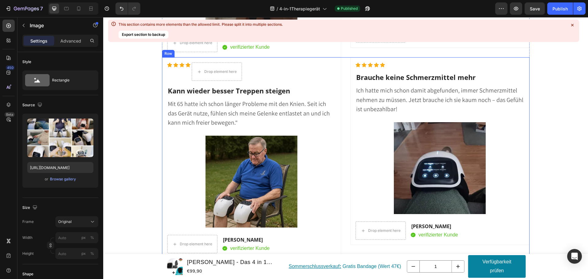
scroll to position [6790, 0]
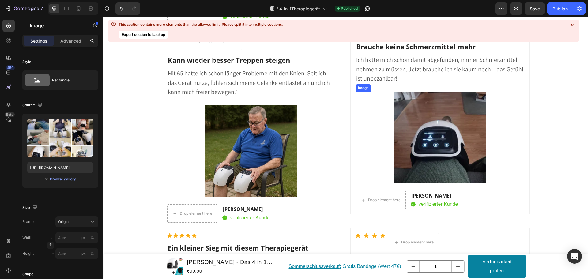
click at [444, 149] on img at bounding box center [440, 138] width 92 height 92
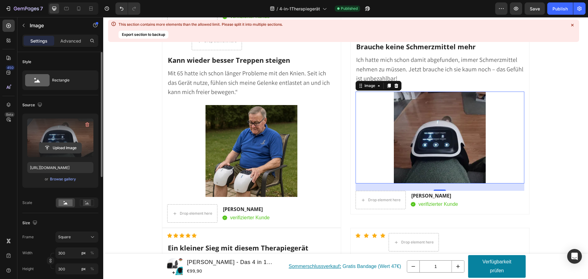
click at [62, 147] on input "file" at bounding box center [60, 148] width 42 height 10
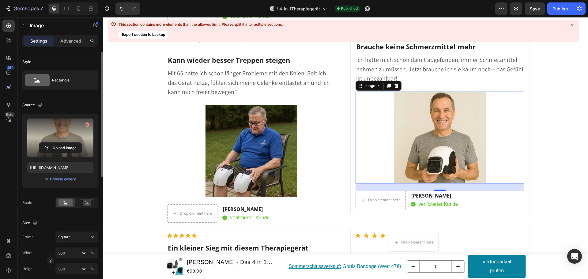
type input "[URL][DOMAIN_NAME]"
click at [535, 7] on span "Save" at bounding box center [535, 8] width 10 height 5
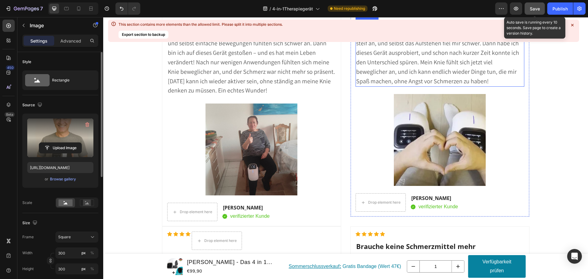
scroll to position [6606, 0]
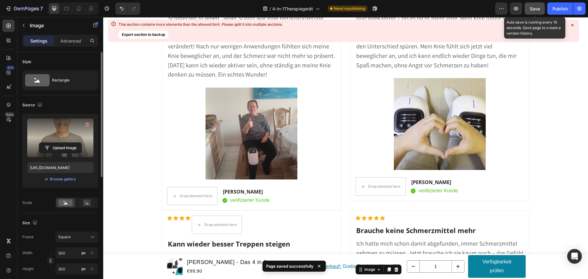
click at [558, 6] on div "Publish" at bounding box center [560, 9] width 15 height 6
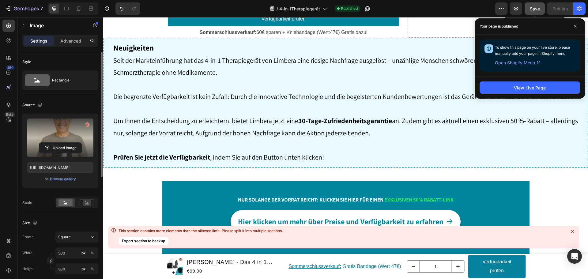
scroll to position [6422, 0]
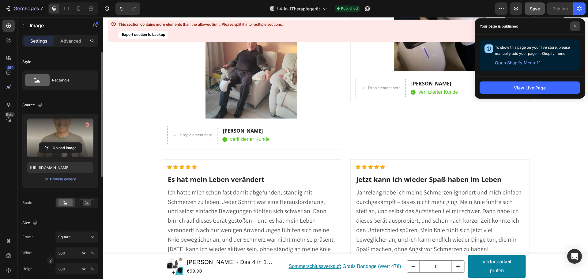
click at [577, 25] on span at bounding box center [576, 26] width 10 height 10
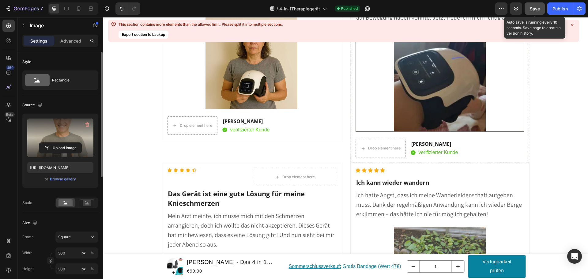
scroll to position [7004, 0]
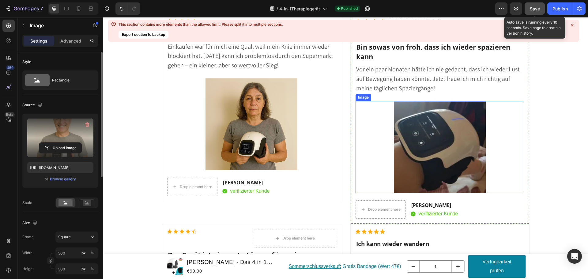
click at [424, 164] on img at bounding box center [440, 147] width 92 height 92
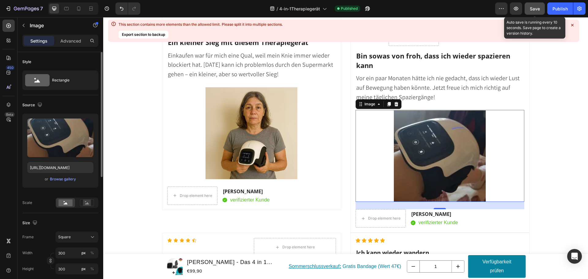
scroll to position [6974, 0]
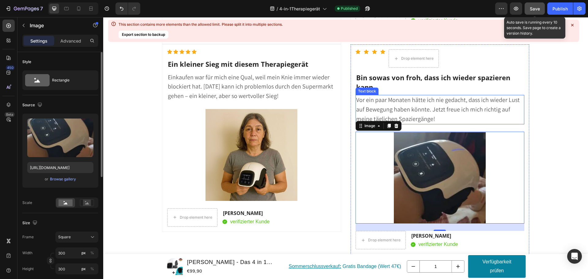
click at [436, 108] on span "Vor ein paar Monaten hätte ich nie gedacht, dass ich wieder Lust auf Bewegung h…" at bounding box center [438, 109] width 164 height 27
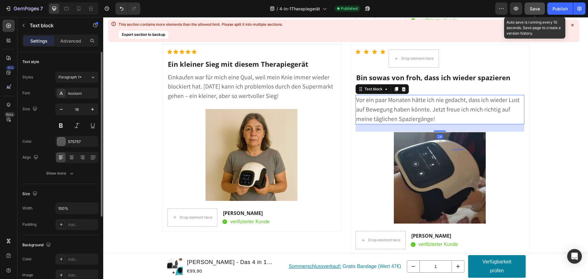
click at [436, 108] on span "Vor ein paar Monaten hätte ich nie gedacht, dass ich wieder Lust auf Bewegung h…" at bounding box center [438, 109] width 164 height 27
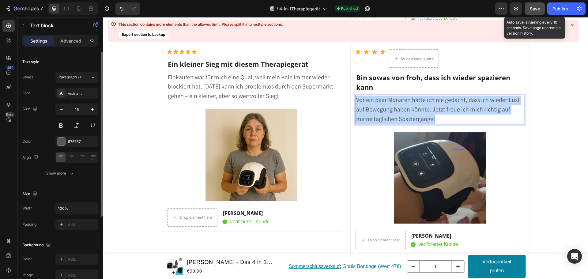
click at [436, 108] on span "Vor ein paar Monaten hätte ich nie gedacht, dass ich wieder Lust auf Bewegung h…" at bounding box center [438, 109] width 164 height 27
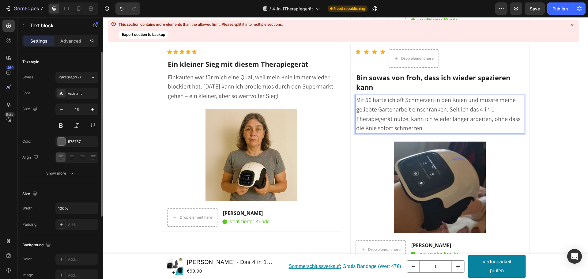
click at [409, 117] on span "Mit 56 hatte ich oft Schmerzen in den Knien und musste meine geliebte Gartenarb…" at bounding box center [438, 114] width 164 height 36
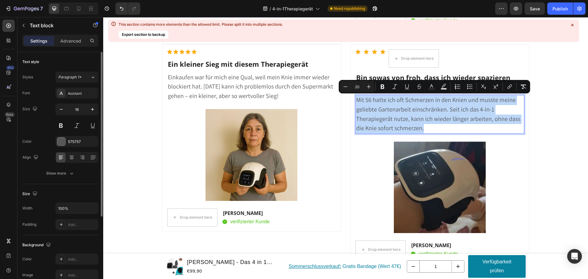
drag, startPoint x: 439, startPoint y: 129, endPoint x: 354, endPoint y: 98, distance: 90.6
click at [356, 98] on p "Mit 56 hatte ich oft Schmerzen in den Knien und musste meine geliebte Gartenarb…" at bounding box center [440, 115] width 168 height 38
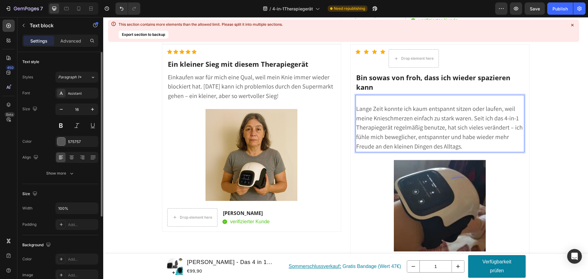
click at [356, 111] on span "Lange Zeit konnte ich kaum entspannt sitzen oder laufen, weil meine Knieschmerz…" at bounding box center [439, 128] width 167 height 46
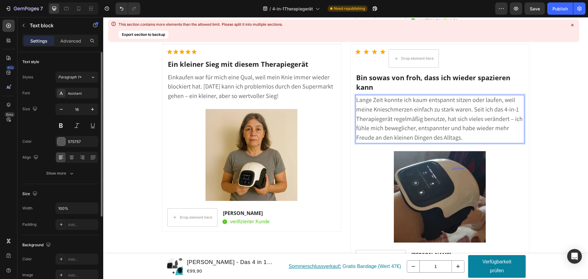
click at [464, 137] on p "Lange Zeit konnte ich kaum entspannt sitzen oder laufen, weil meine Knieschmerz…" at bounding box center [440, 119] width 168 height 47
click at [392, 82] on span "Bin sowas von froh, dass ich wieder spazieren kann" at bounding box center [433, 82] width 154 height 19
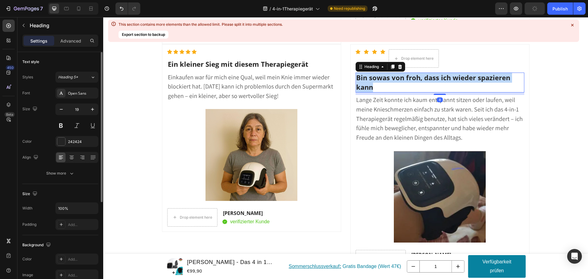
click at [392, 82] on span "Bin sowas von froh, dass ich wieder spazieren kann" at bounding box center [433, 82] width 154 height 19
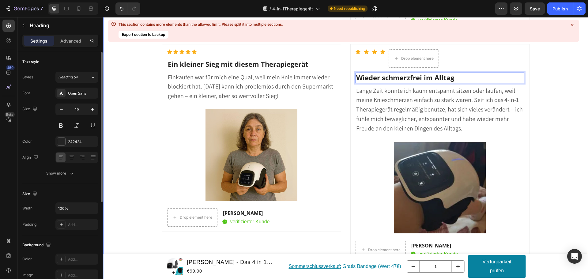
click at [538, 92] on div "Das sagen andere Kunden über das 4-in-1 Therapie gerät: Heading Icon Icon Icon …" at bounding box center [346, 41] width 476 height 1423
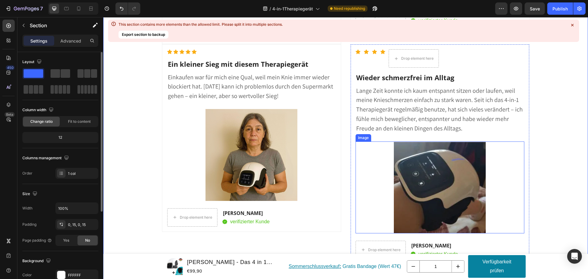
click at [426, 158] on img at bounding box center [440, 188] width 92 height 92
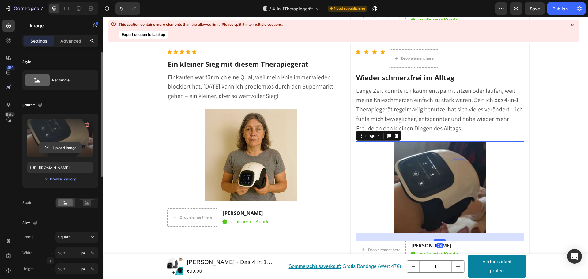
click at [61, 147] on input "file" at bounding box center [60, 148] width 42 height 10
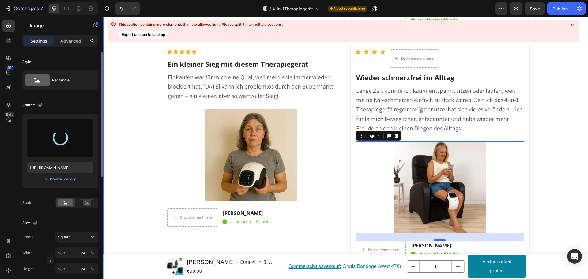
click at [566, 104] on div "Das sagen andere Kunden über das 4-in-1 Therapie gerät: Heading Icon Icon Icon …" at bounding box center [346, 41] width 476 height 1423
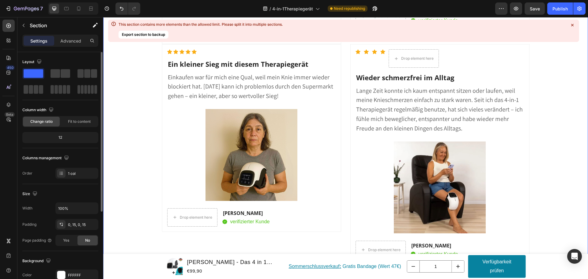
scroll to position [7066, 0]
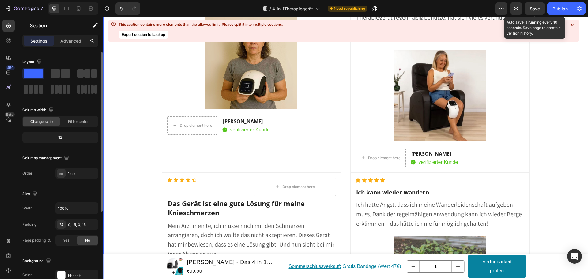
click at [534, 10] on span "Save" at bounding box center [535, 8] width 10 height 5
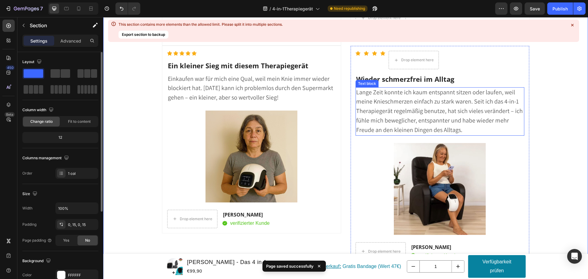
scroll to position [6974, 0]
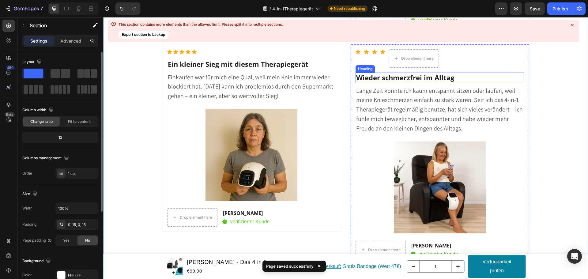
click at [416, 75] on span "Wieder schmerzfrei im Alltag" at bounding box center [405, 77] width 98 height 9
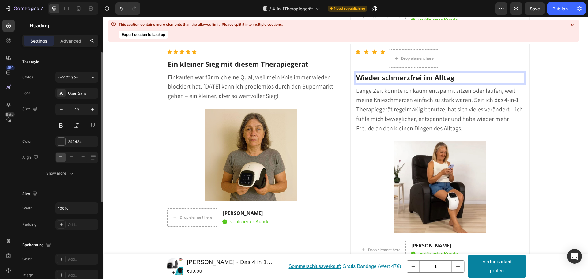
click at [420, 78] on span "Wieder schmerzfrei im Alltag" at bounding box center [405, 77] width 98 height 9
click at [557, 8] on div "Publish" at bounding box center [560, 9] width 15 height 6
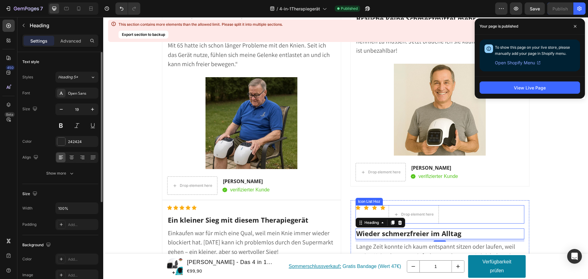
scroll to position [6759, 0]
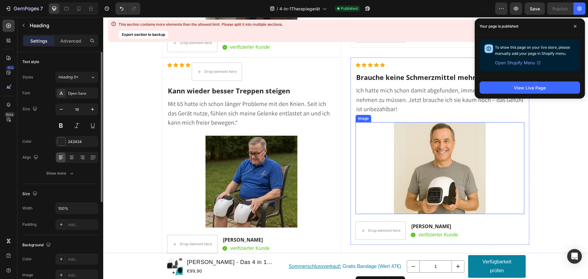
click at [442, 175] on img at bounding box center [440, 168] width 92 height 92
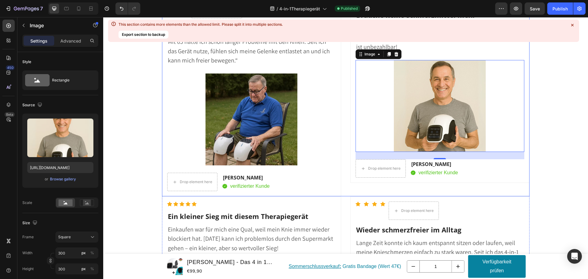
scroll to position [6820, 0]
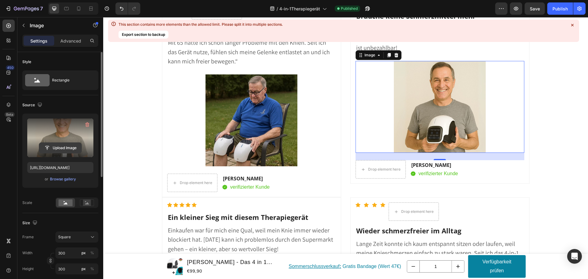
click at [62, 147] on input "file" at bounding box center [60, 148] width 42 height 10
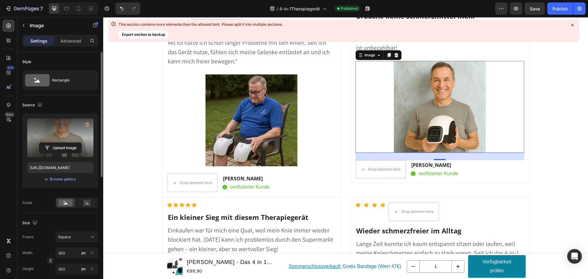
type input "https://cdn.shopify.com/s/files/1/0901/3424/9817/files/gempages_552683763054675…"
drag, startPoint x: 535, startPoint y: 8, endPoint x: 401, endPoint y: 108, distance: 167.1
click at [535, 8] on span "Save" at bounding box center [535, 8] width 10 height 5
click at [556, 8] on div "Publish" at bounding box center [560, 9] width 15 height 6
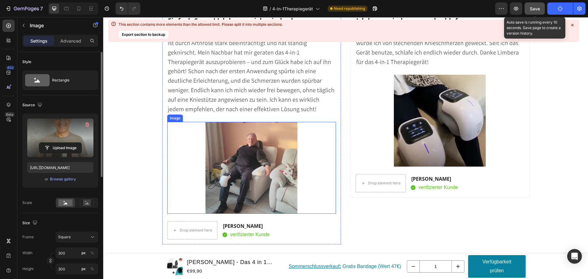
scroll to position [6299, 0]
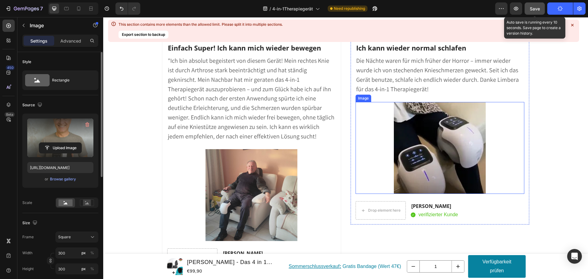
click at [436, 138] on img at bounding box center [440, 148] width 92 height 92
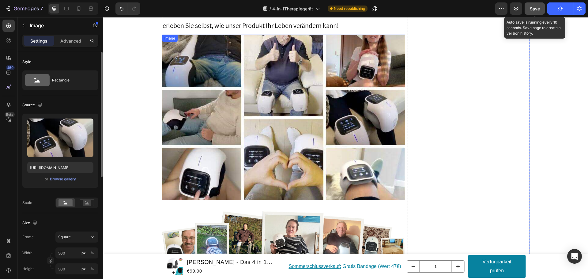
scroll to position [5502, 0]
